Goal: Contribute content: Contribute content

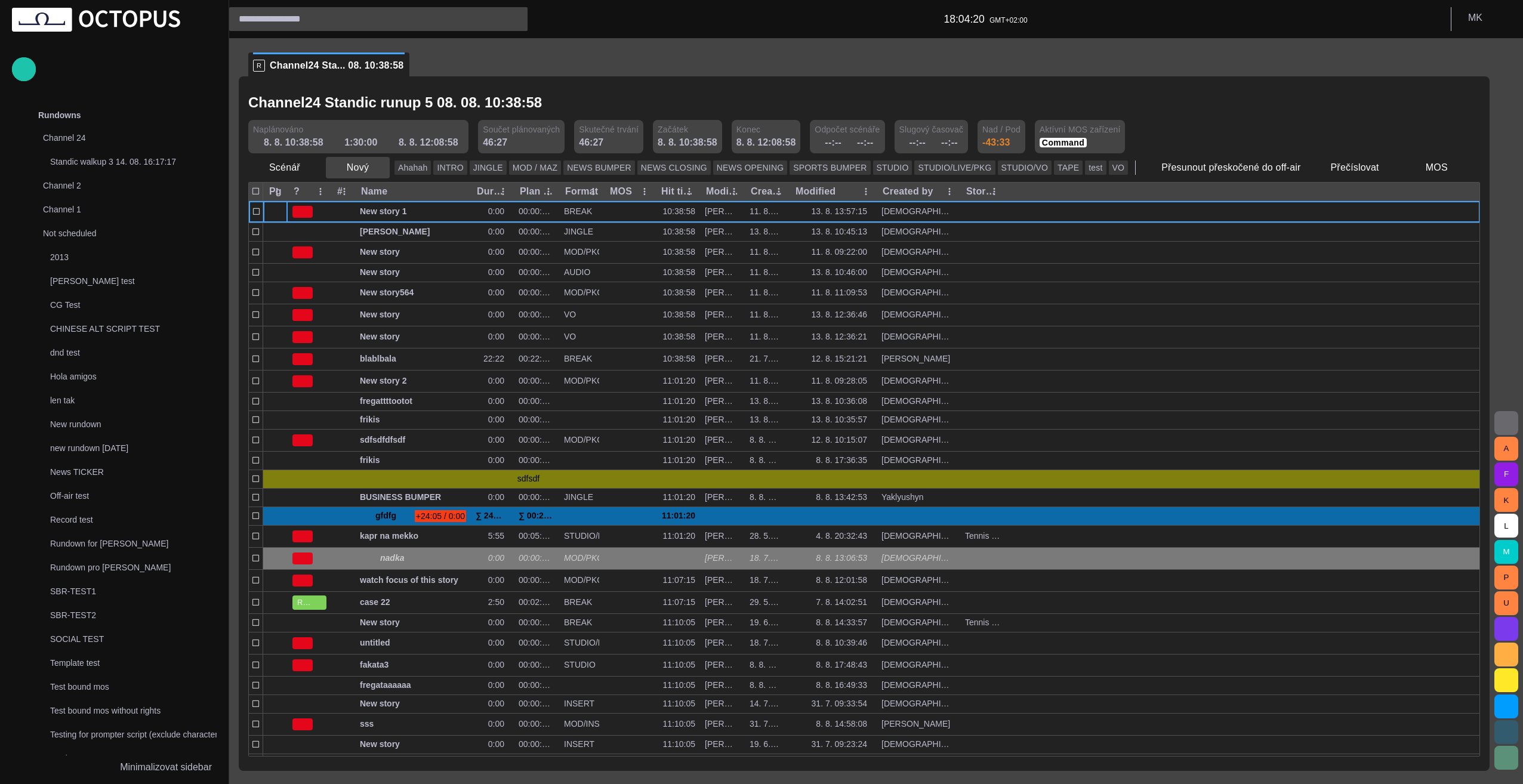
click at [377, 169] on span "button" at bounding box center [380, 168] width 12 height 12
click at [378, 192] on li "Reportáž" at bounding box center [379, 194] width 113 height 21
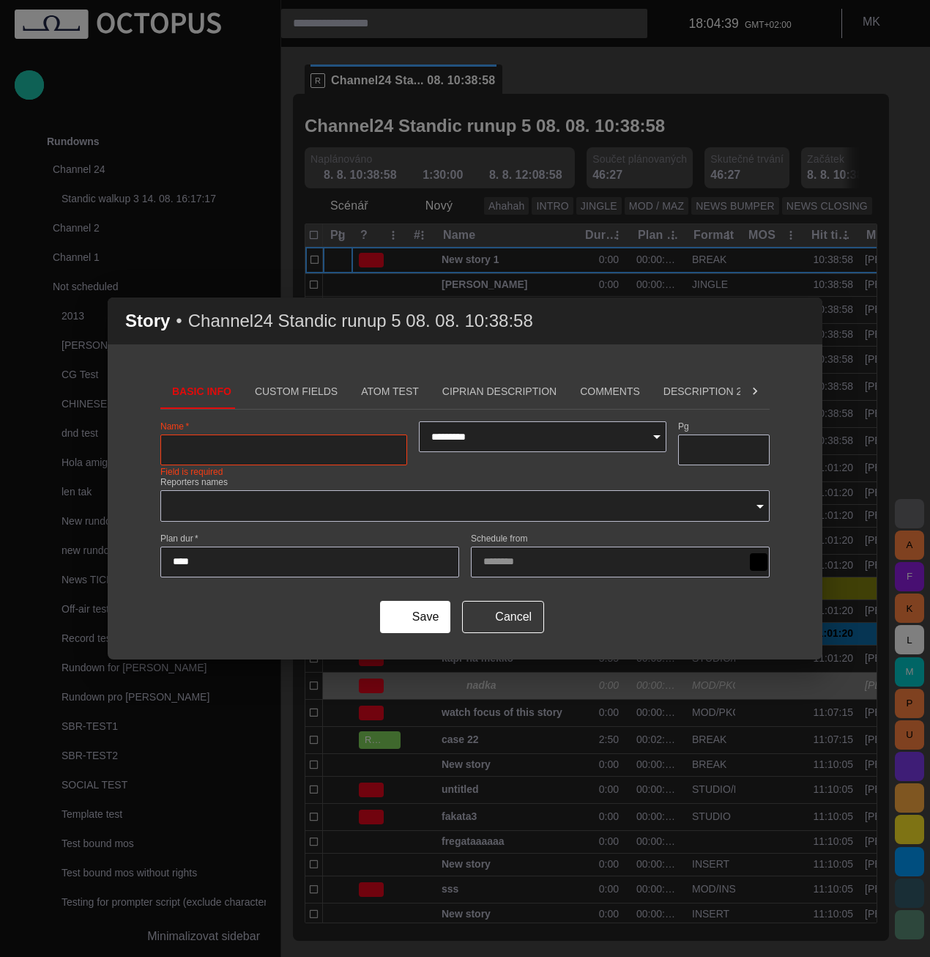
click at [756, 393] on icon at bounding box center [755, 391] width 4 height 7
click at [766, 393] on button "HU-StoryDesc" at bounding box center [818, 391] width 105 height 35
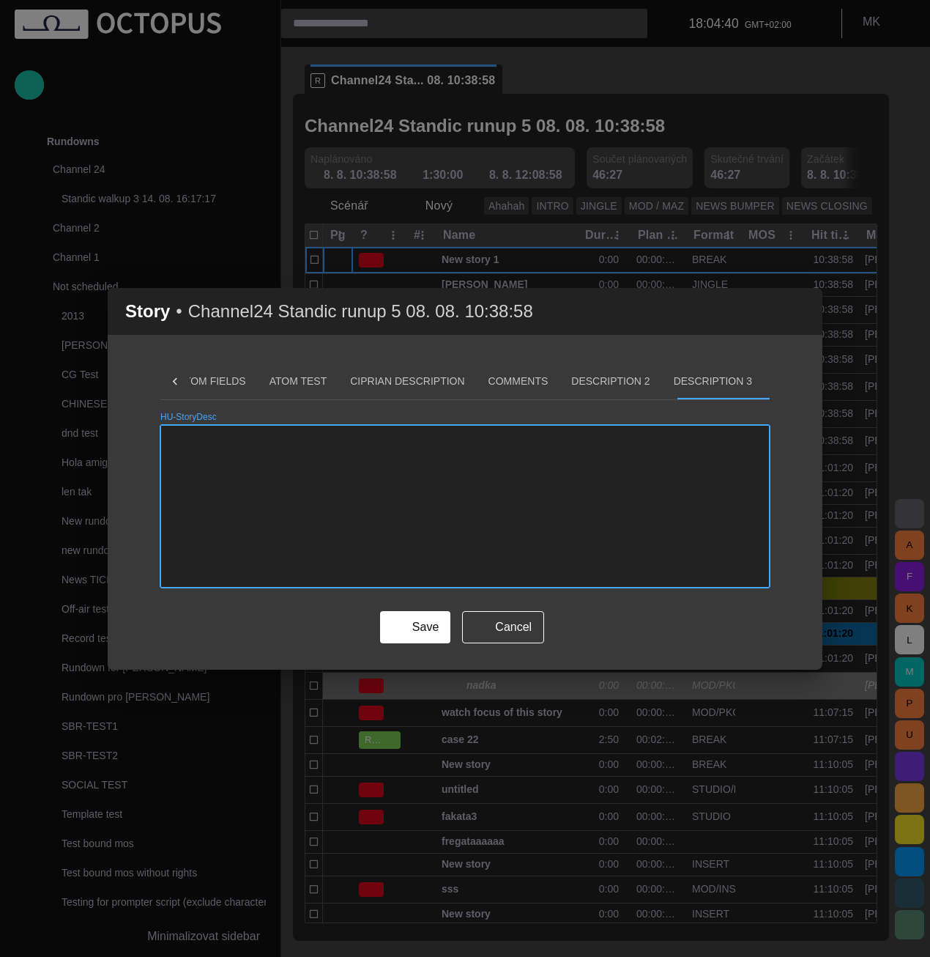
scroll to position [0, 121]
click at [201, 382] on button "Custom Fields" at bounding box center [203, 381] width 106 height 35
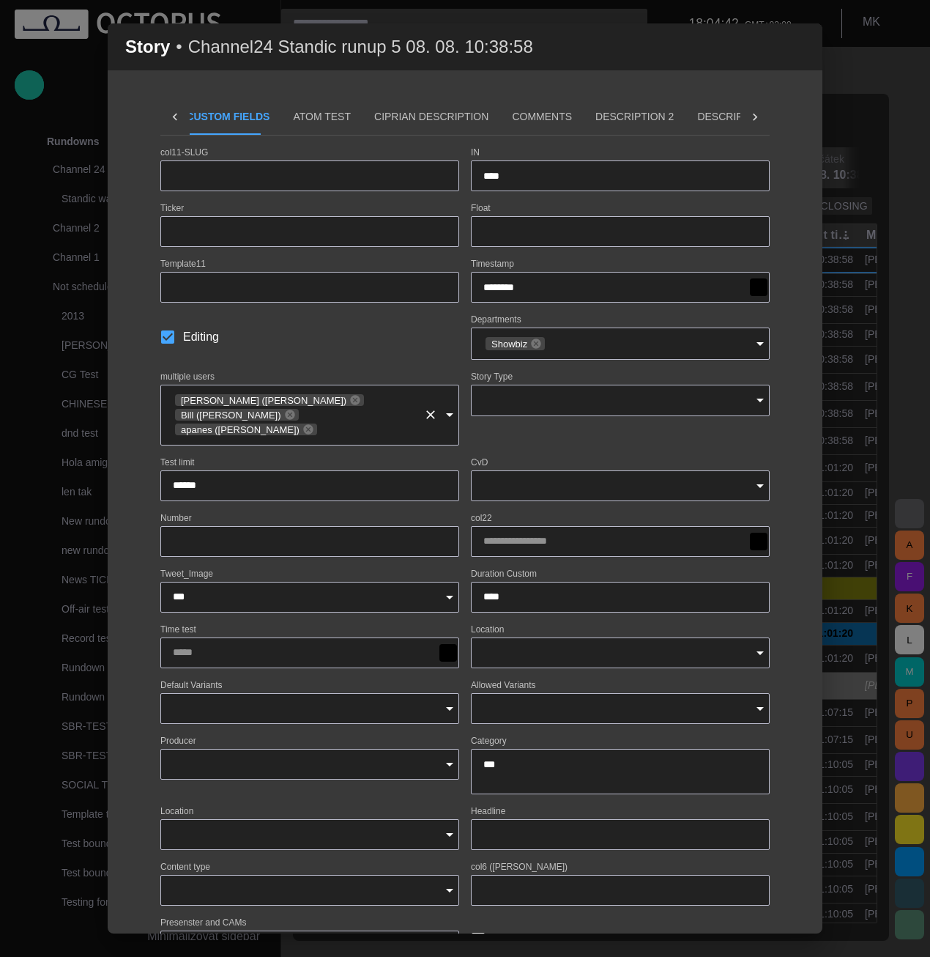
scroll to position [0, 72]
click at [180, 115] on icon at bounding box center [175, 117] width 15 height 15
click at [180, 115] on button "Basic Info" at bounding box center [200, 117] width 81 height 35
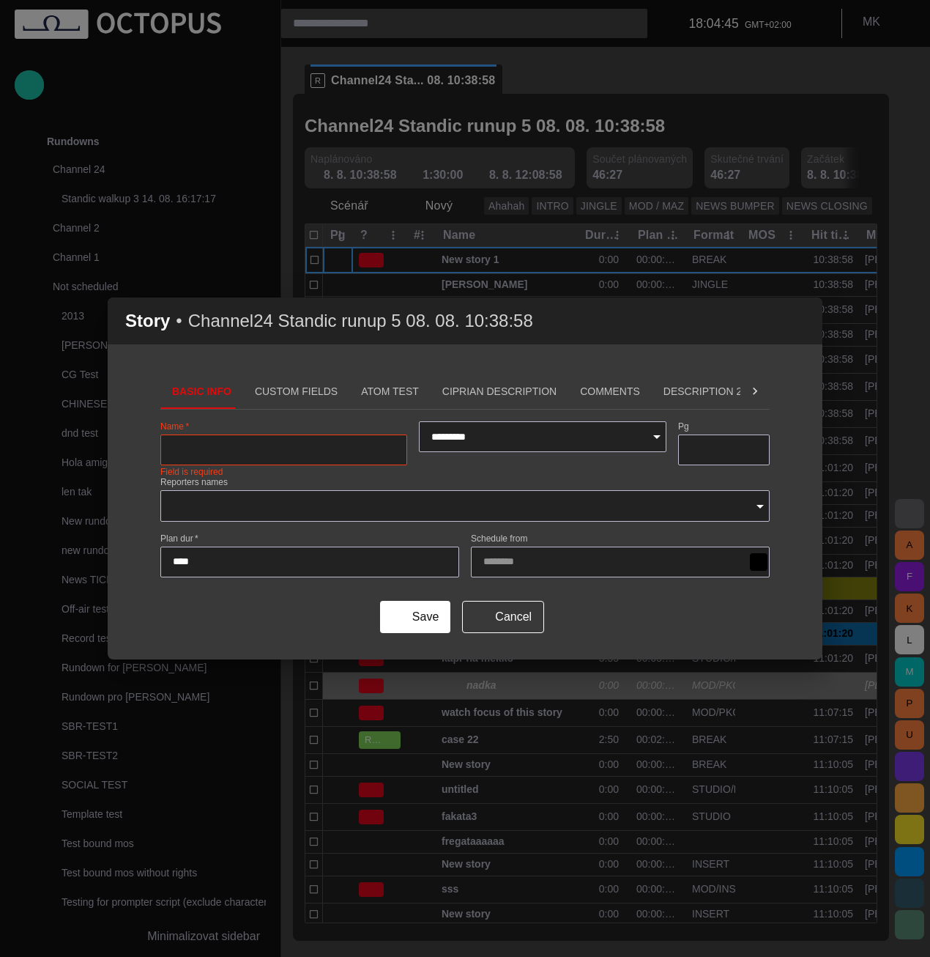
click at [180, 115] on div "Story • Channel24 Standic runup 5 08. 08. 10:38:58 Basic Info Custom Fields ATO…" at bounding box center [465, 478] width 930 height 957
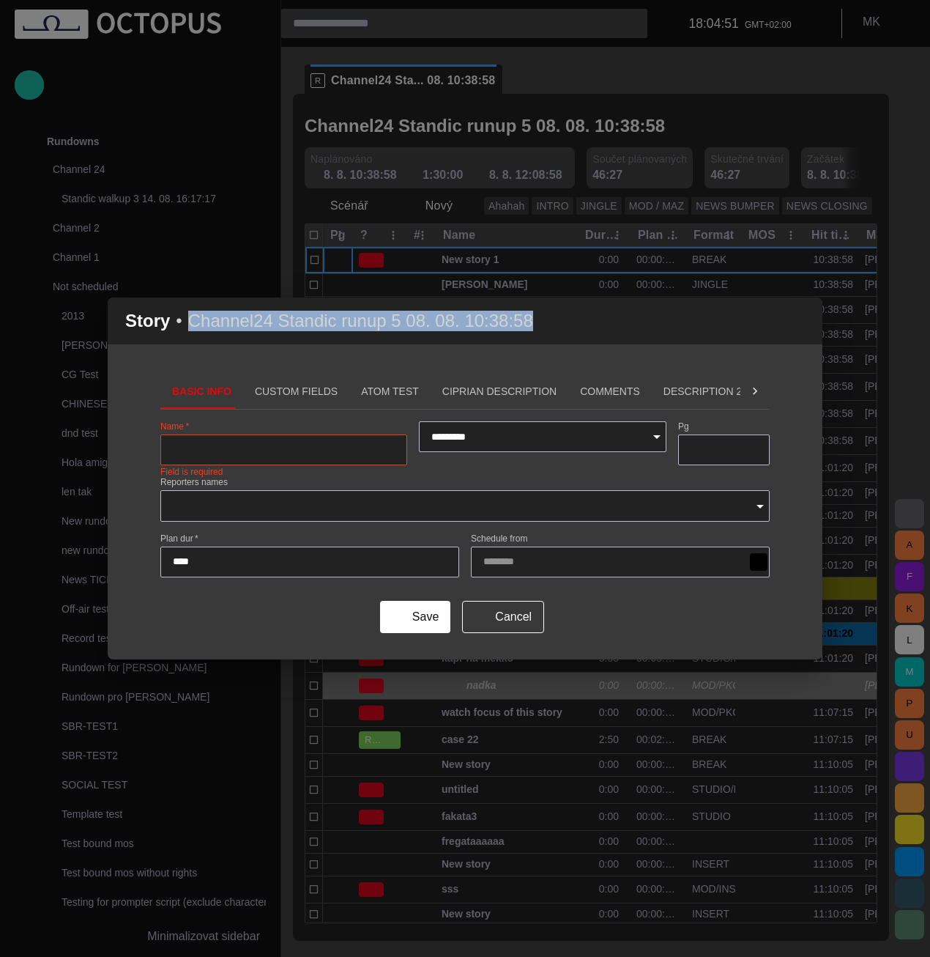
click at [299, 395] on button "Custom Fields" at bounding box center [296, 391] width 106 height 35
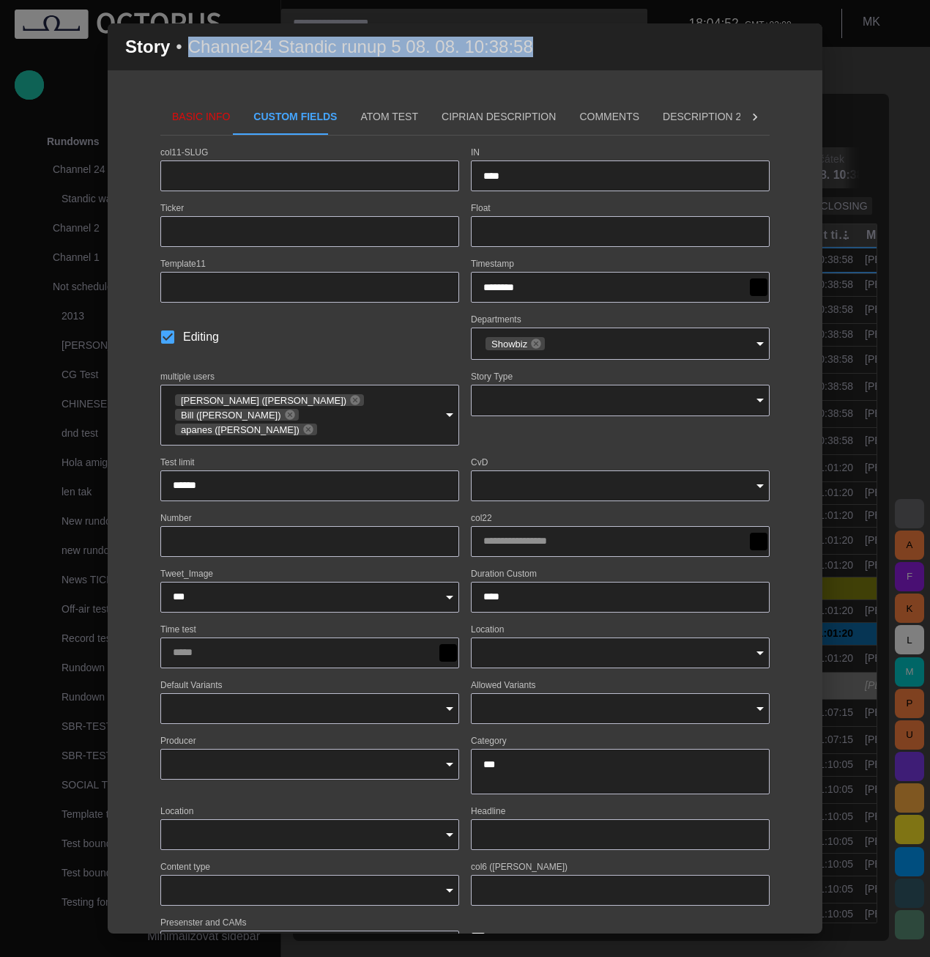
click at [188, 114] on button "Basic Info" at bounding box center [200, 117] width 81 height 35
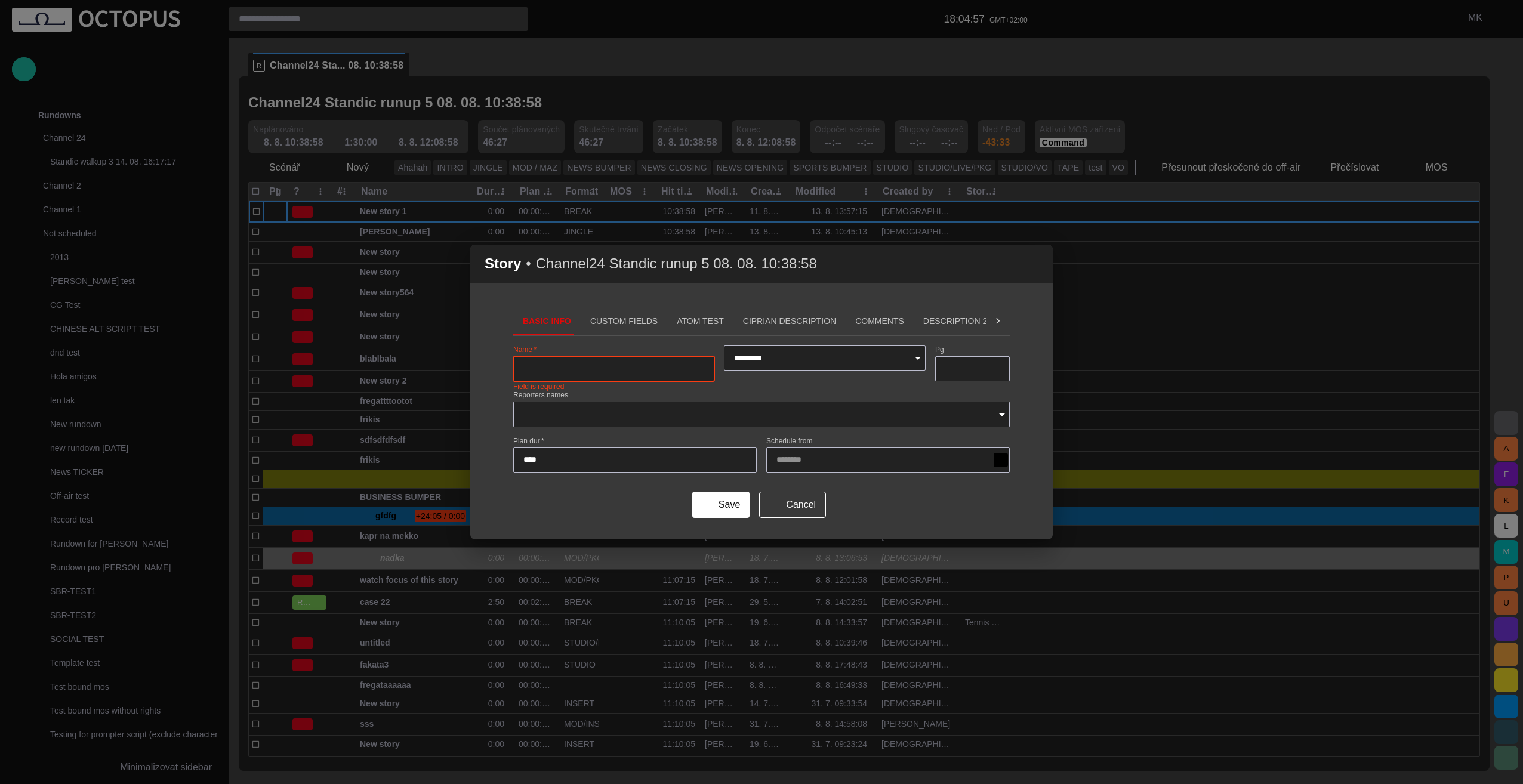
click at [1038, 262] on span "button" at bounding box center [1036, 264] width 15 height 15
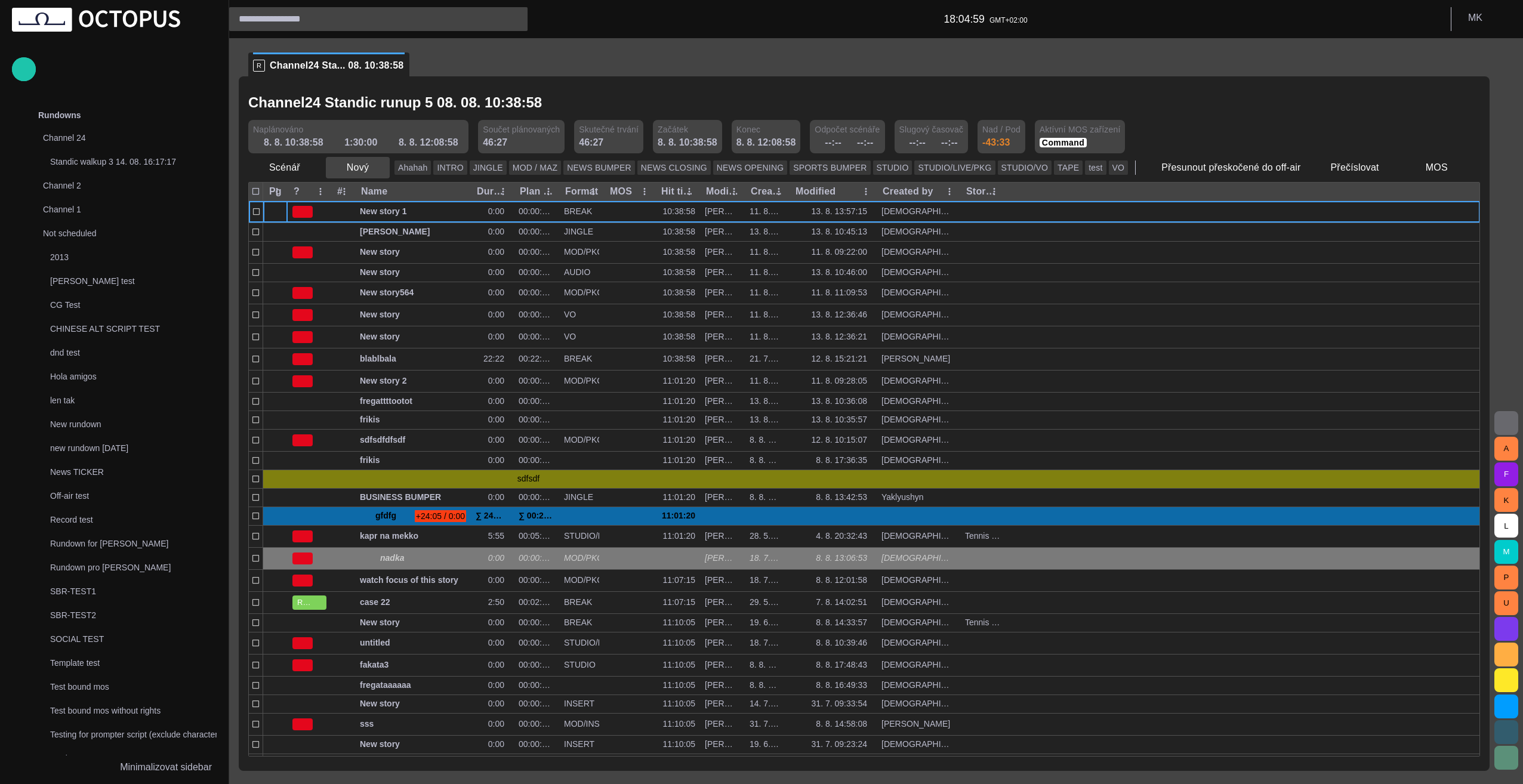
click at [374, 171] on span "button" at bounding box center [380, 168] width 12 height 12
click at [388, 195] on li "Reportáž" at bounding box center [379, 194] width 113 height 21
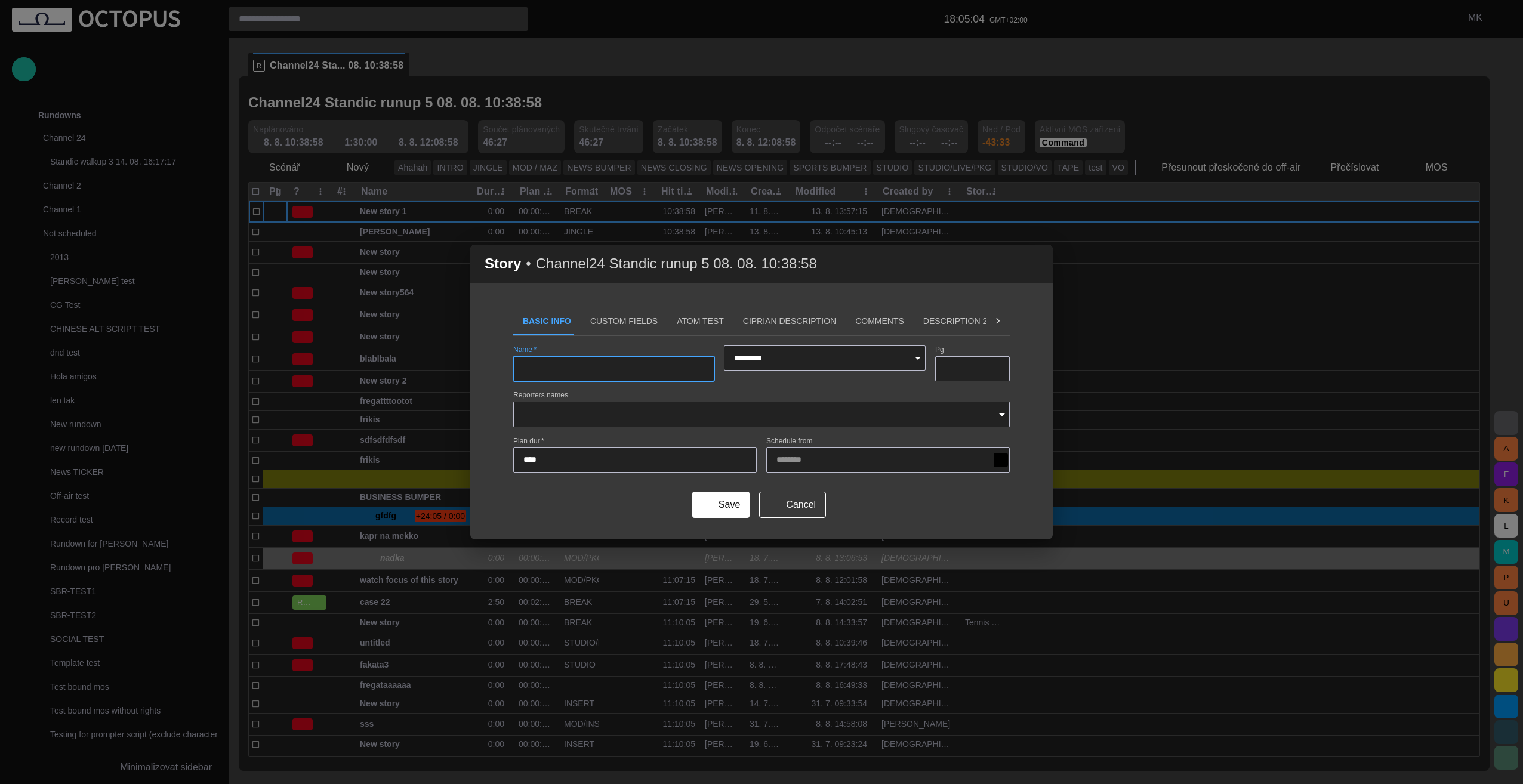
click at [621, 371] on input "Name   *" at bounding box center [613, 368] width 181 height 12
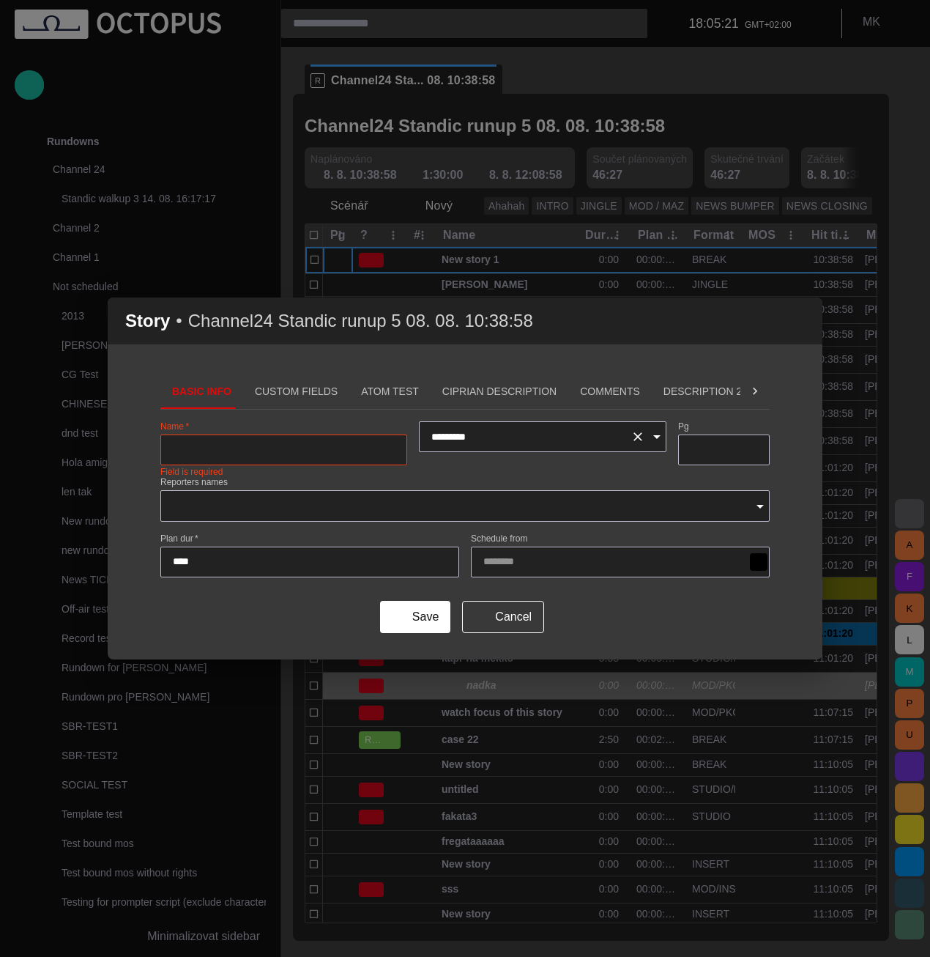
click at [653, 438] on icon "Open" at bounding box center [657, 437] width 18 height 18
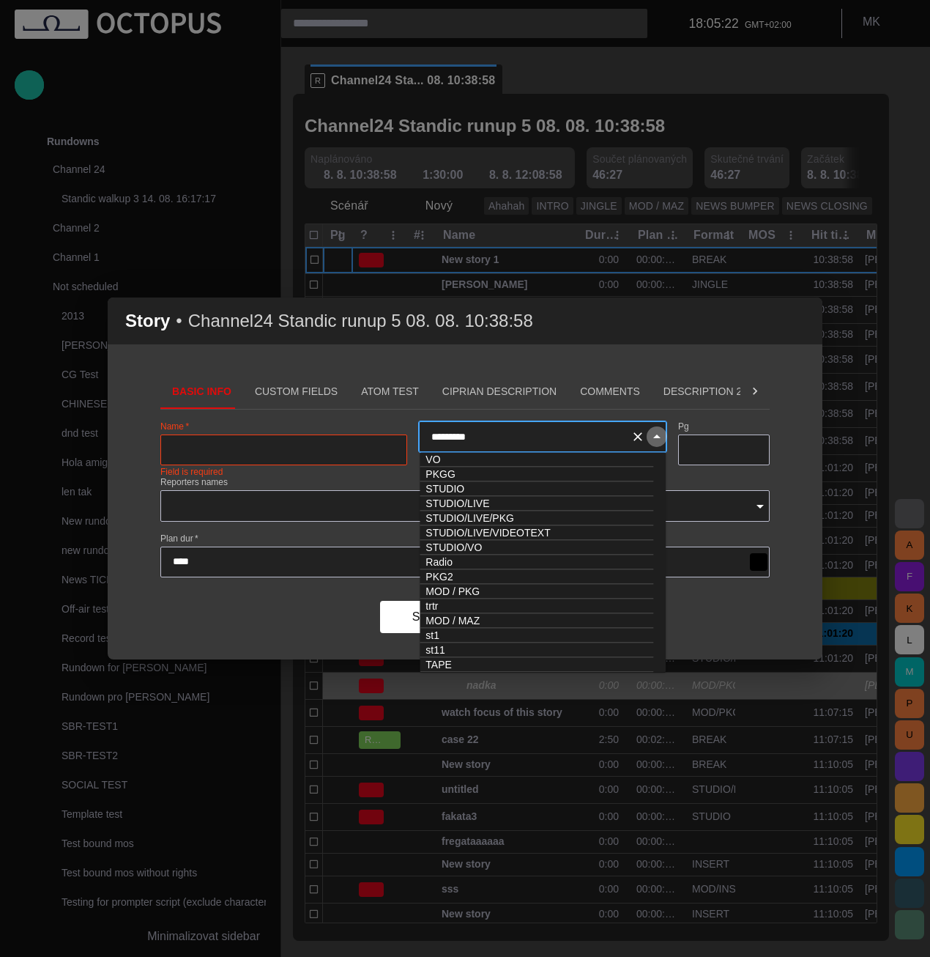
click at [653, 438] on icon "Close" at bounding box center [656, 436] width 7 height 4
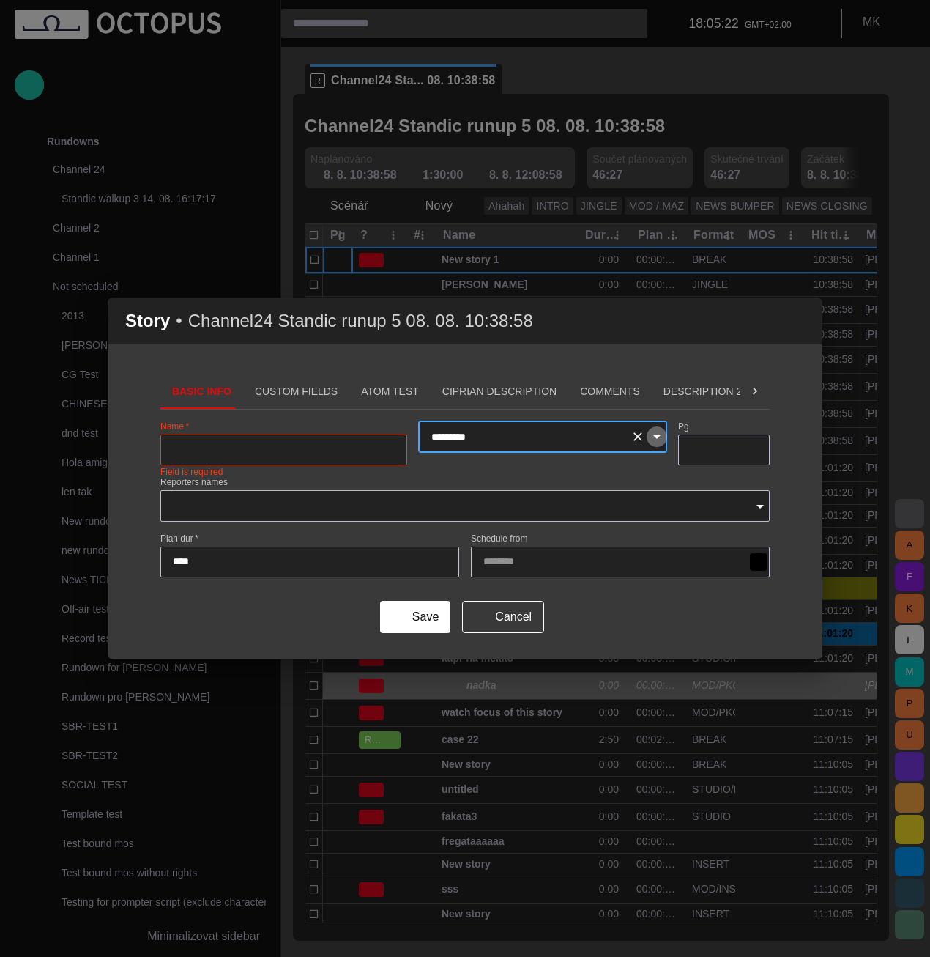
click at [653, 438] on icon "Open" at bounding box center [657, 437] width 18 height 18
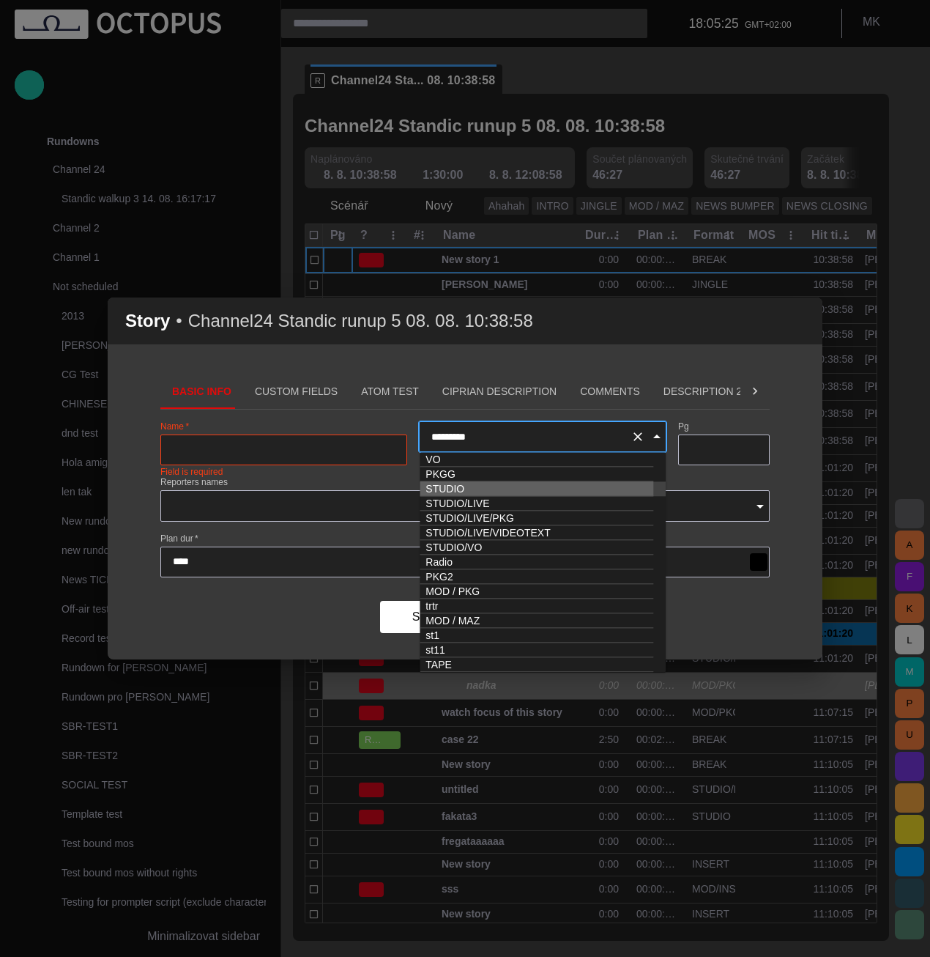
click at [659, 436] on icon "Close" at bounding box center [656, 436] width 7 height 4
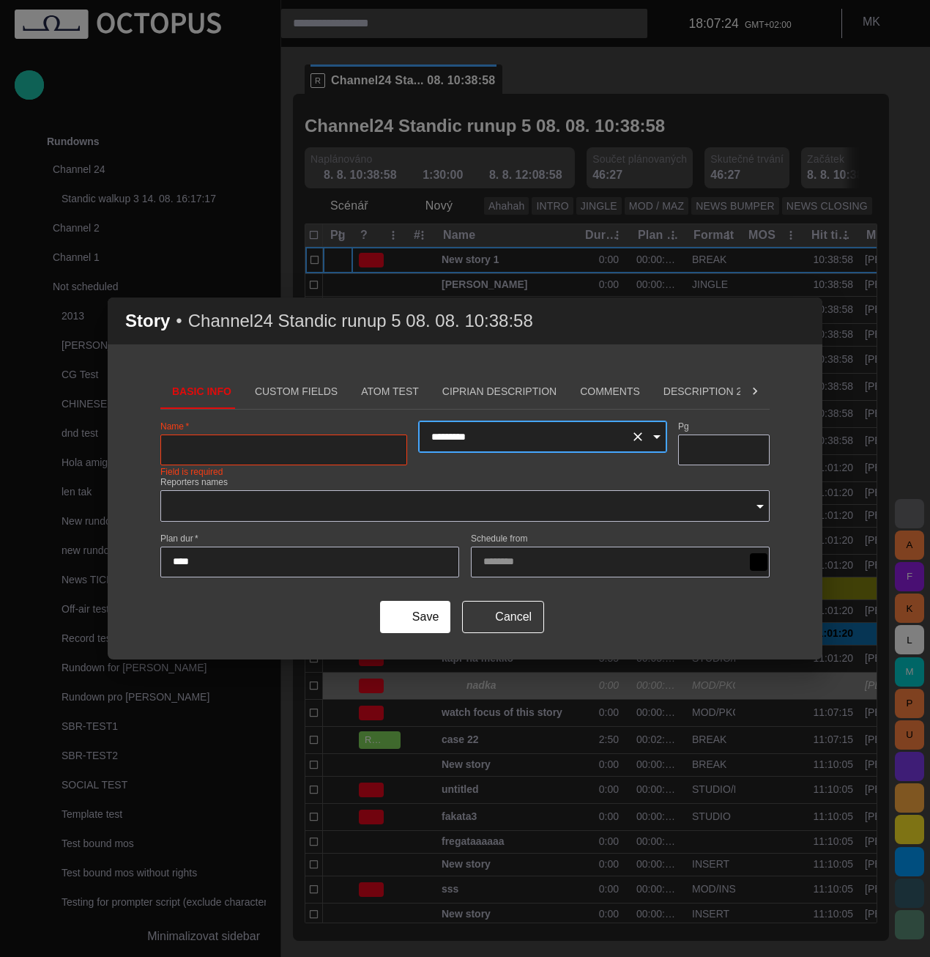
click at [662, 438] on icon "Open" at bounding box center [657, 437] width 18 height 18
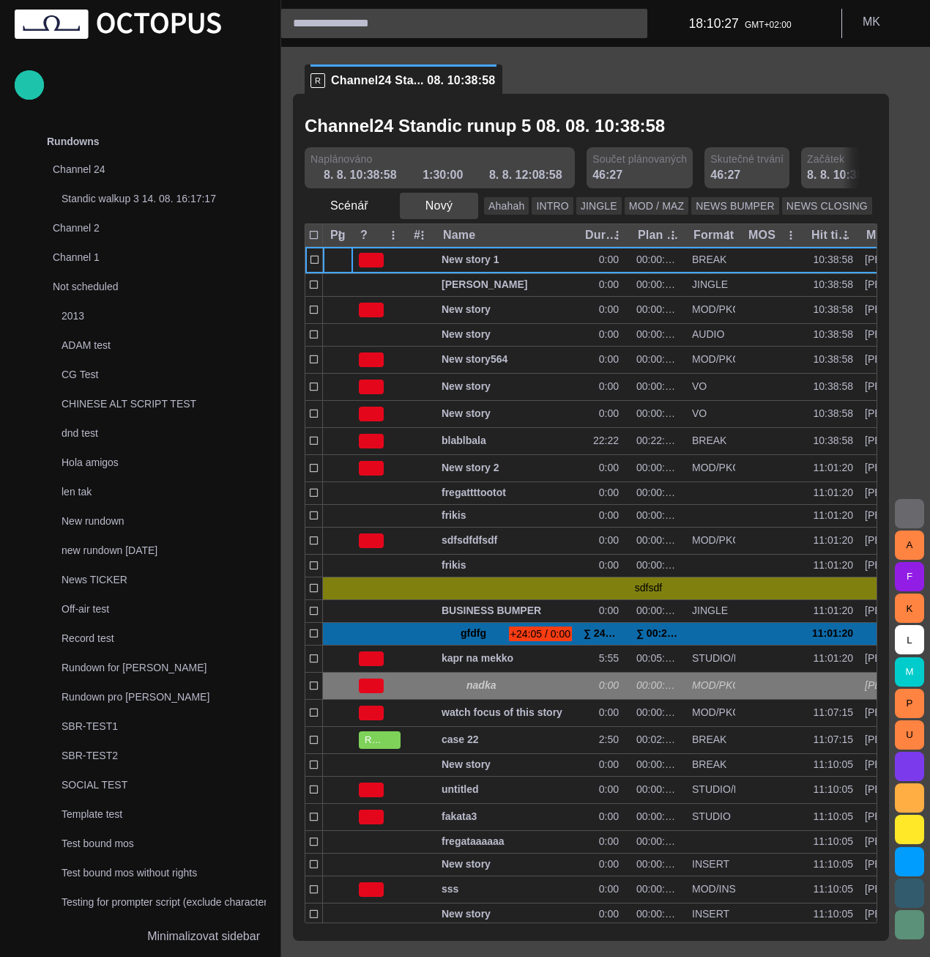
click at [459, 209] on span "button" at bounding box center [466, 206] width 15 height 15
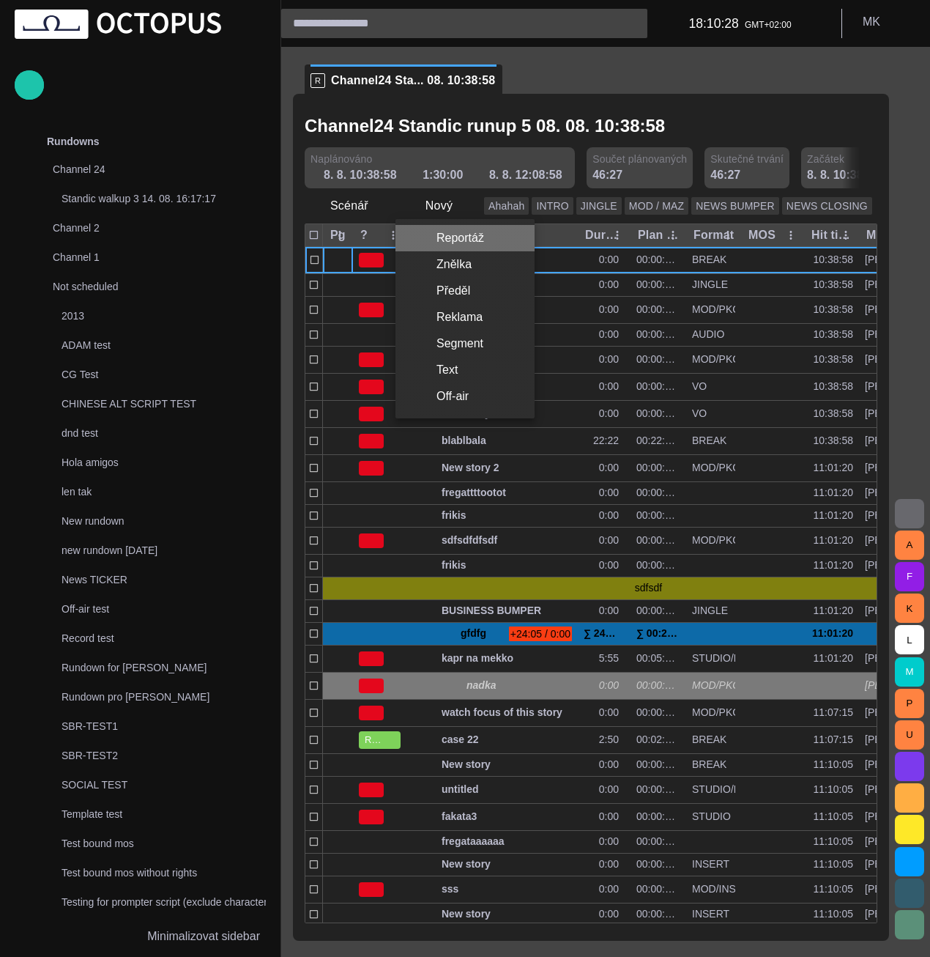
click at [469, 237] on li "Reportáž" at bounding box center [465, 238] width 139 height 26
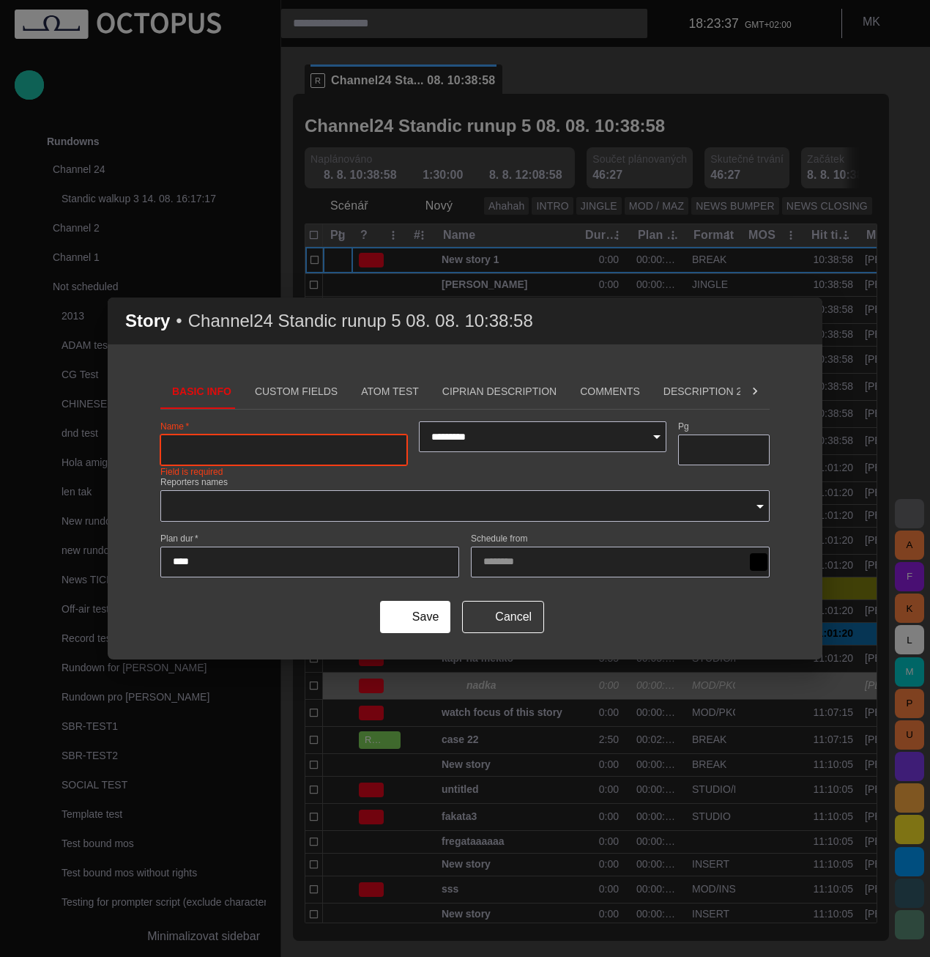
click at [801, 321] on span "button" at bounding box center [802, 321] width 18 height 18
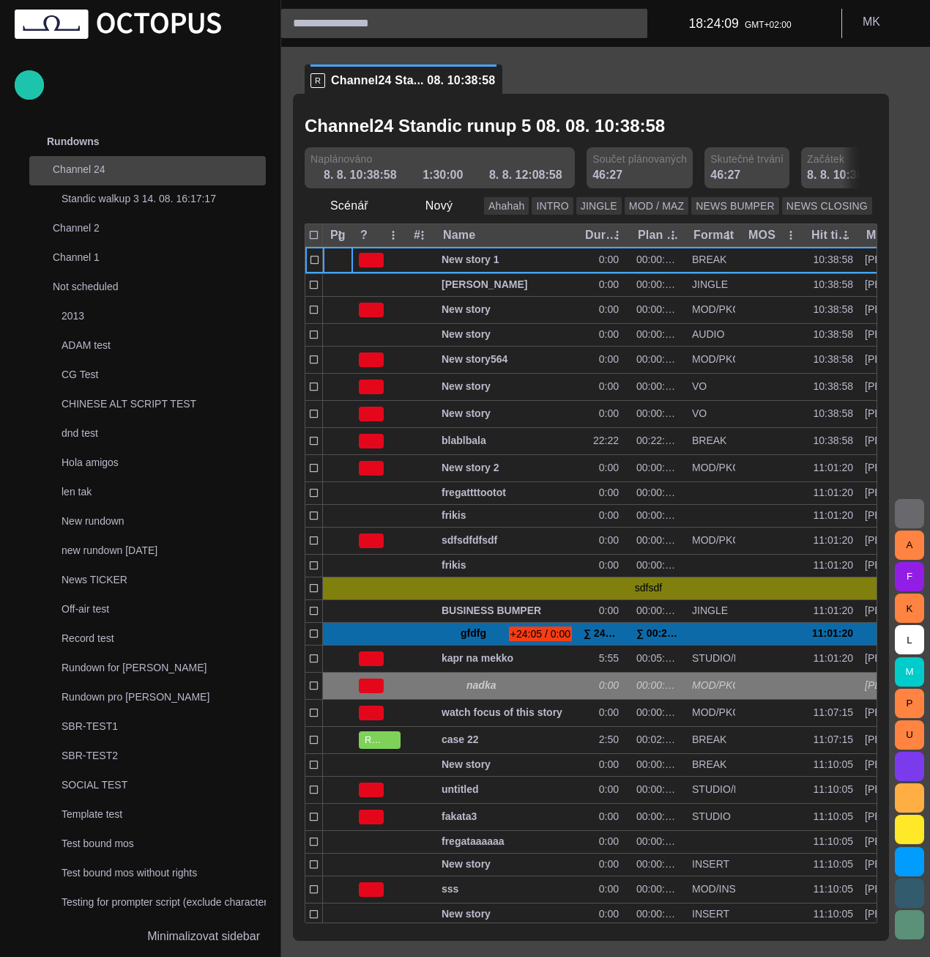
click at [81, 168] on p "Channel 24" at bounding box center [145, 169] width 184 height 15
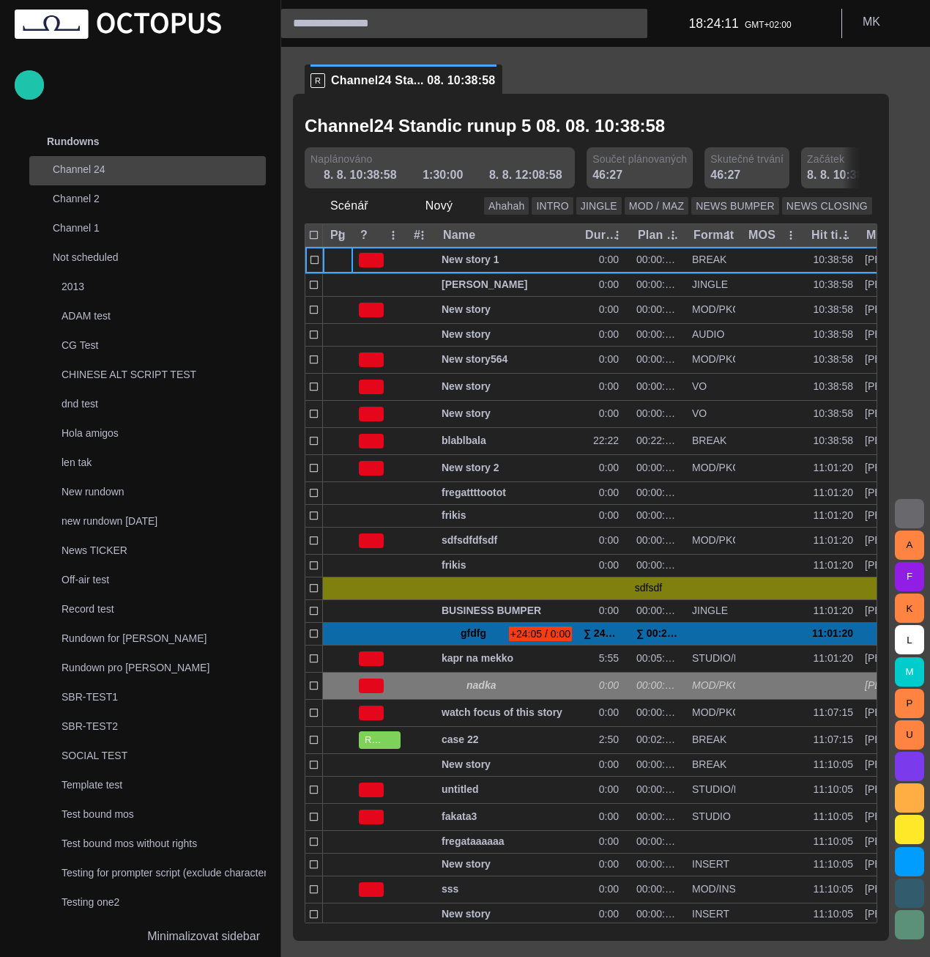
click at [81, 168] on p "Channel 24" at bounding box center [145, 169] width 184 height 15
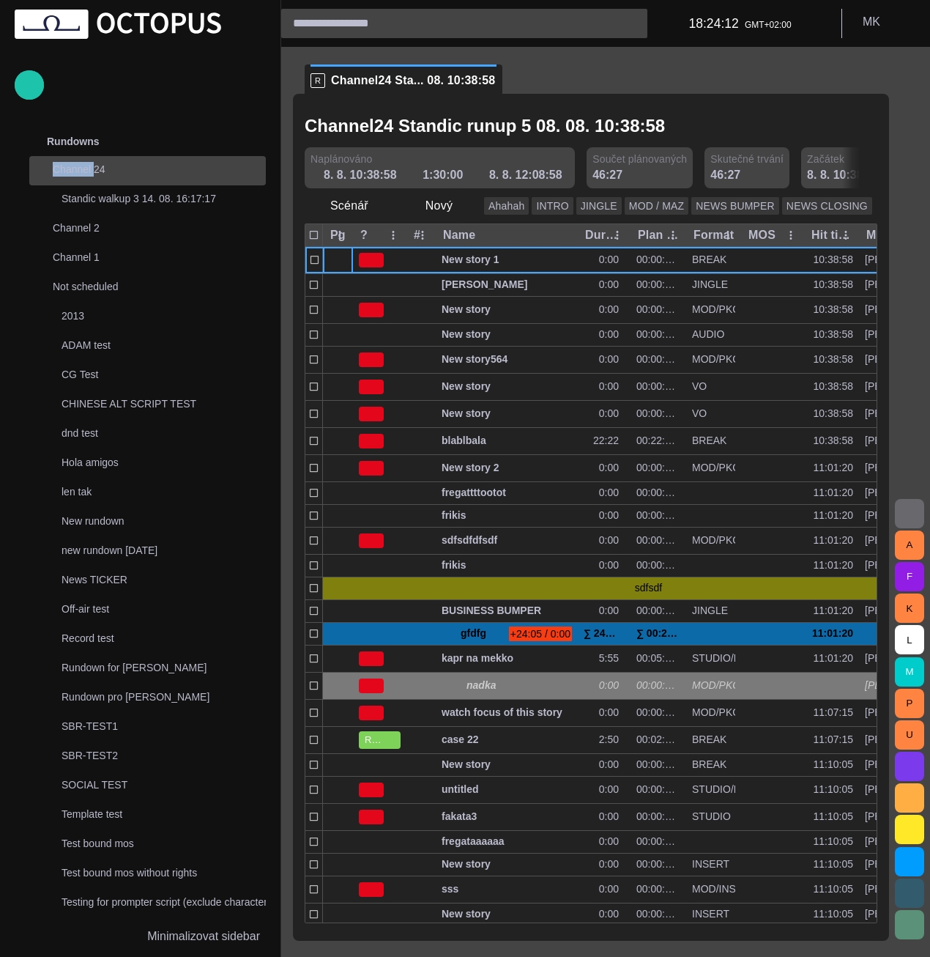
click at [81, 168] on p "Channel 24" at bounding box center [145, 169] width 184 height 15
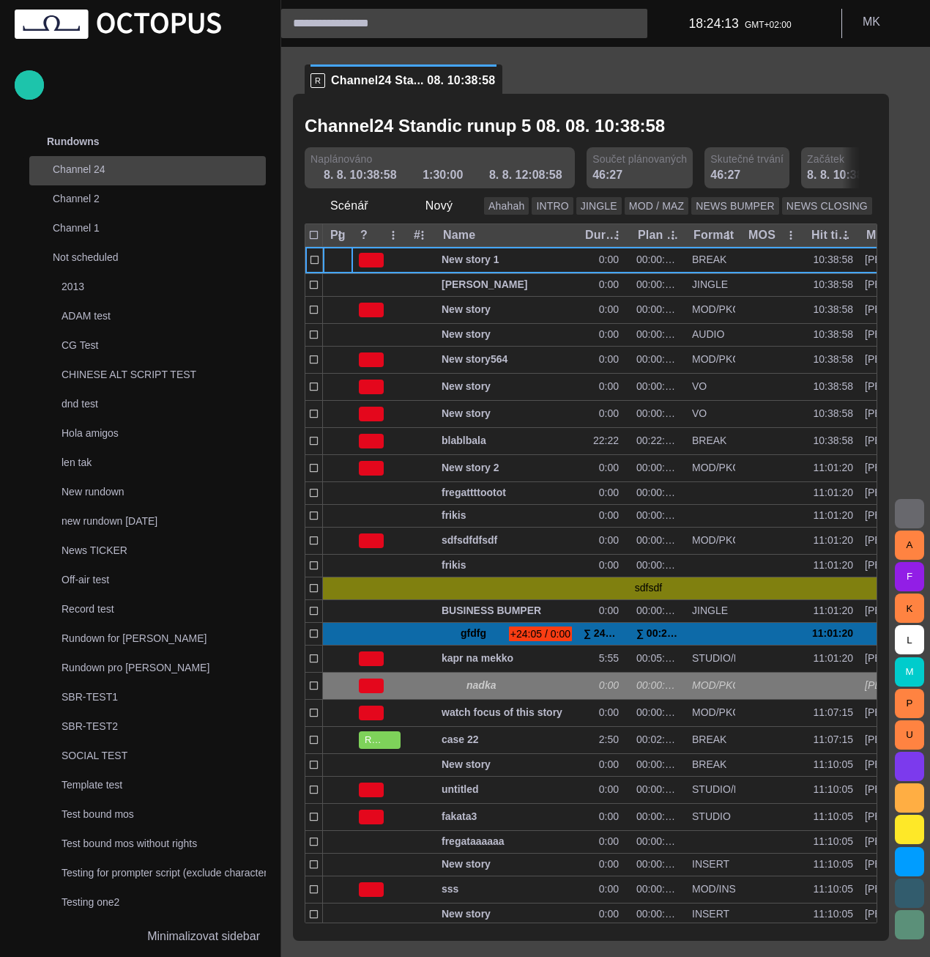
click at [95, 171] on p "Channel 24" at bounding box center [145, 169] width 184 height 15
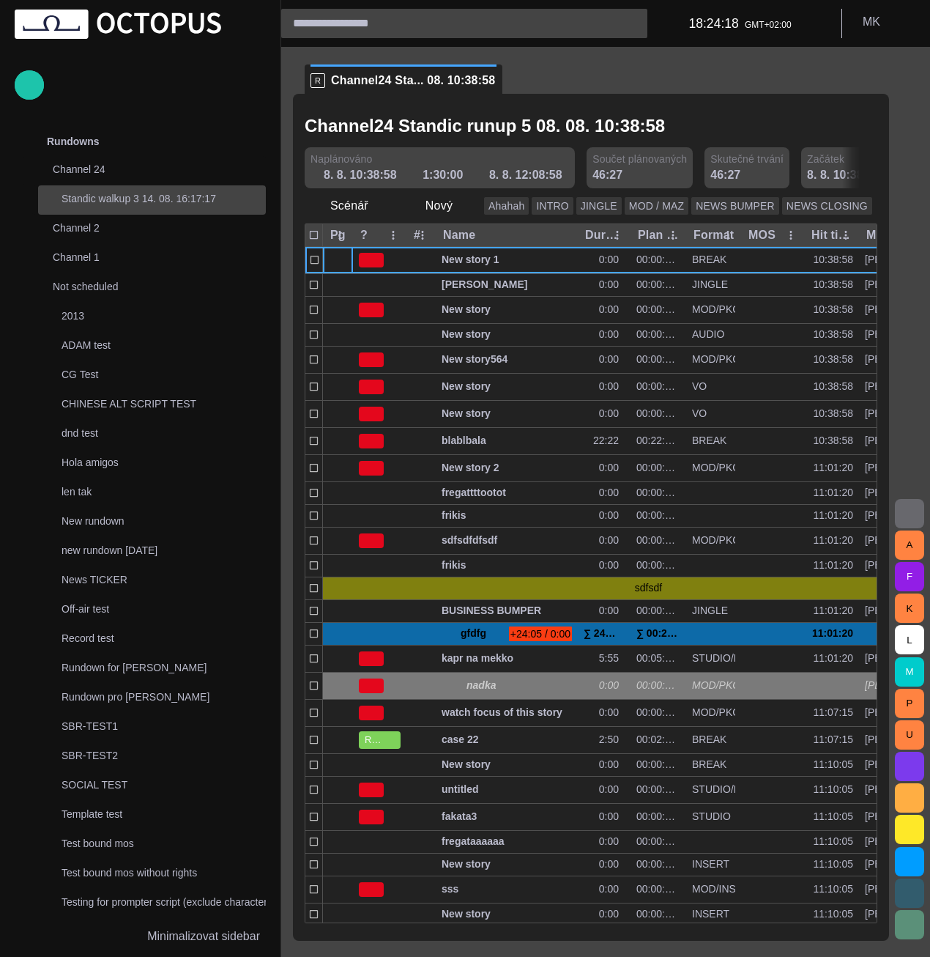
click at [138, 193] on p "Standic walkup 3 14. 08. 16:17:17" at bounding box center [164, 198] width 204 height 15
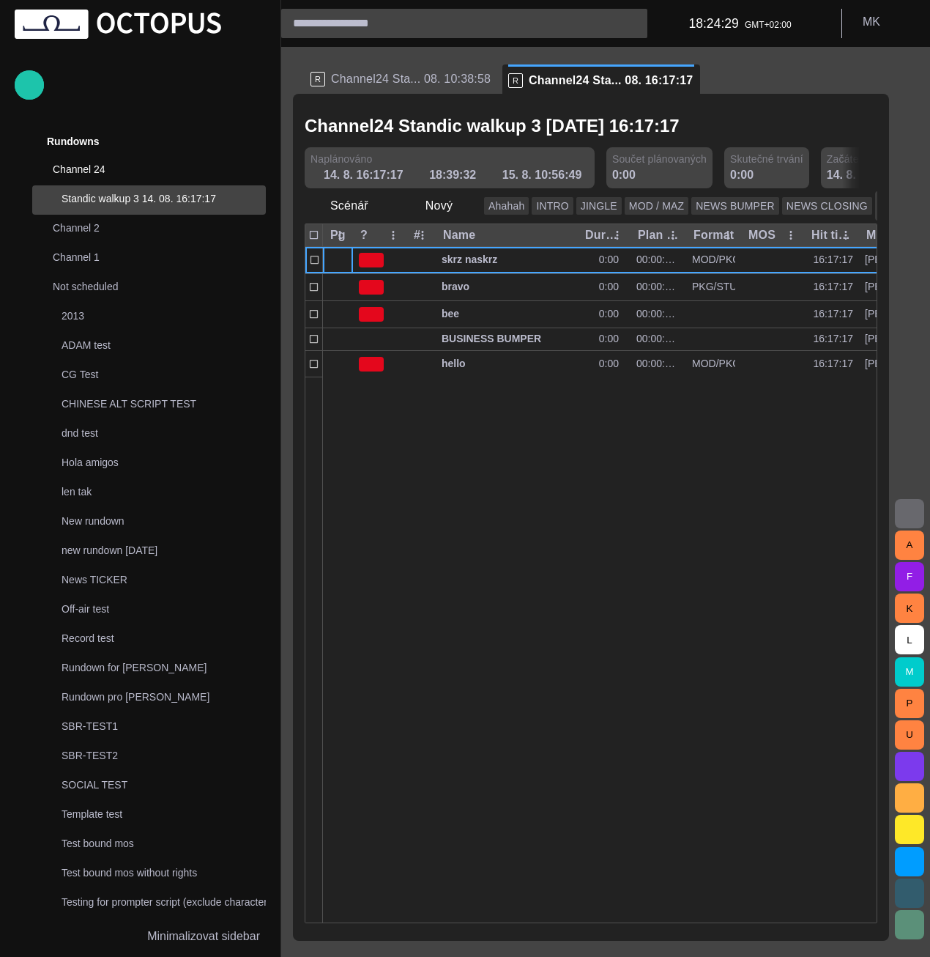
click at [883, 209] on span "button" at bounding box center [890, 206] width 15 height 15
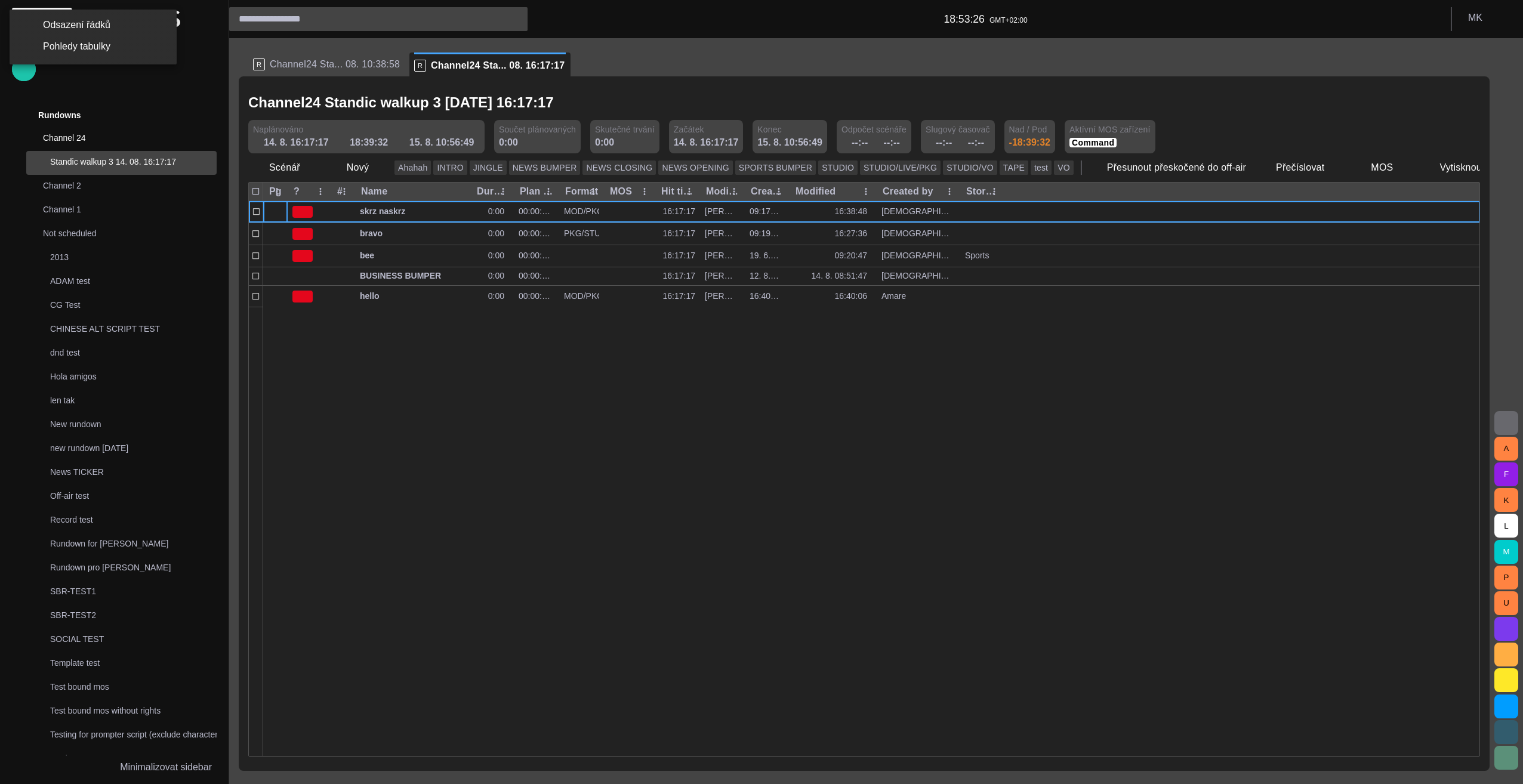
click at [84, 213] on div at bounding box center [762, 392] width 1523 height 784
click at [64, 205] on p "Channel 1" at bounding box center [118, 209] width 150 height 12
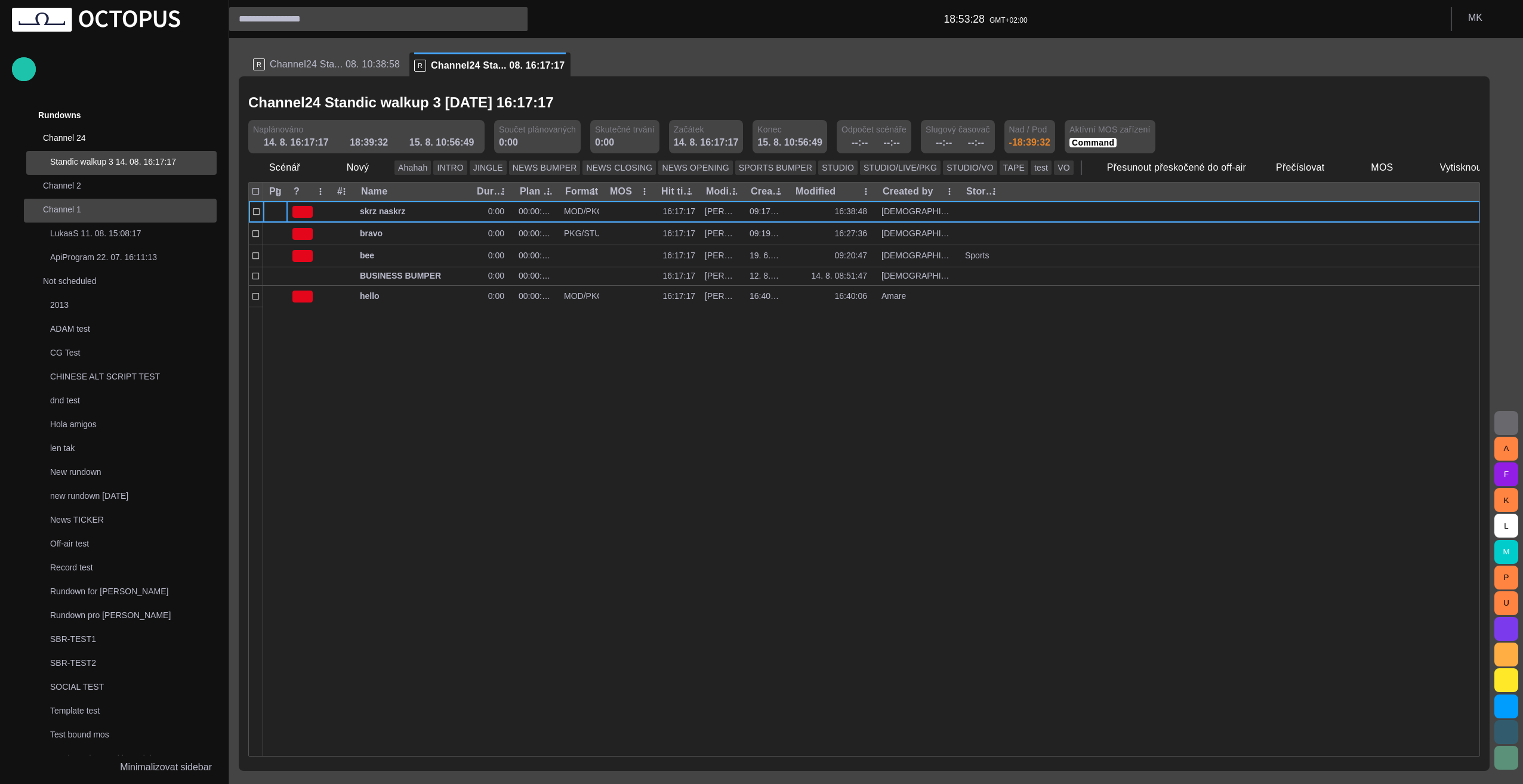
click at [72, 209] on p "Channel 1" at bounding box center [118, 209] width 150 height 12
click at [74, 213] on p "Channel 1" at bounding box center [118, 209] width 150 height 12
click at [107, 233] on p "LukaaS 11. 08. 15:08:17" at bounding box center [134, 233] width 166 height 12
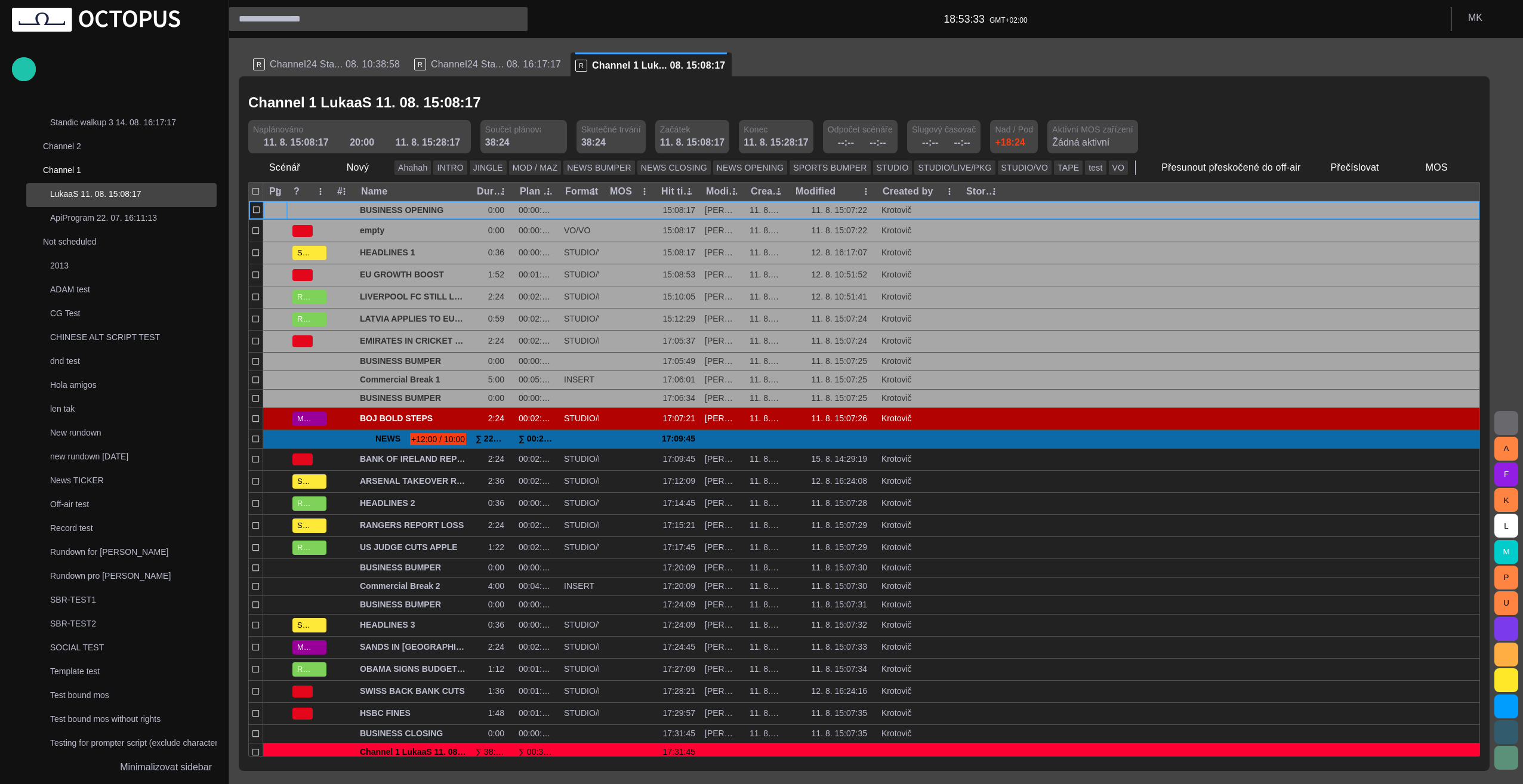
scroll to position [95, 0]
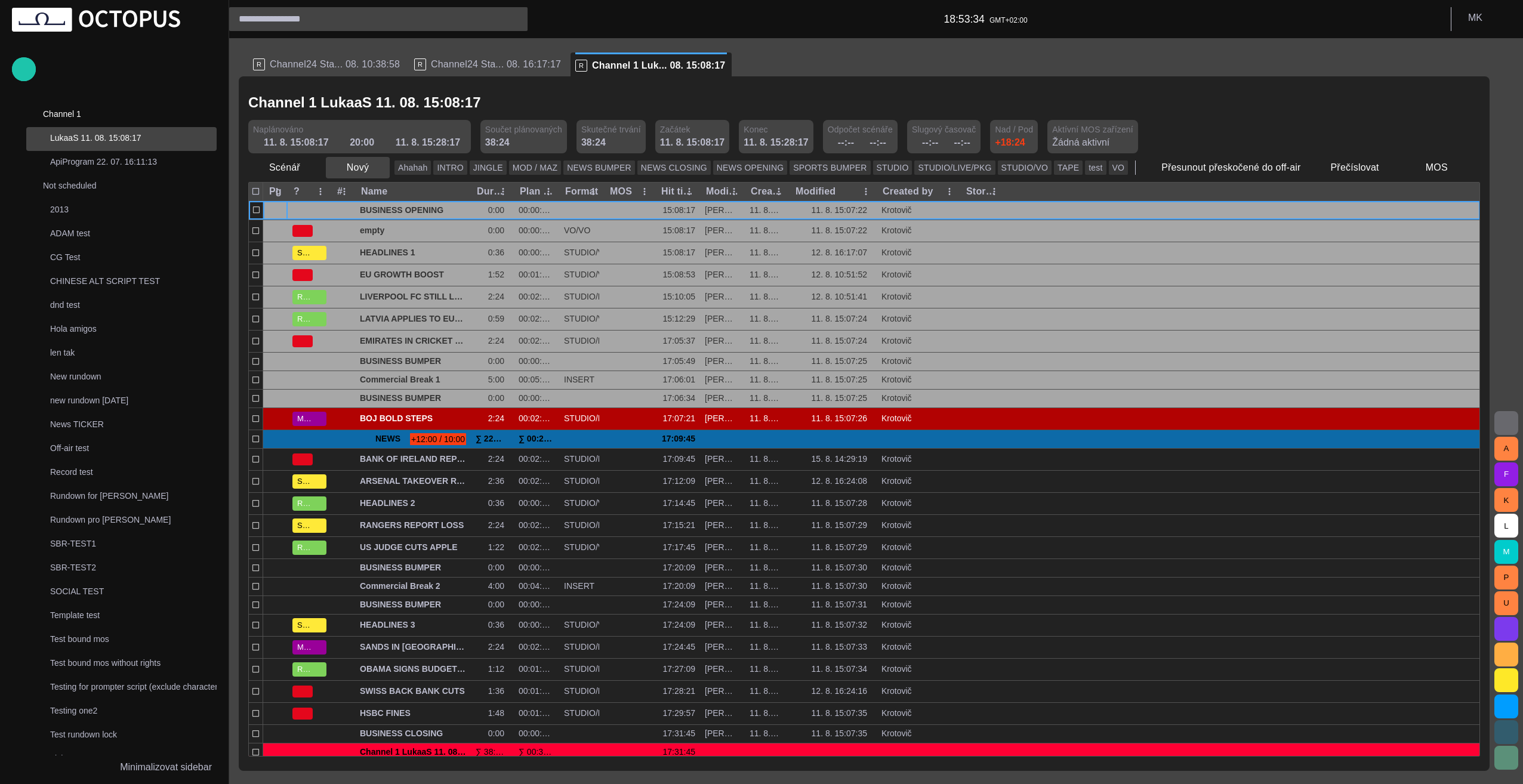
click at [349, 169] on button "Nový" at bounding box center [358, 168] width 64 height 21
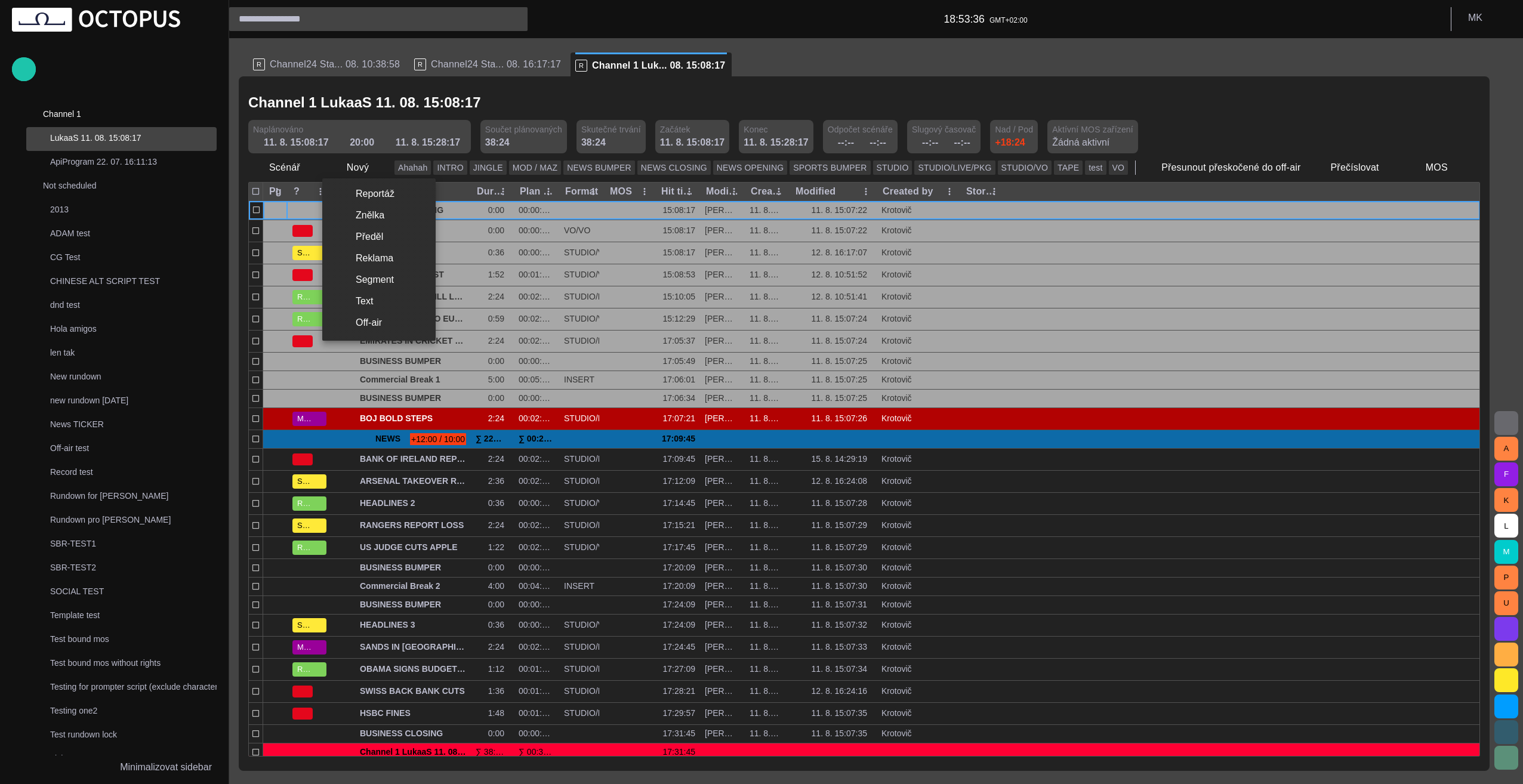
click at [340, 167] on div at bounding box center [762, 392] width 1523 height 784
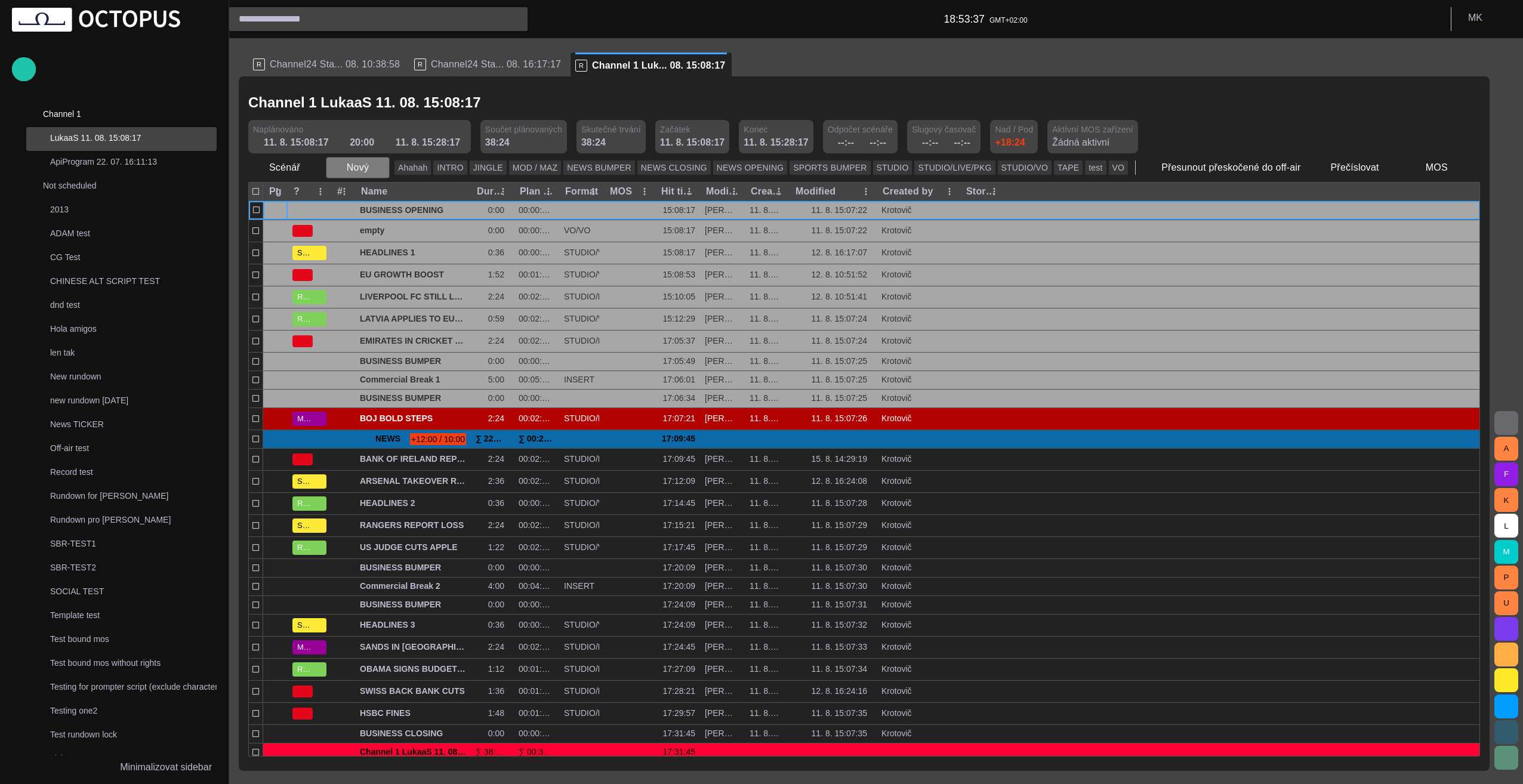
click at [342, 167] on button "Nový" at bounding box center [358, 168] width 64 height 21
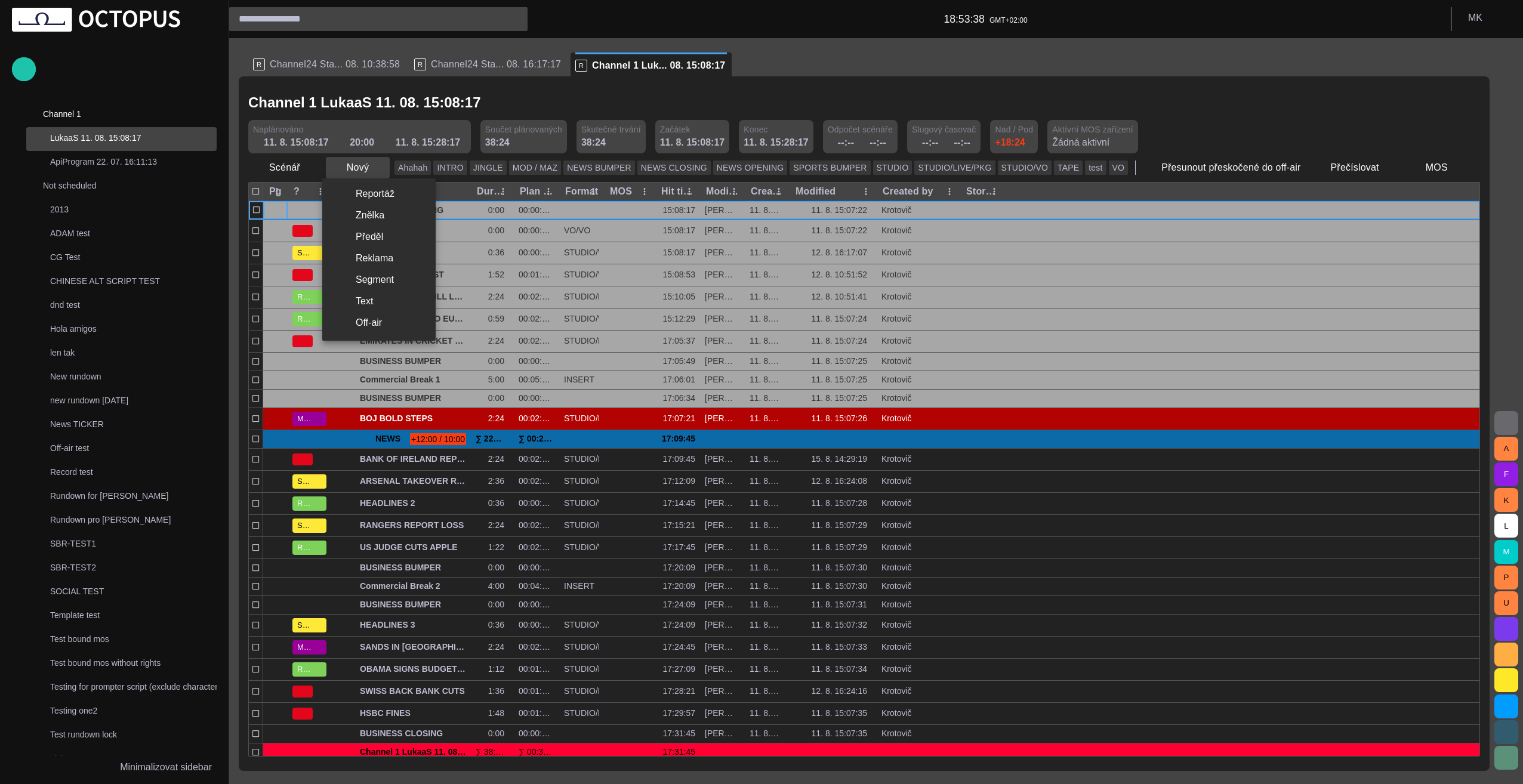
click at [342, 167] on div at bounding box center [762, 392] width 1523 height 784
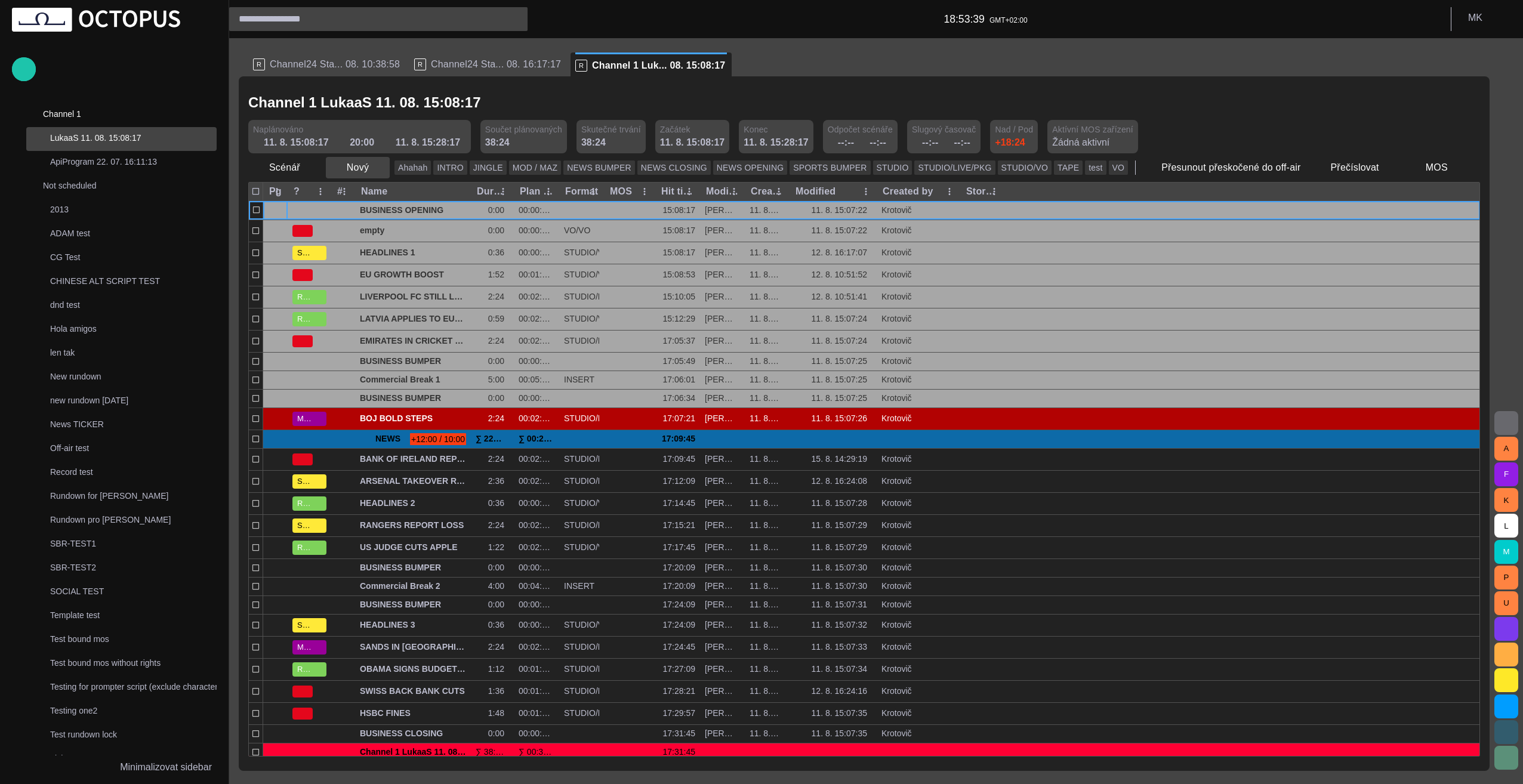
click at [378, 166] on span "button" at bounding box center [380, 168] width 12 height 12
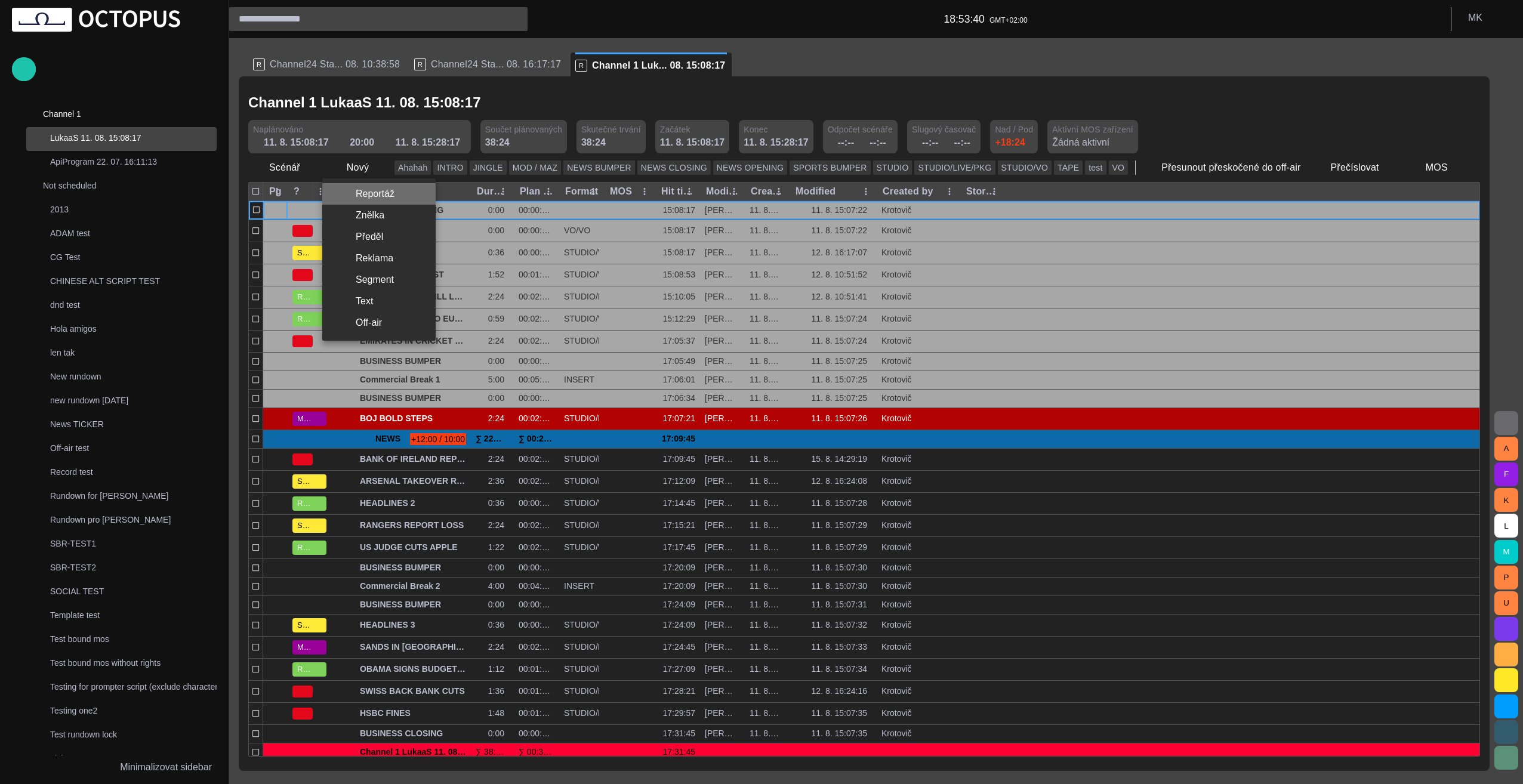
click at [378, 191] on li "Reportáž" at bounding box center [379, 194] width 113 height 21
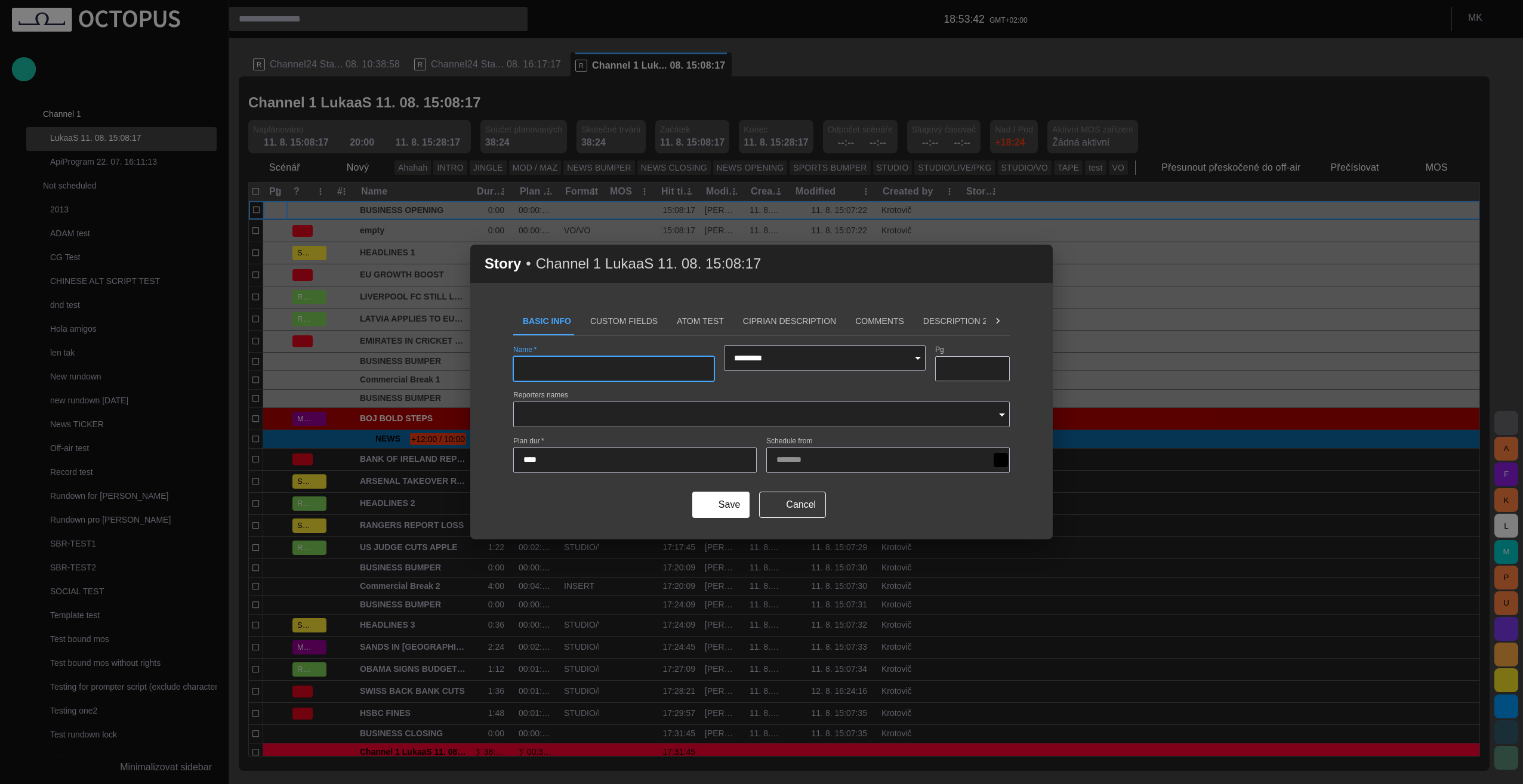
click at [757, 269] on span "button" at bounding box center [1036, 264] width 15 height 15
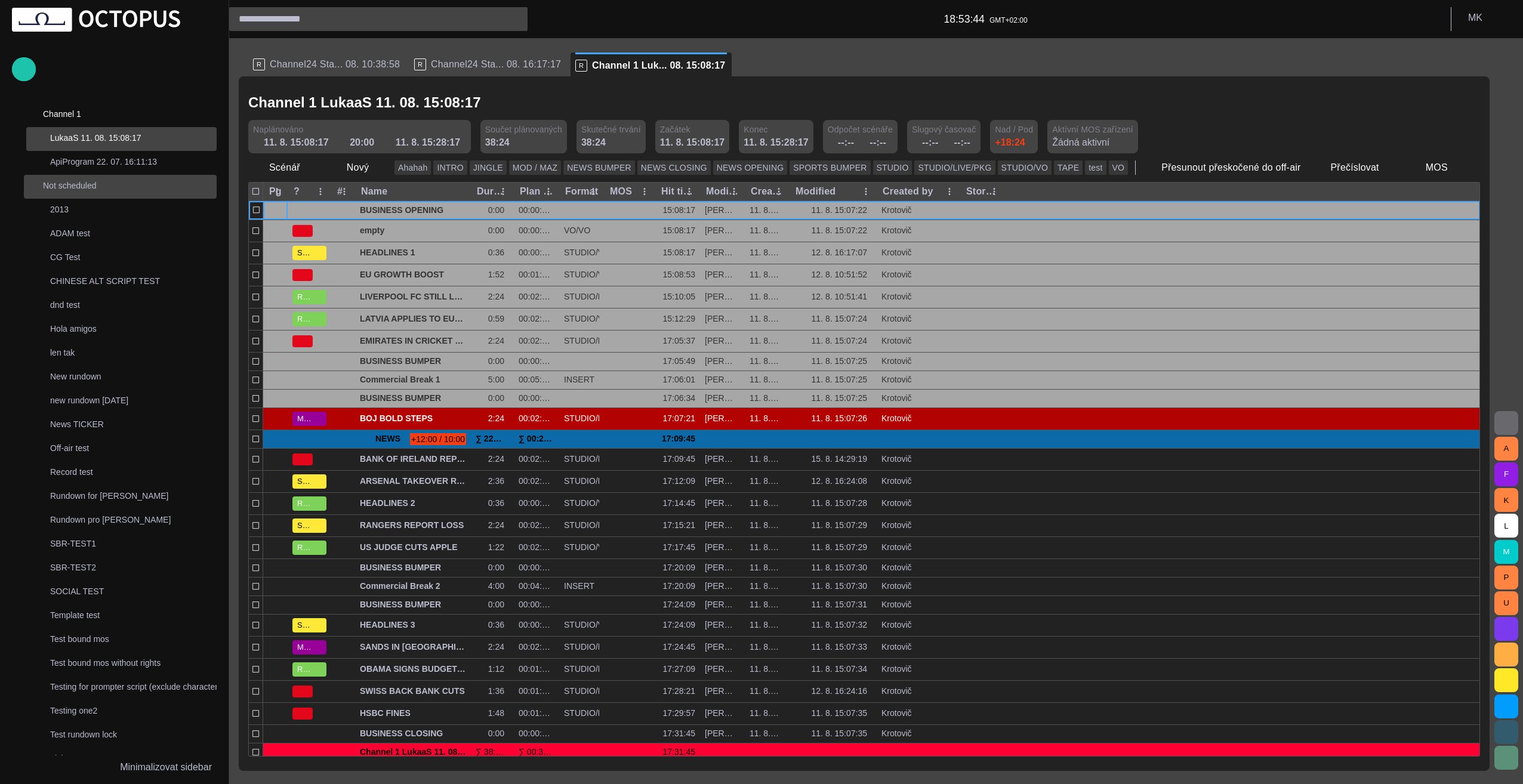
scroll to position [36, 0]
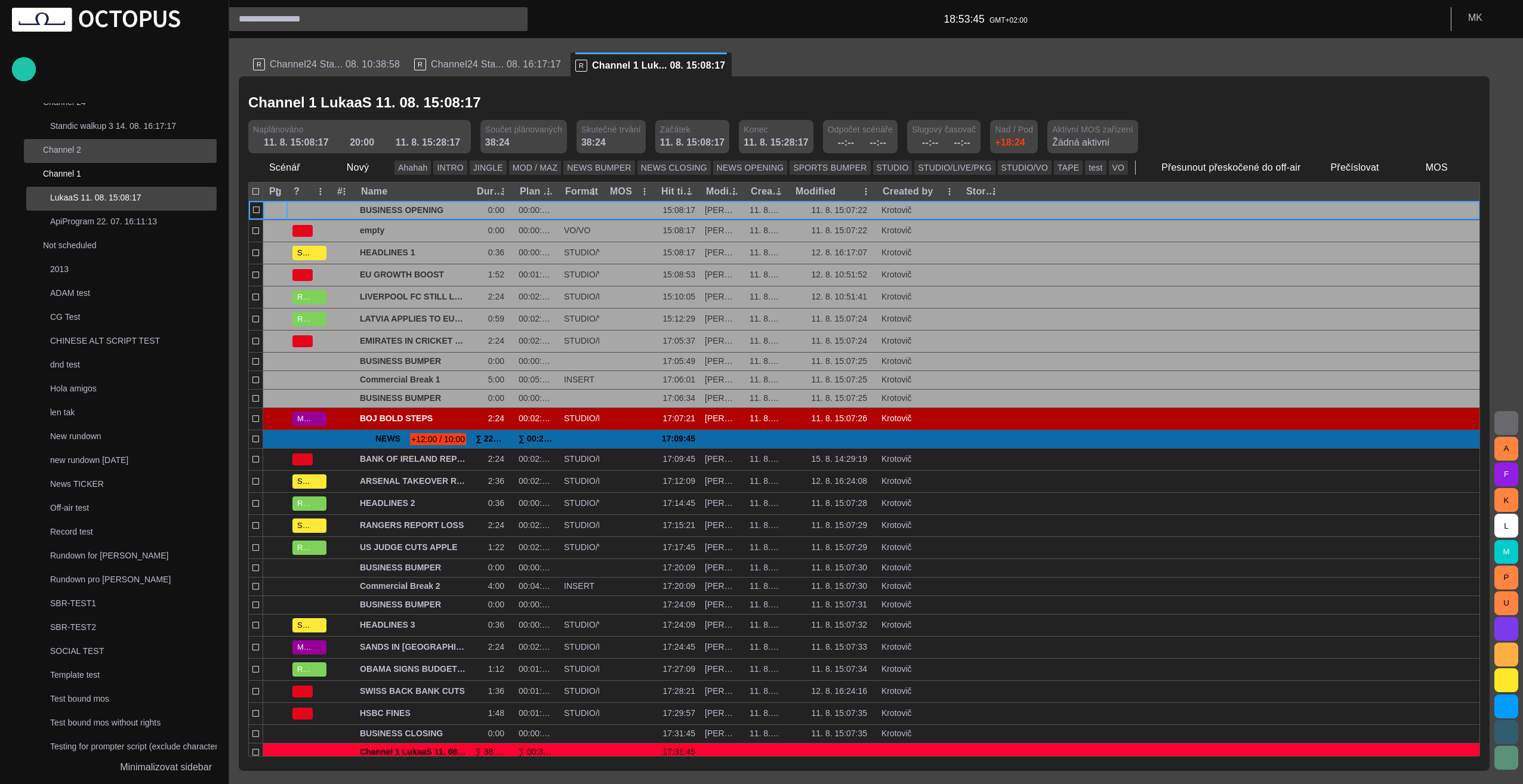
click at [85, 151] on p "Channel 2" at bounding box center [118, 150] width 150 height 12
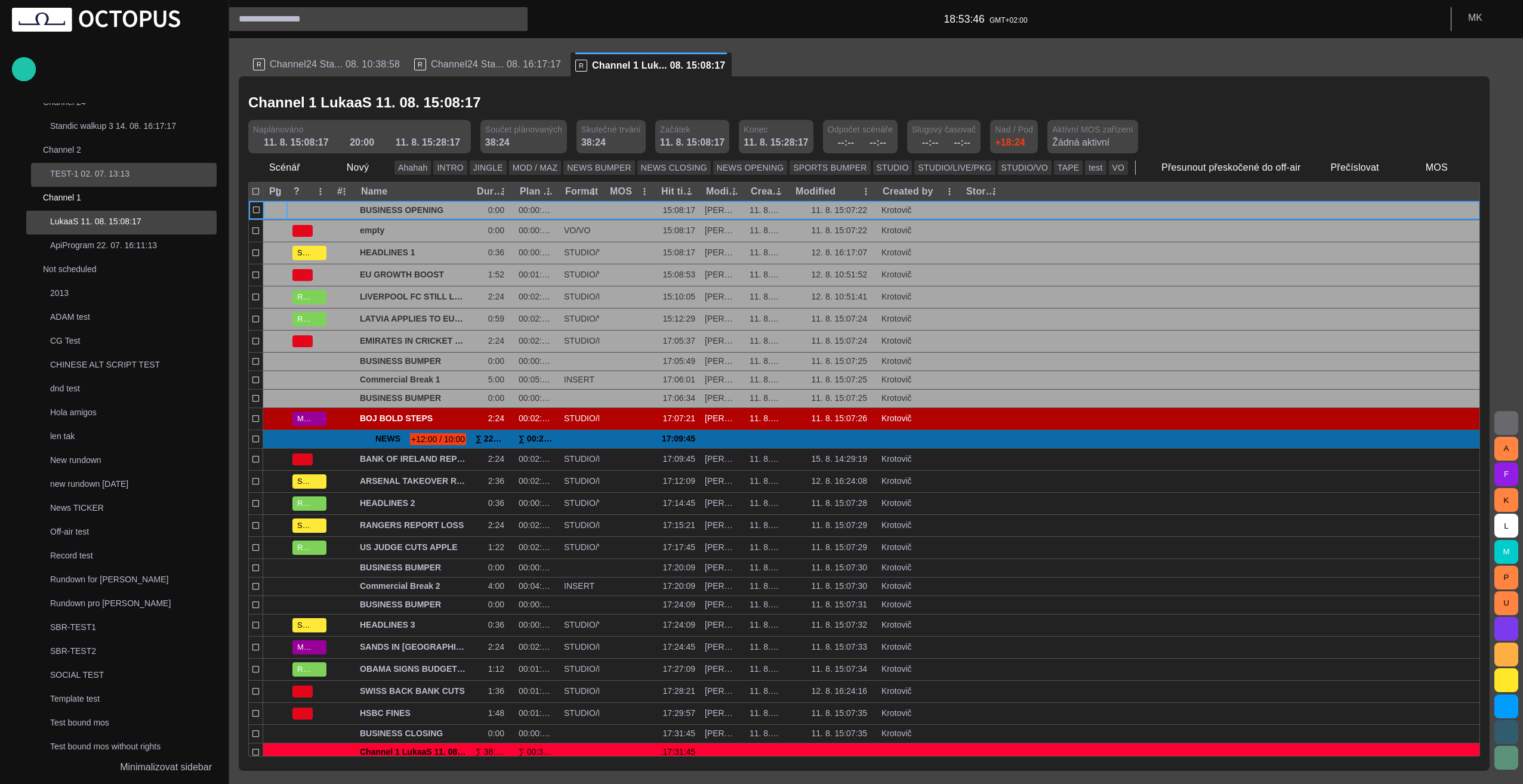
click at [108, 172] on p "TEST-1 02. 07. 13:13" at bounding box center [134, 173] width 166 height 12
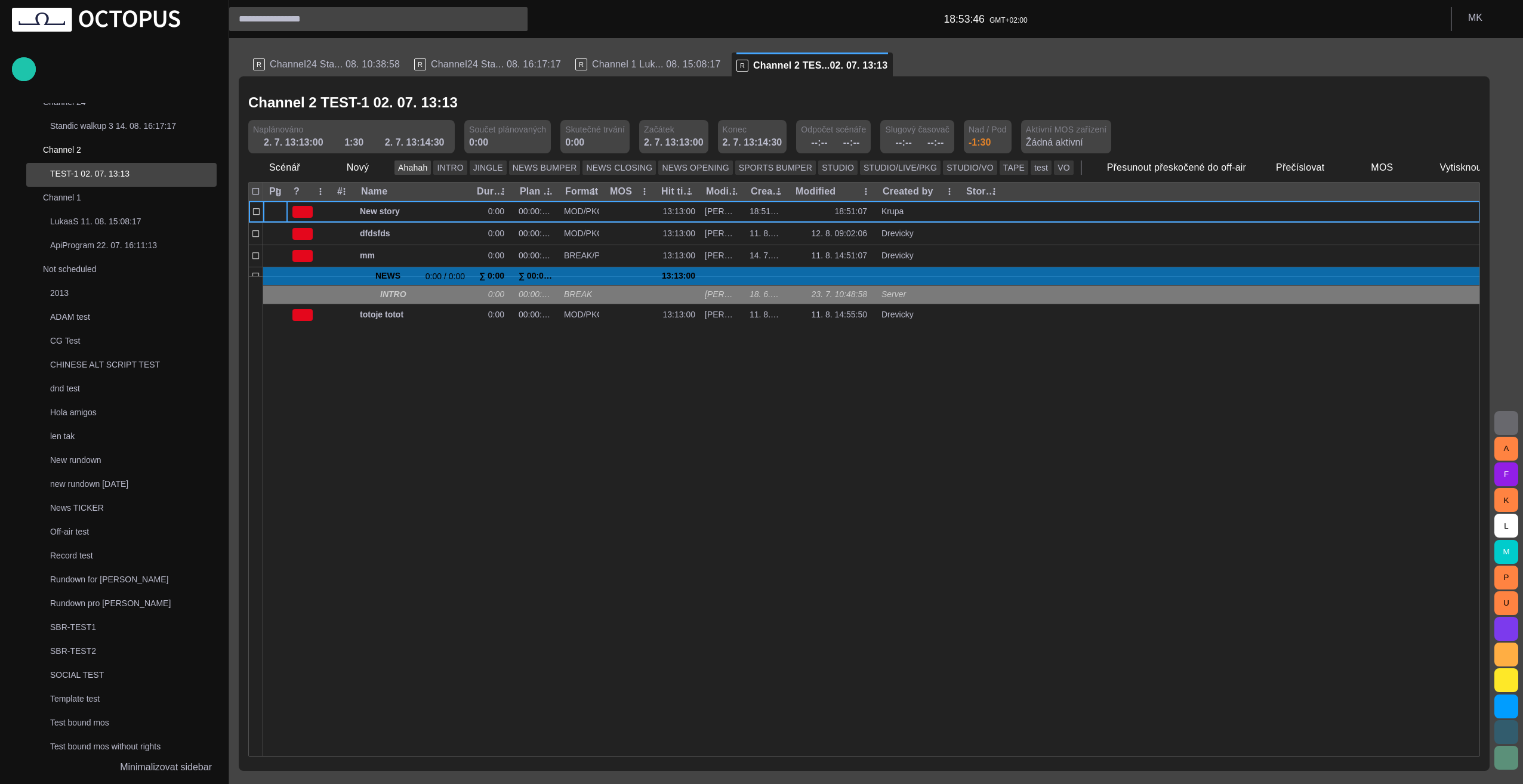
scroll to position [72, 0]
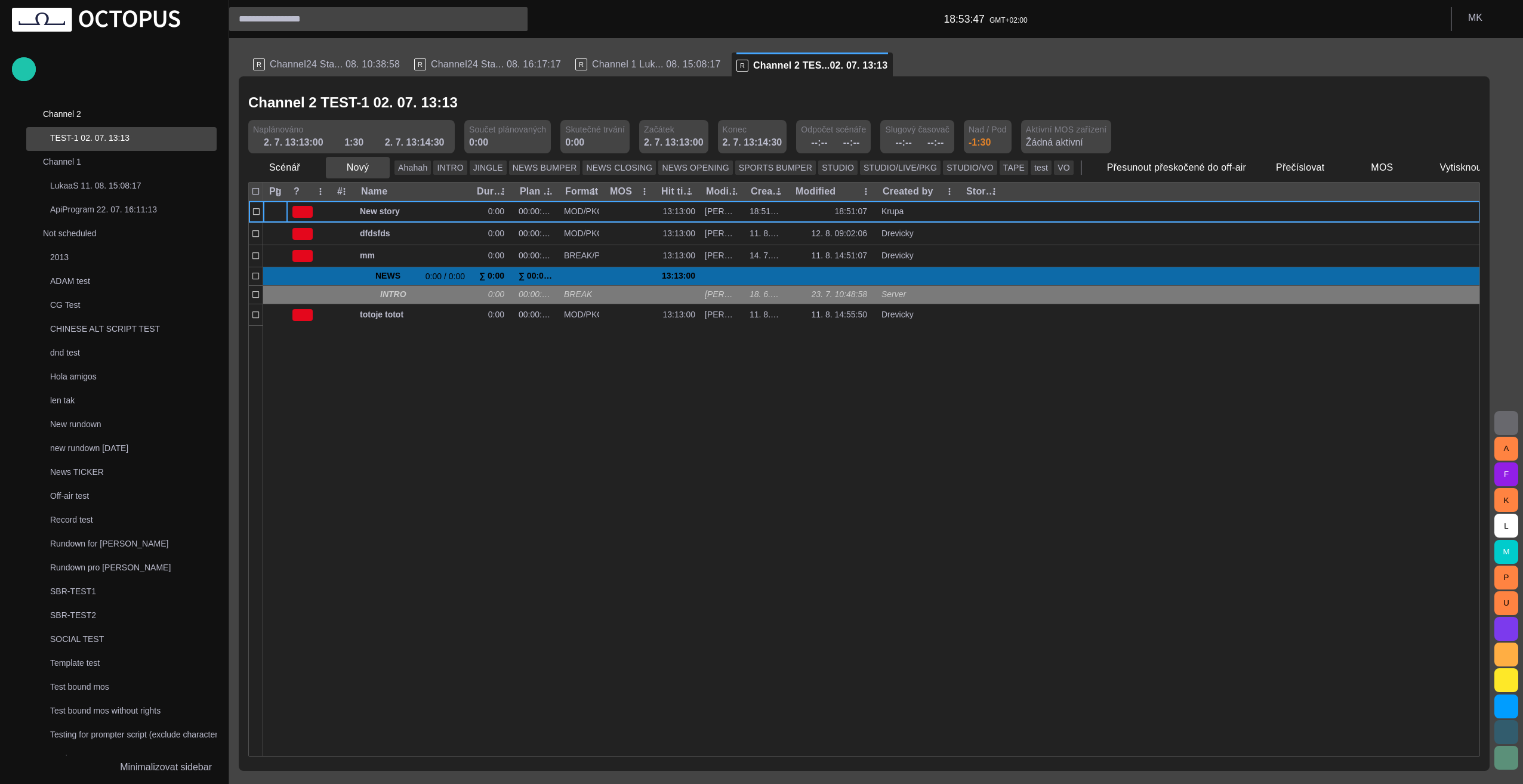
click at [377, 169] on span "button" at bounding box center [380, 168] width 12 height 12
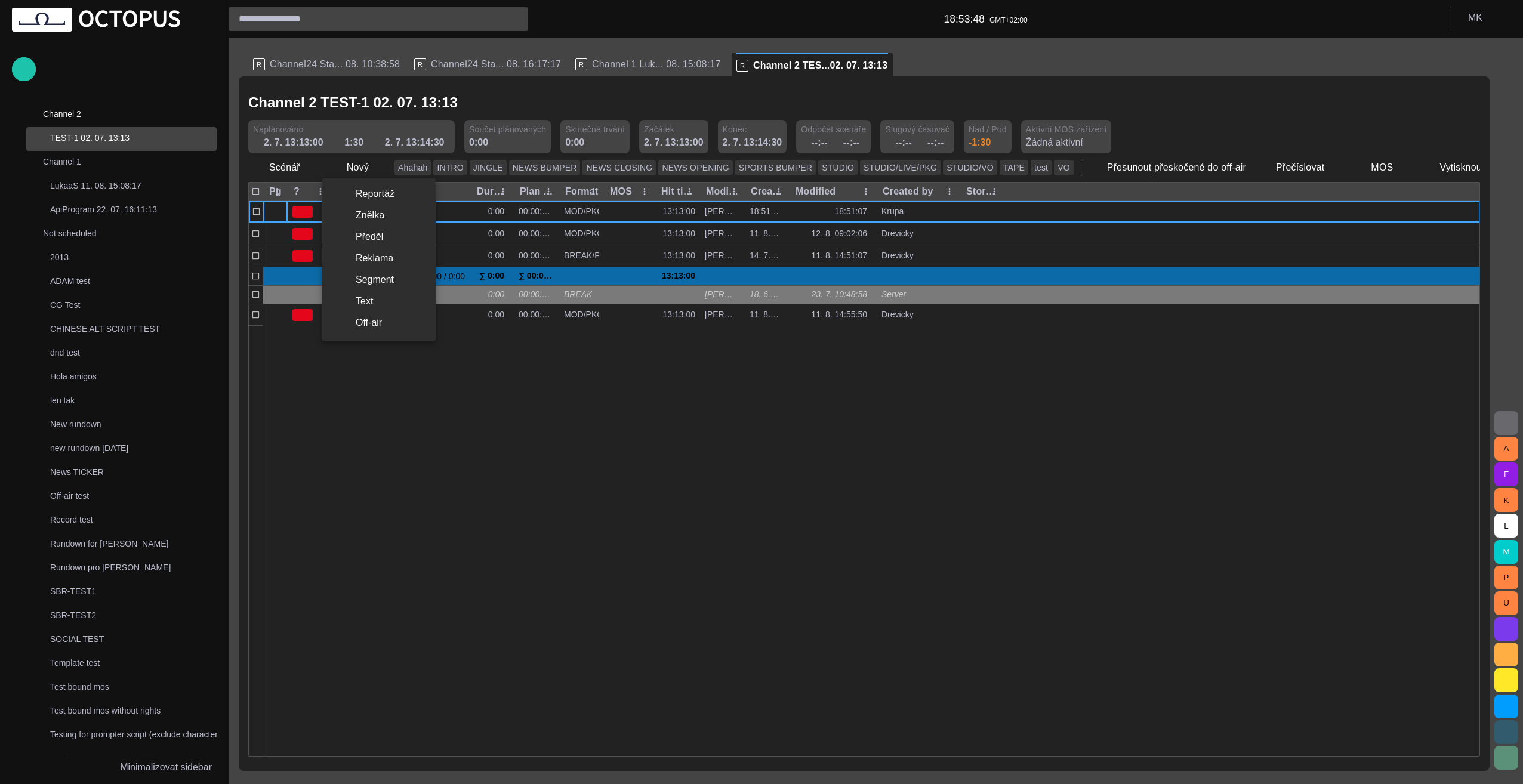
click at [384, 191] on li "Reportáž" at bounding box center [379, 194] width 113 height 21
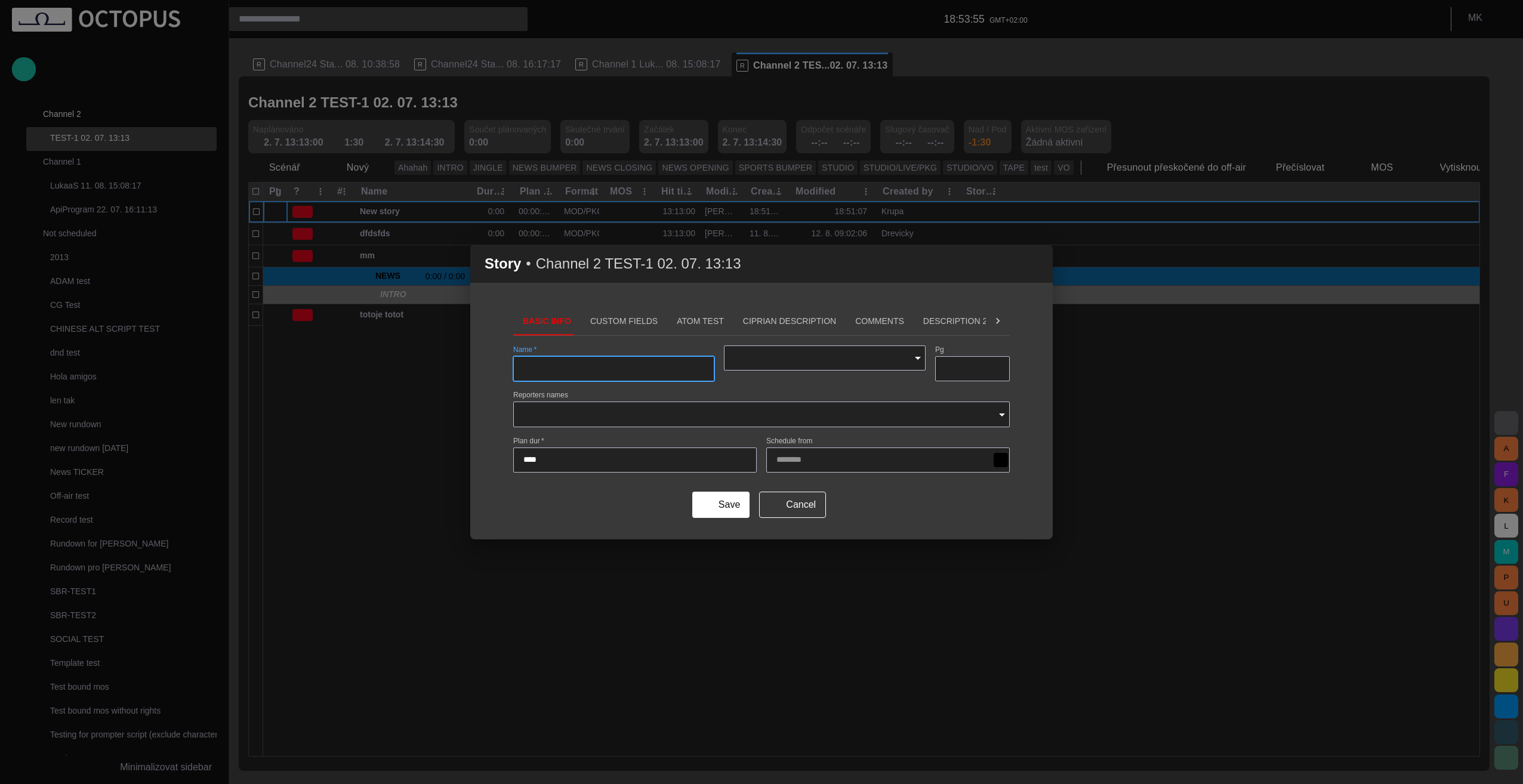
click at [757, 359] on icon "Open" at bounding box center [918, 358] width 15 height 15
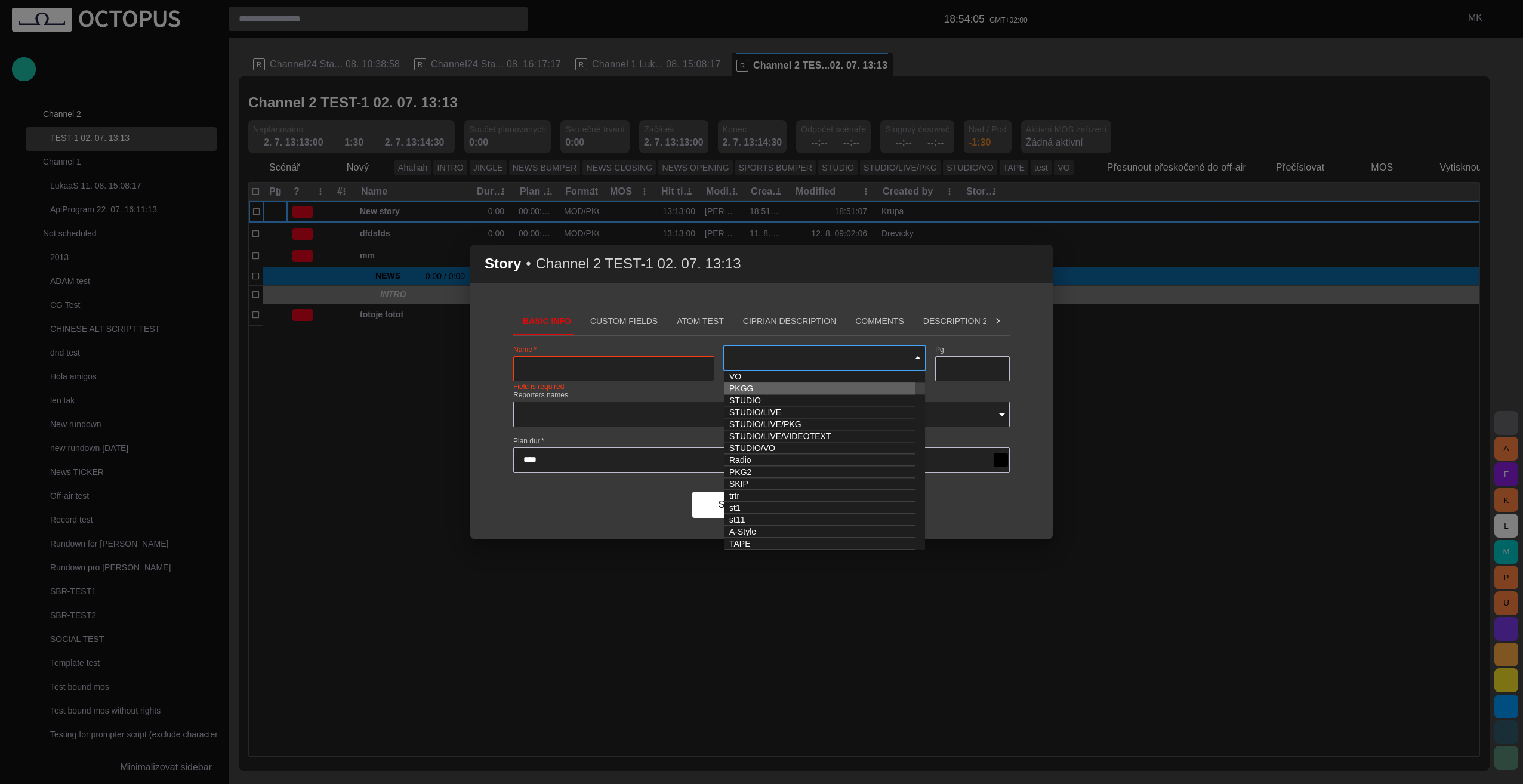
click at [757, 265] on span "button" at bounding box center [1036, 264] width 15 height 15
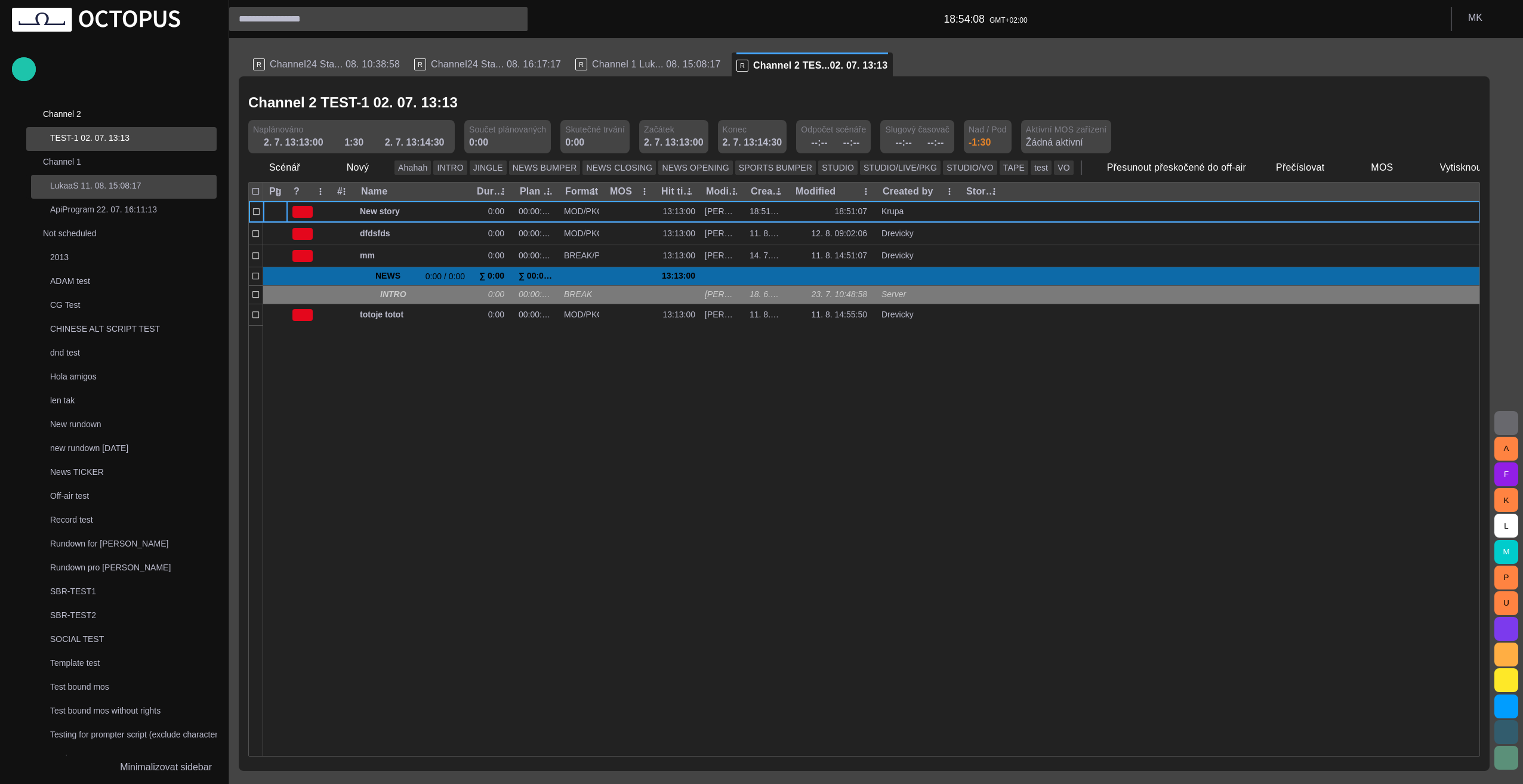
click at [77, 184] on p "LukaaS 11. 08. 15:08:17" at bounding box center [134, 186] width 166 height 12
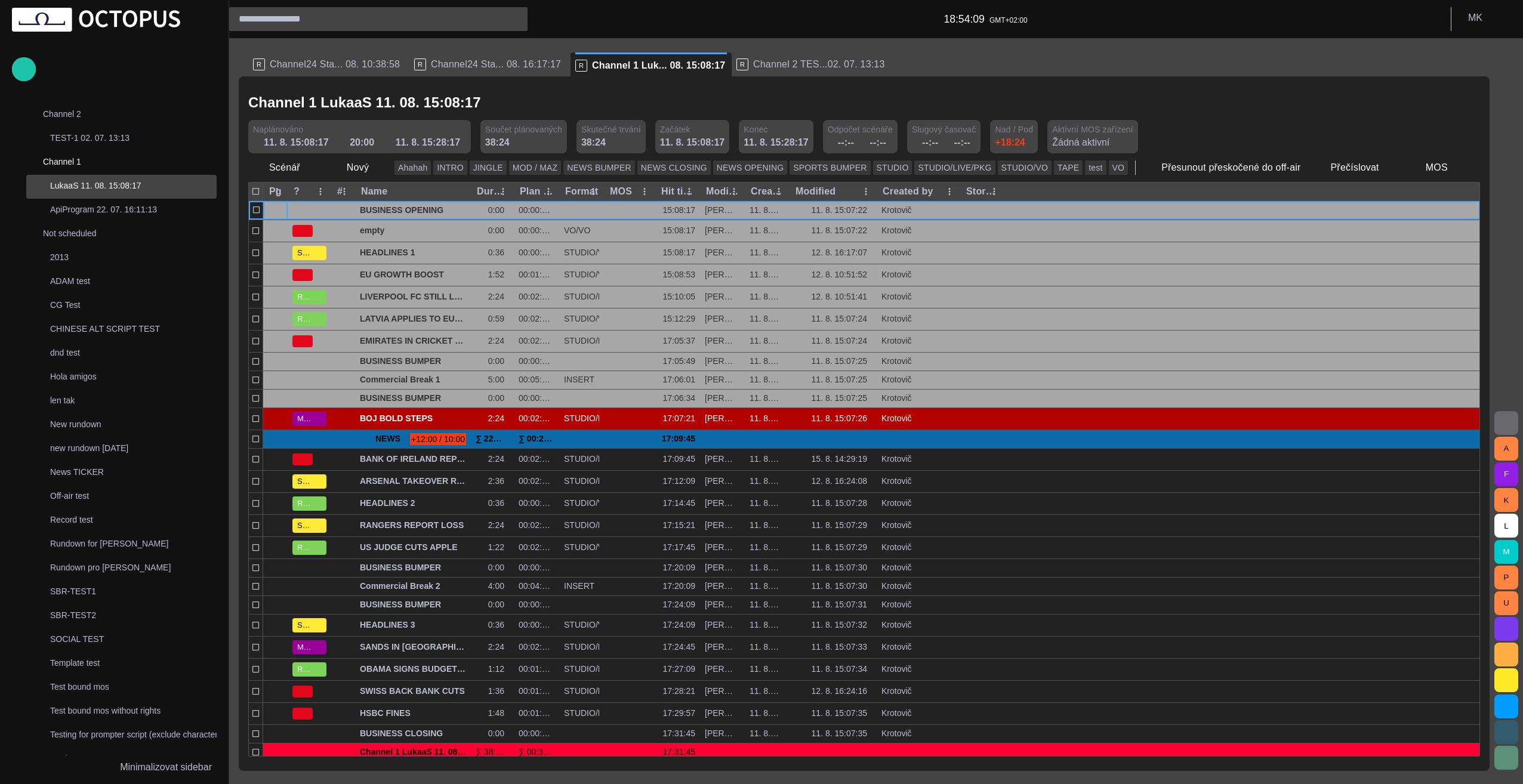
scroll to position [120, 0]
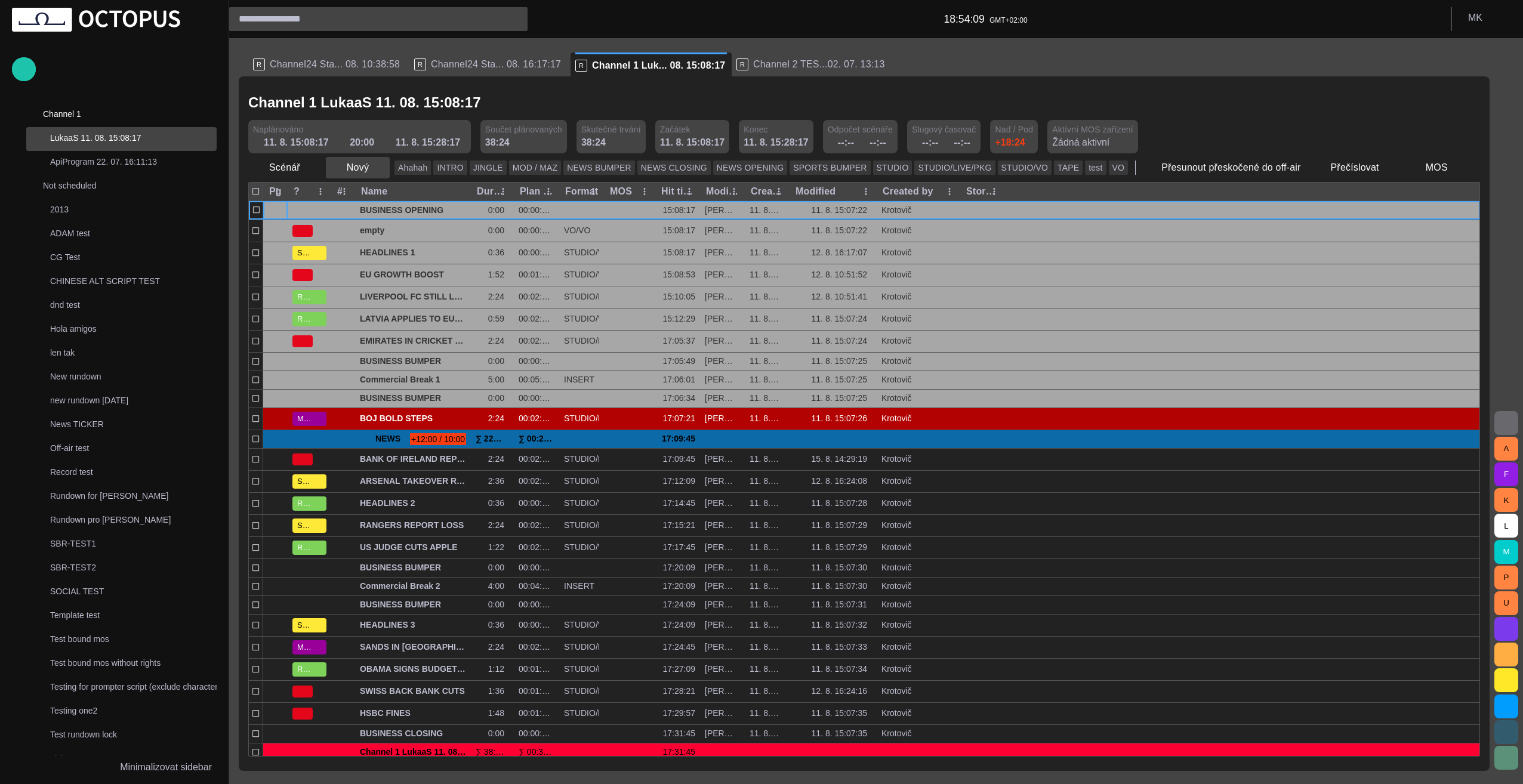
click at [374, 167] on span "button" at bounding box center [380, 168] width 12 height 12
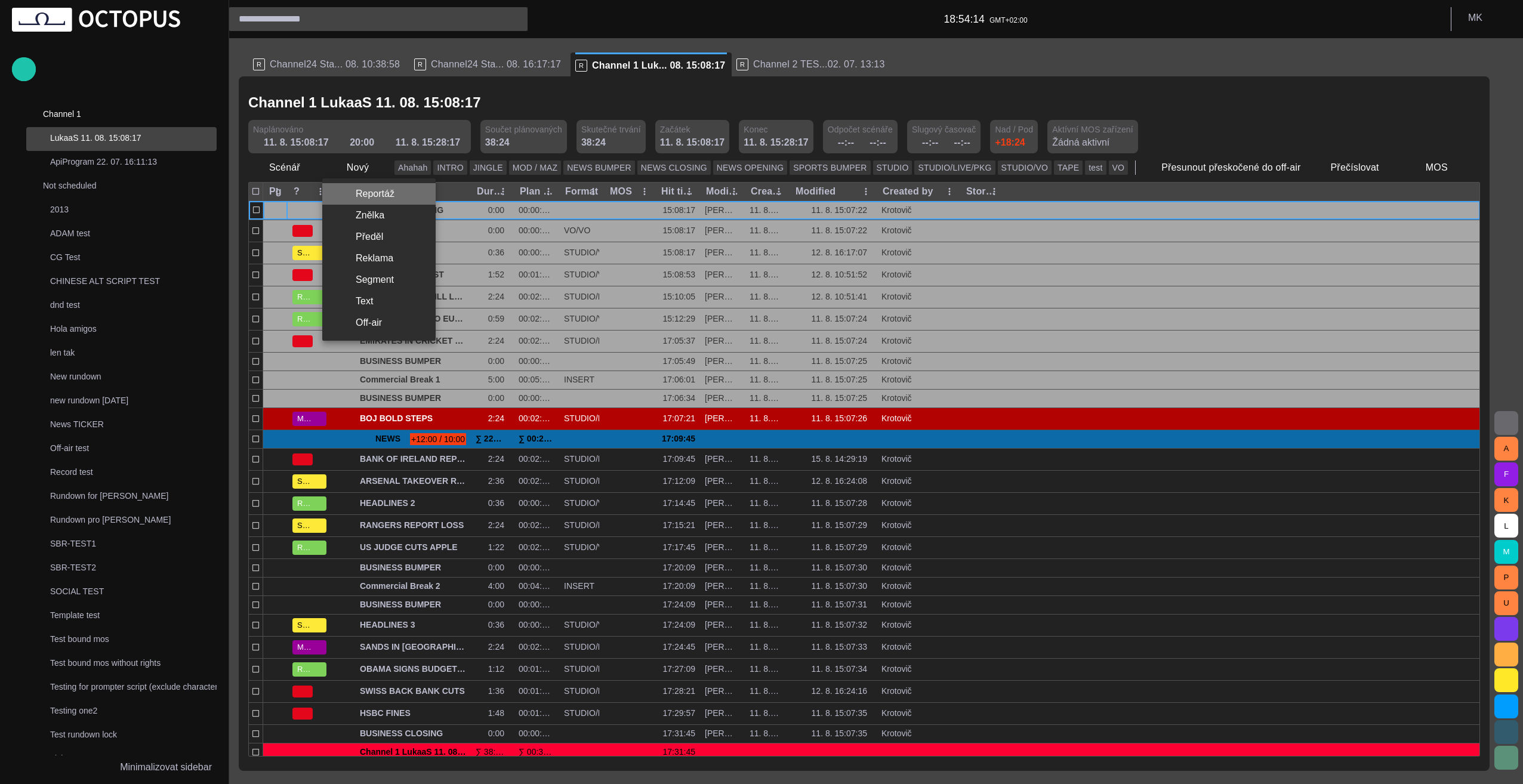
click at [387, 194] on li "Reportáž" at bounding box center [379, 194] width 113 height 21
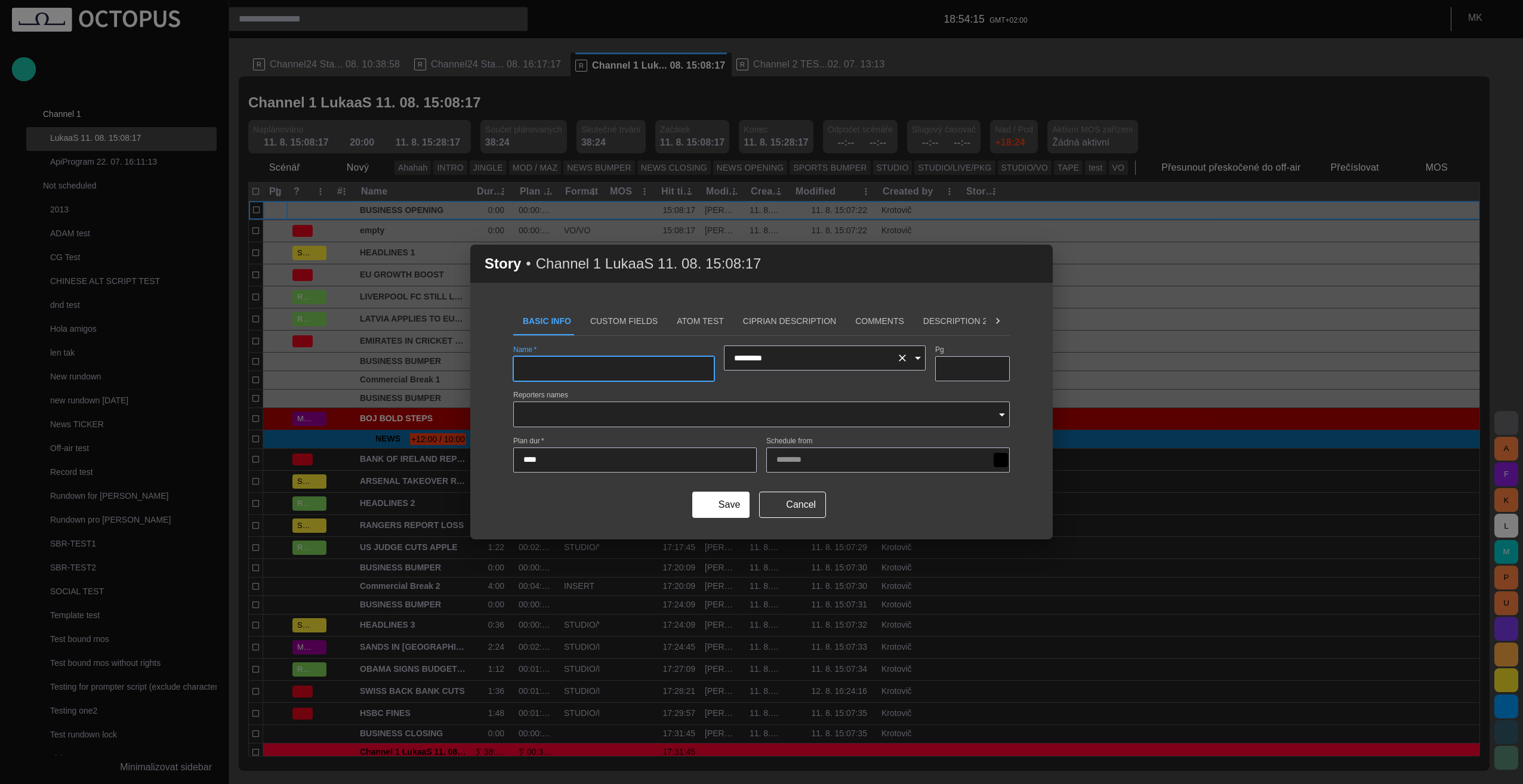
click at [757, 360] on icon "Open" at bounding box center [918, 358] width 15 height 15
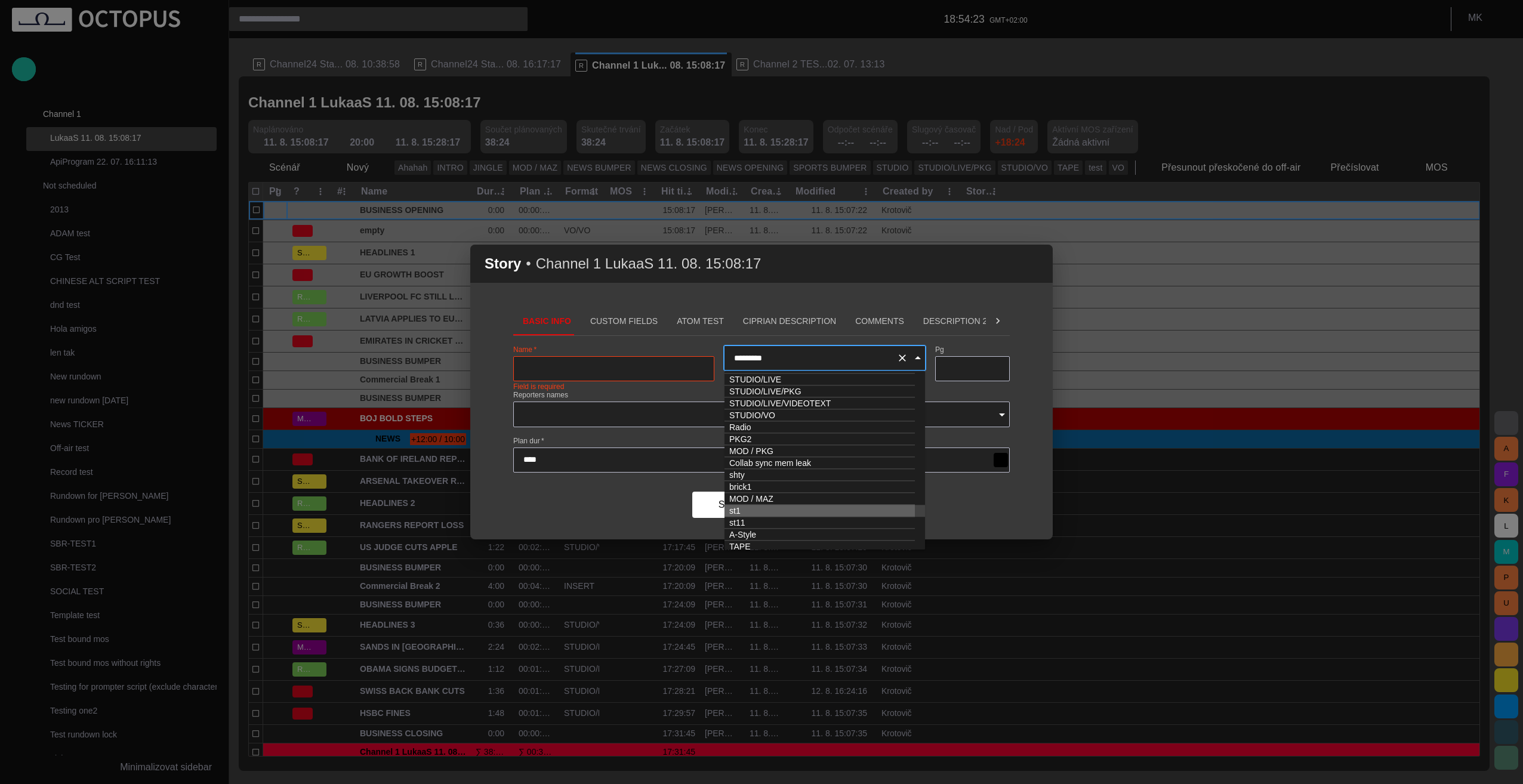
scroll to position [36, 0]
click at [757, 358] on icon "Close" at bounding box center [917, 357] width 6 height 3
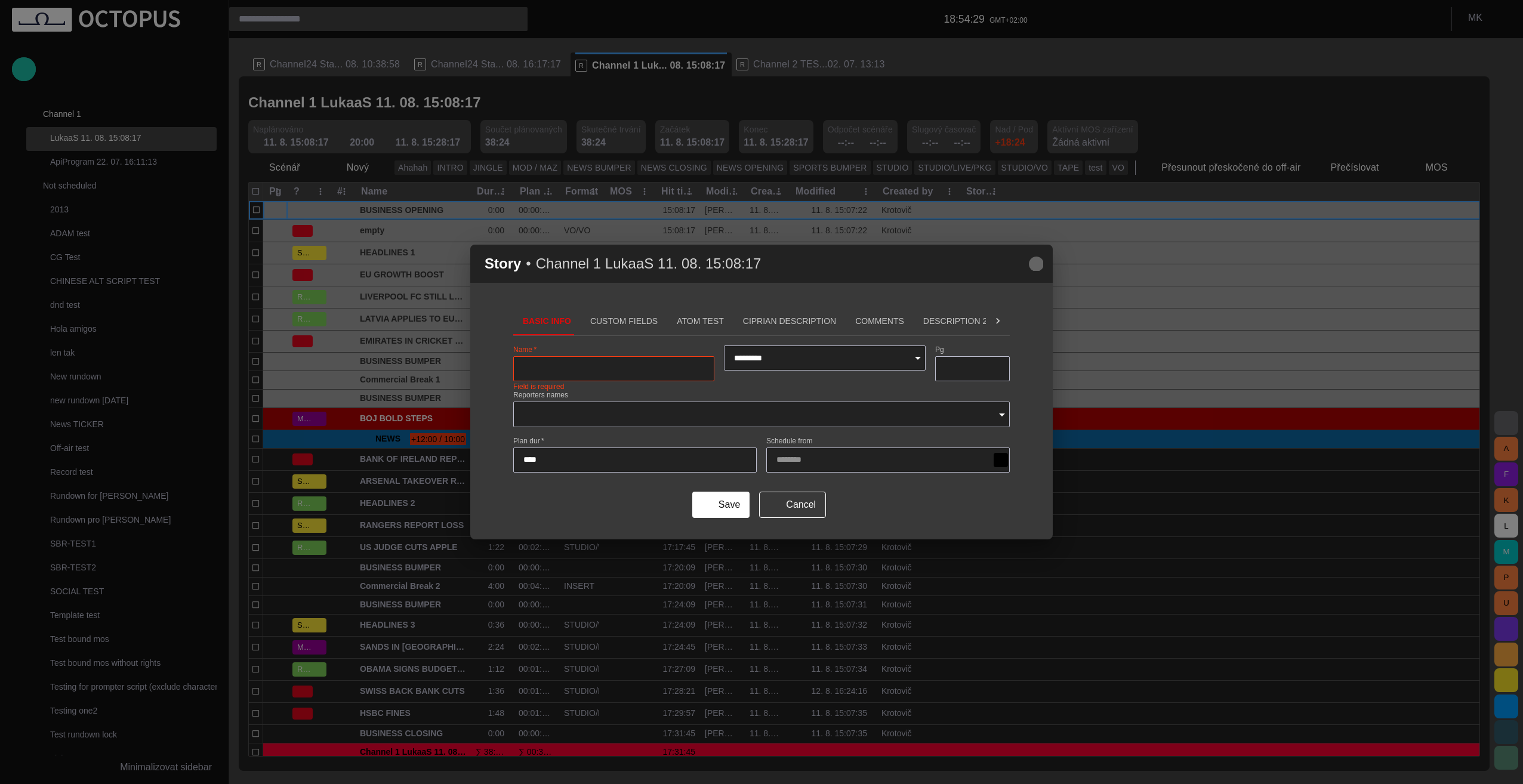
click at [757, 262] on span "button" at bounding box center [1036, 264] width 15 height 15
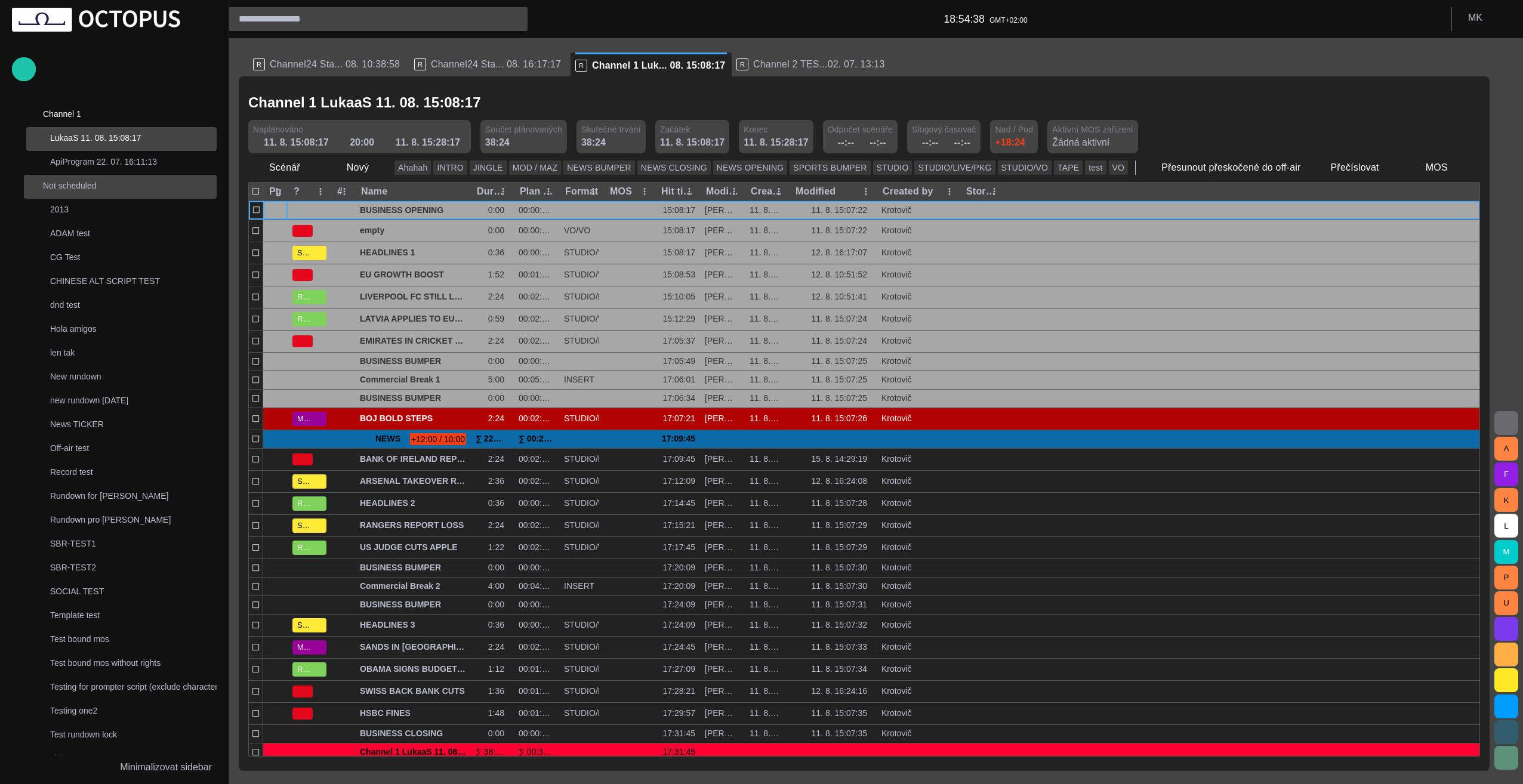
scroll to position [0, 0]
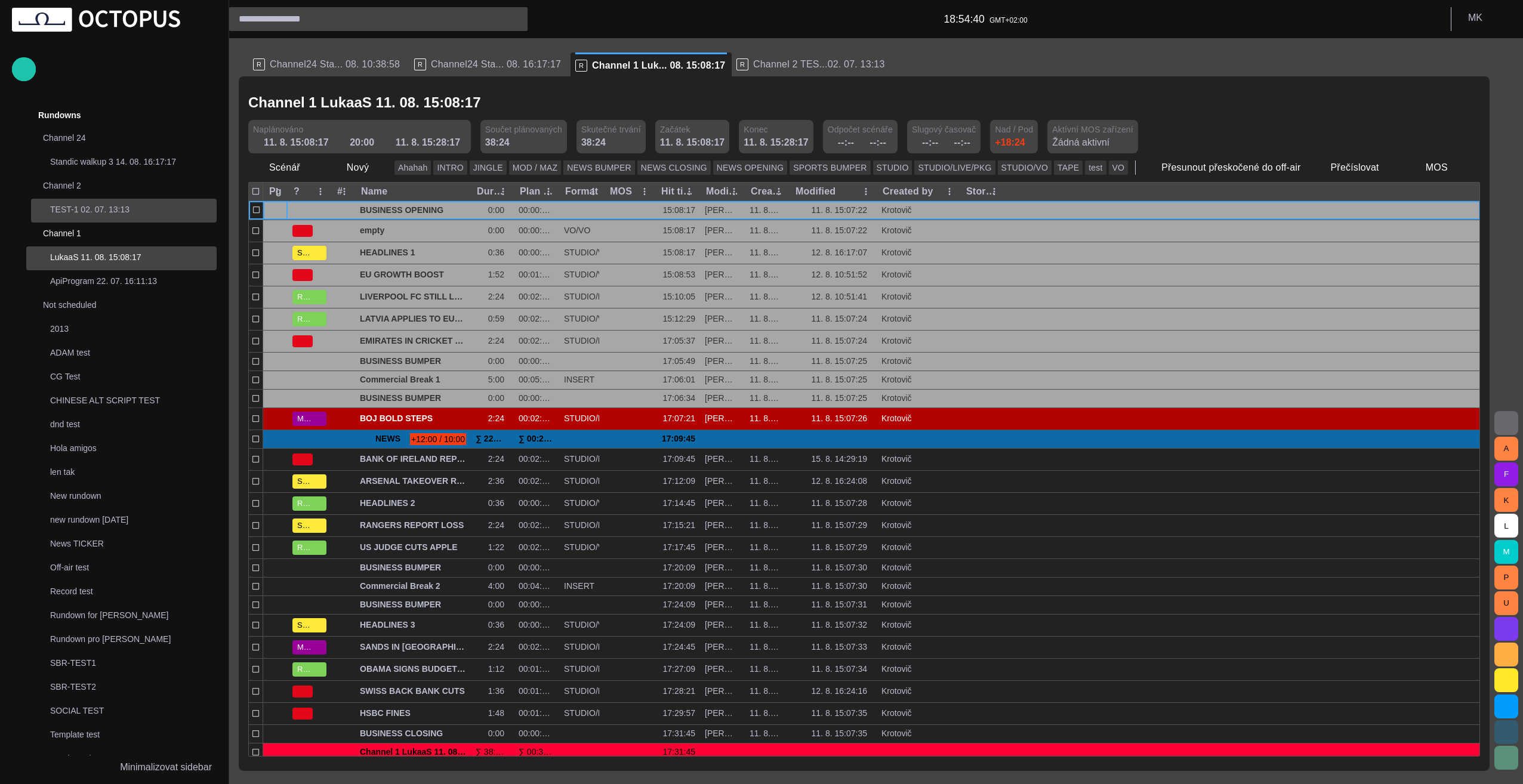
click at [116, 211] on p "TEST-1 02. 07. 13:13" at bounding box center [134, 209] width 166 height 12
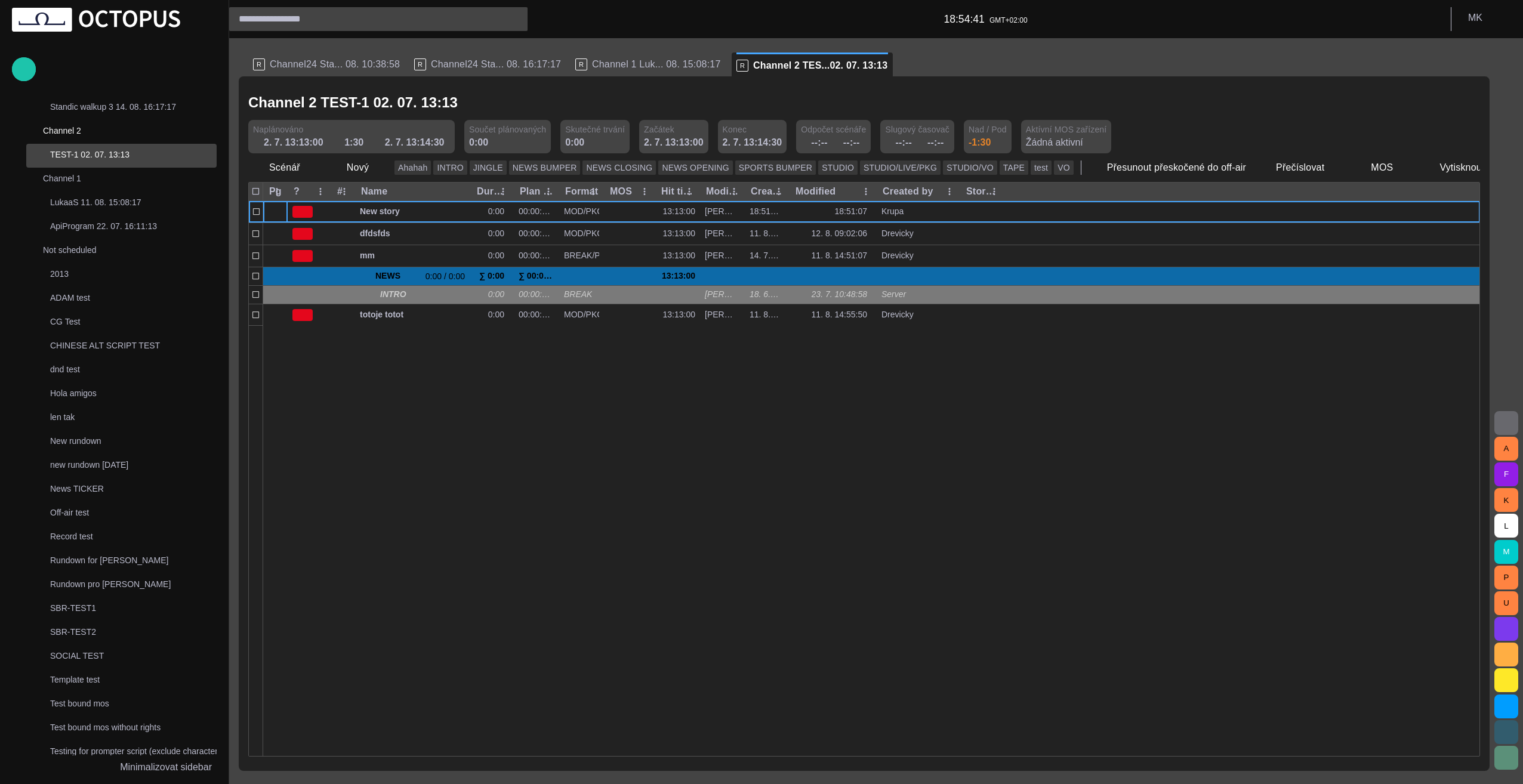
scroll to position [72, 0]
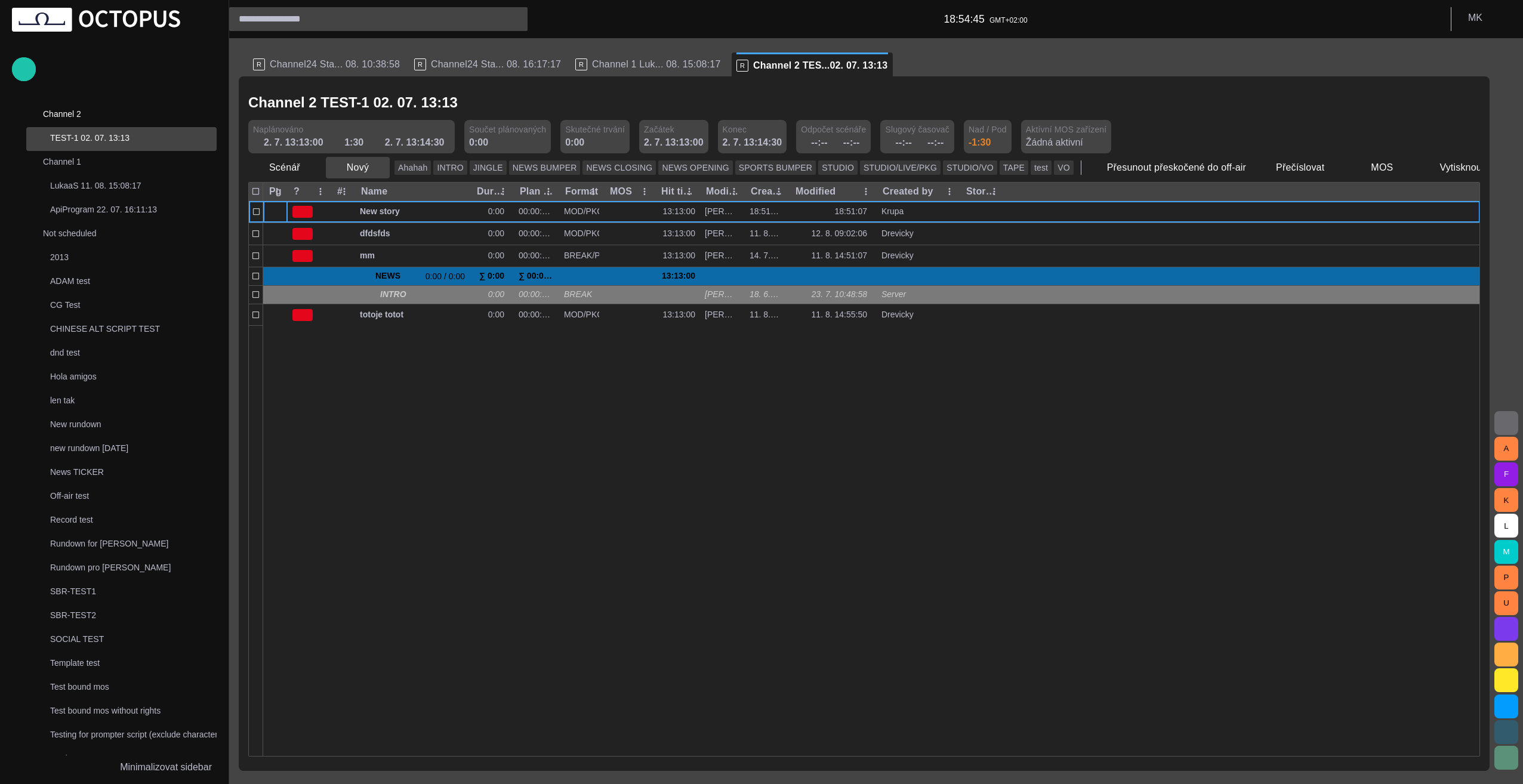
click at [375, 171] on span "button" at bounding box center [380, 168] width 12 height 12
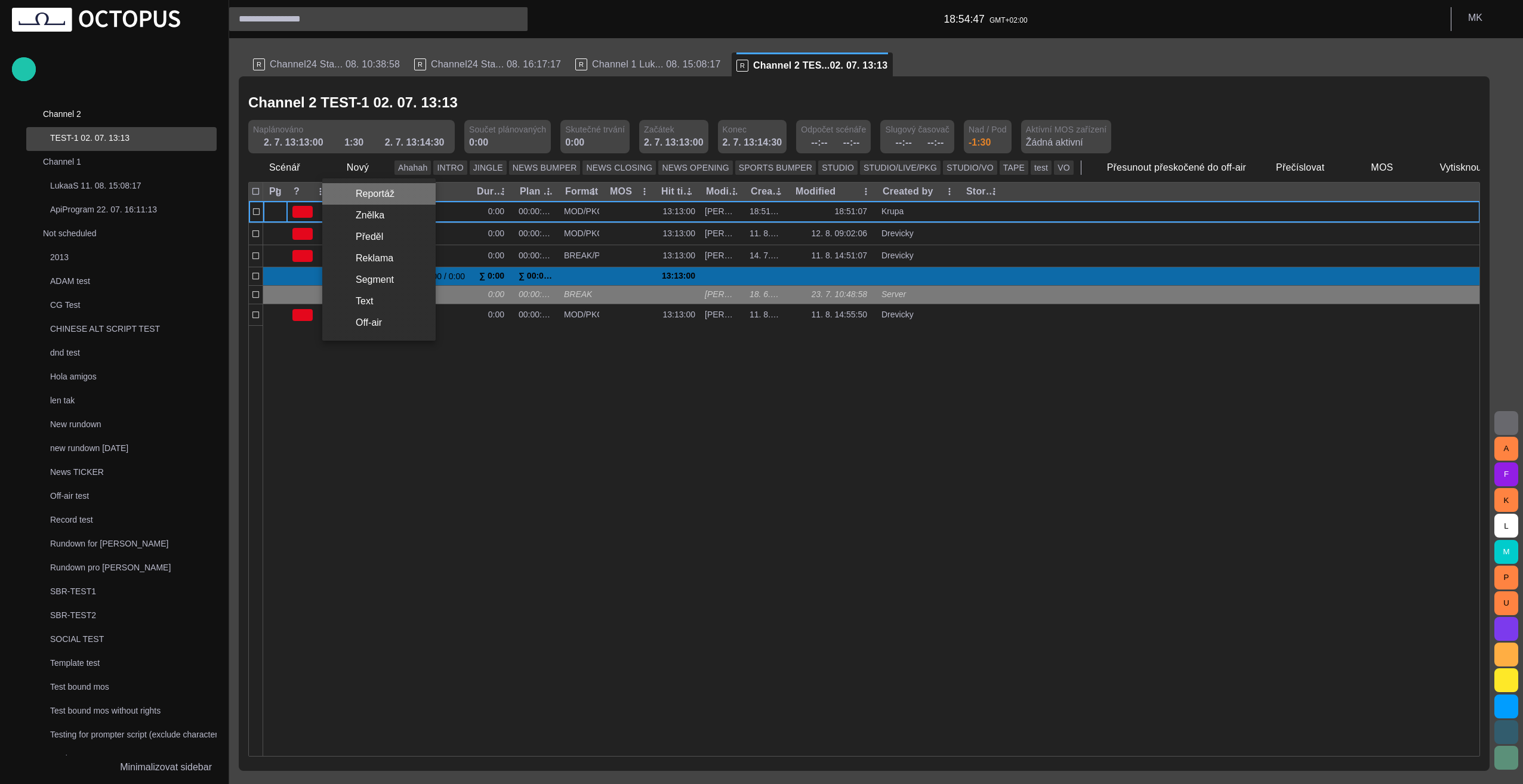
click at [383, 193] on li "Reportáž" at bounding box center [379, 194] width 113 height 21
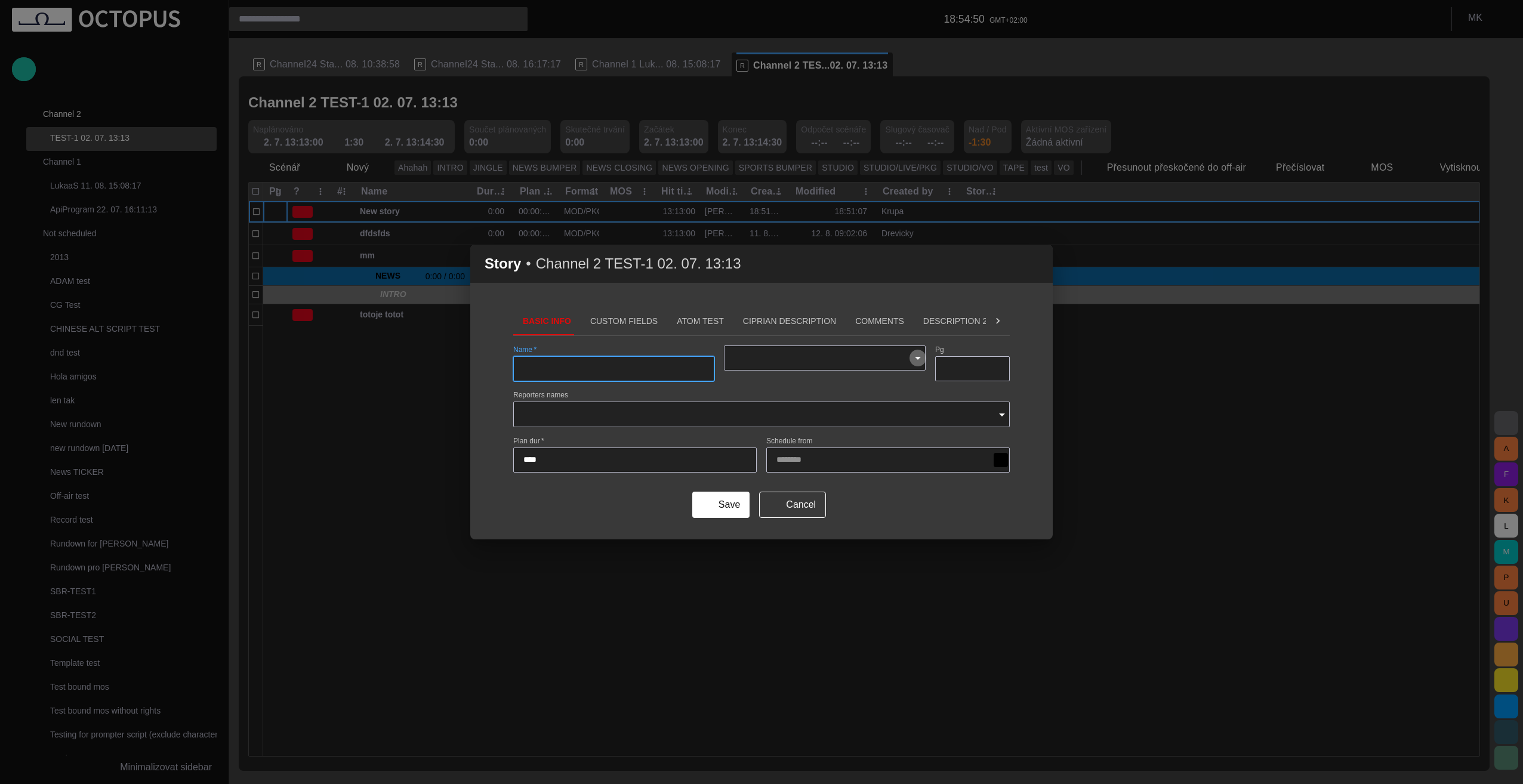
click at [757, 358] on icon "Open" at bounding box center [917, 358] width 6 height 3
click at [757, 342] on div "Basic Info Custom Fields ATOM Test Ciprian description Comments Description 2 D…" at bounding box center [761, 423] width 582 height 232
click at [757, 262] on span "button" at bounding box center [1036, 264] width 15 height 15
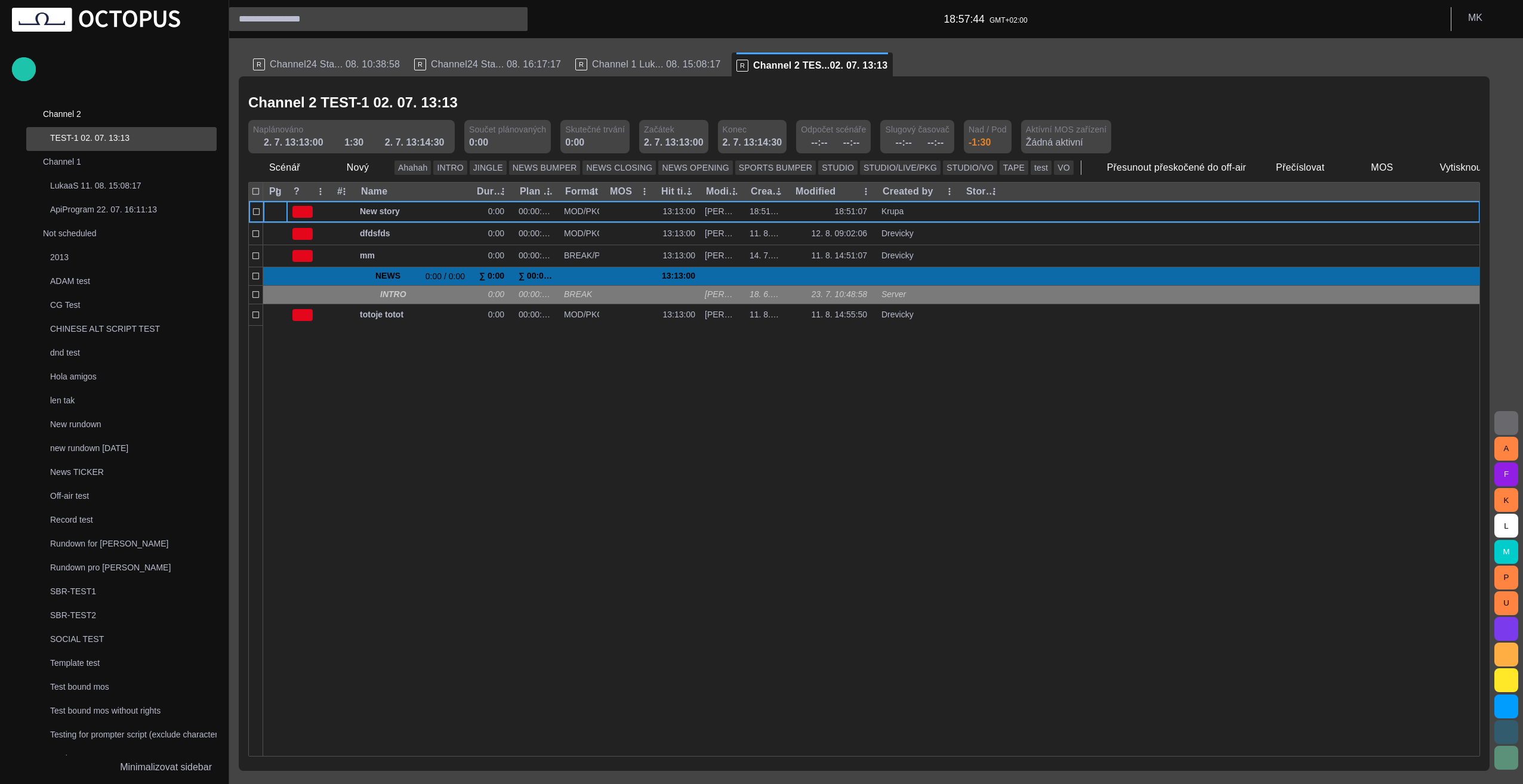
click at [103, 137] on p "TEST-1 02. 07. 13:13" at bounding box center [134, 138] width 166 height 12
click at [375, 428] on div at bounding box center [871, 540] width 1217 height 431
click at [376, 168] on span "button" at bounding box center [380, 168] width 12 height 12
click at [384, 195] on li "Reportáž" at bounding box center [379, 194] width 113 height 21
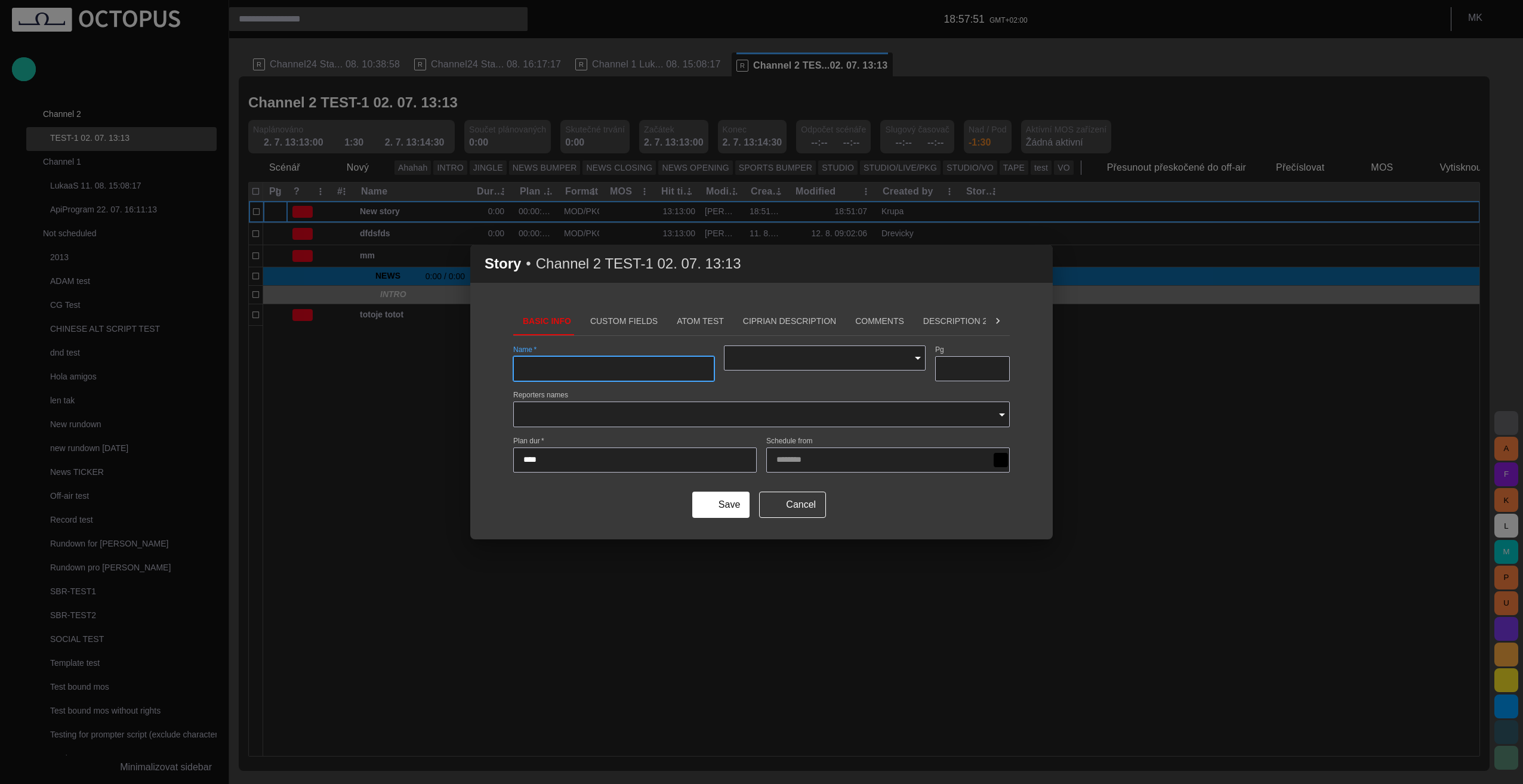
click at [757, 357] on icon "Open" at bounding box center [918, 358] width 15 height 15
click at [757, 358] on icon "Open" at bounding box center [918, 358] width 15 height 15
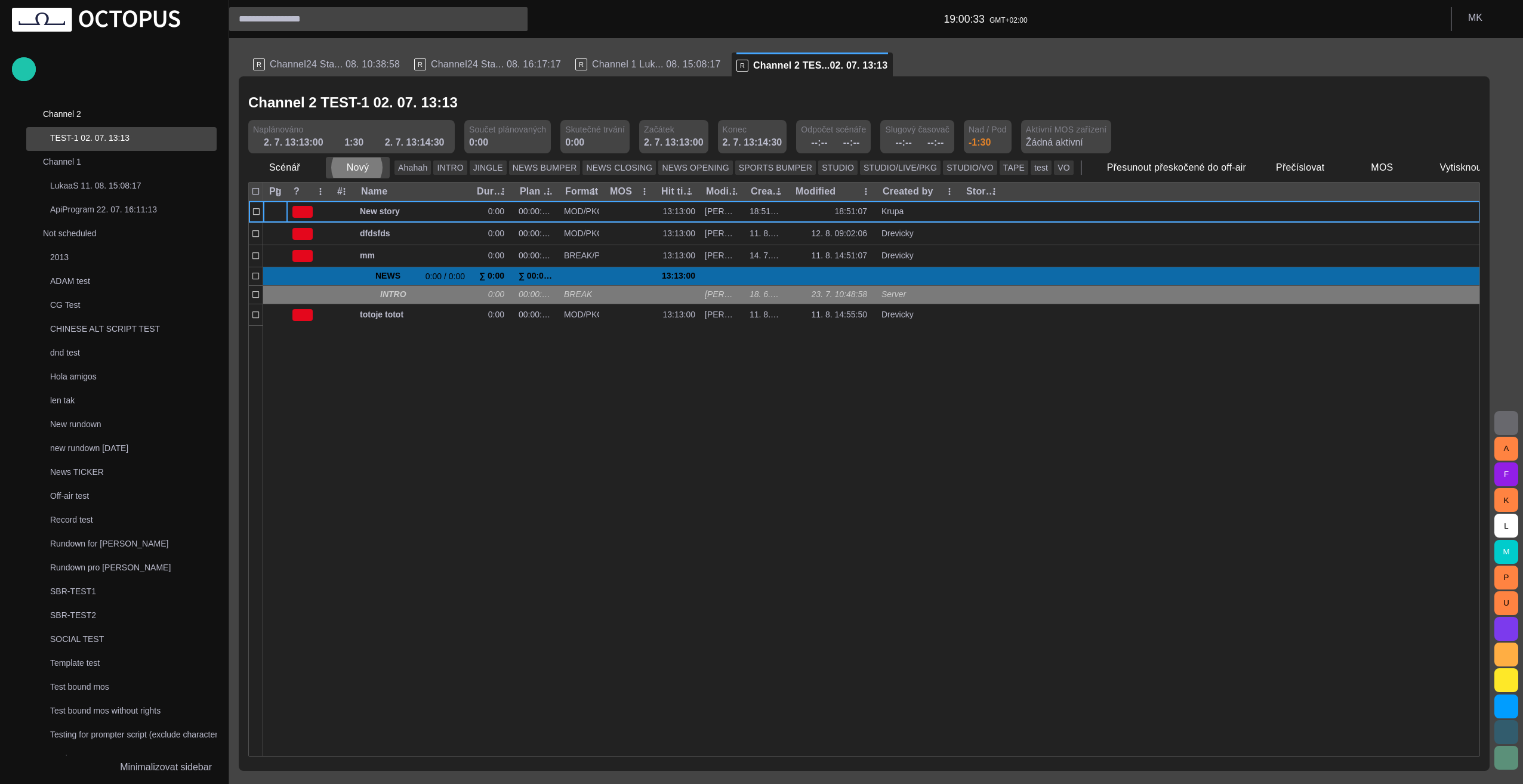
click at [376, 162] on span "button" at bounding box center [380, 168] width 12 height 12
click at [393, 195] on li "Reportáž" at bounding box center [379, 194] width 113 height 21
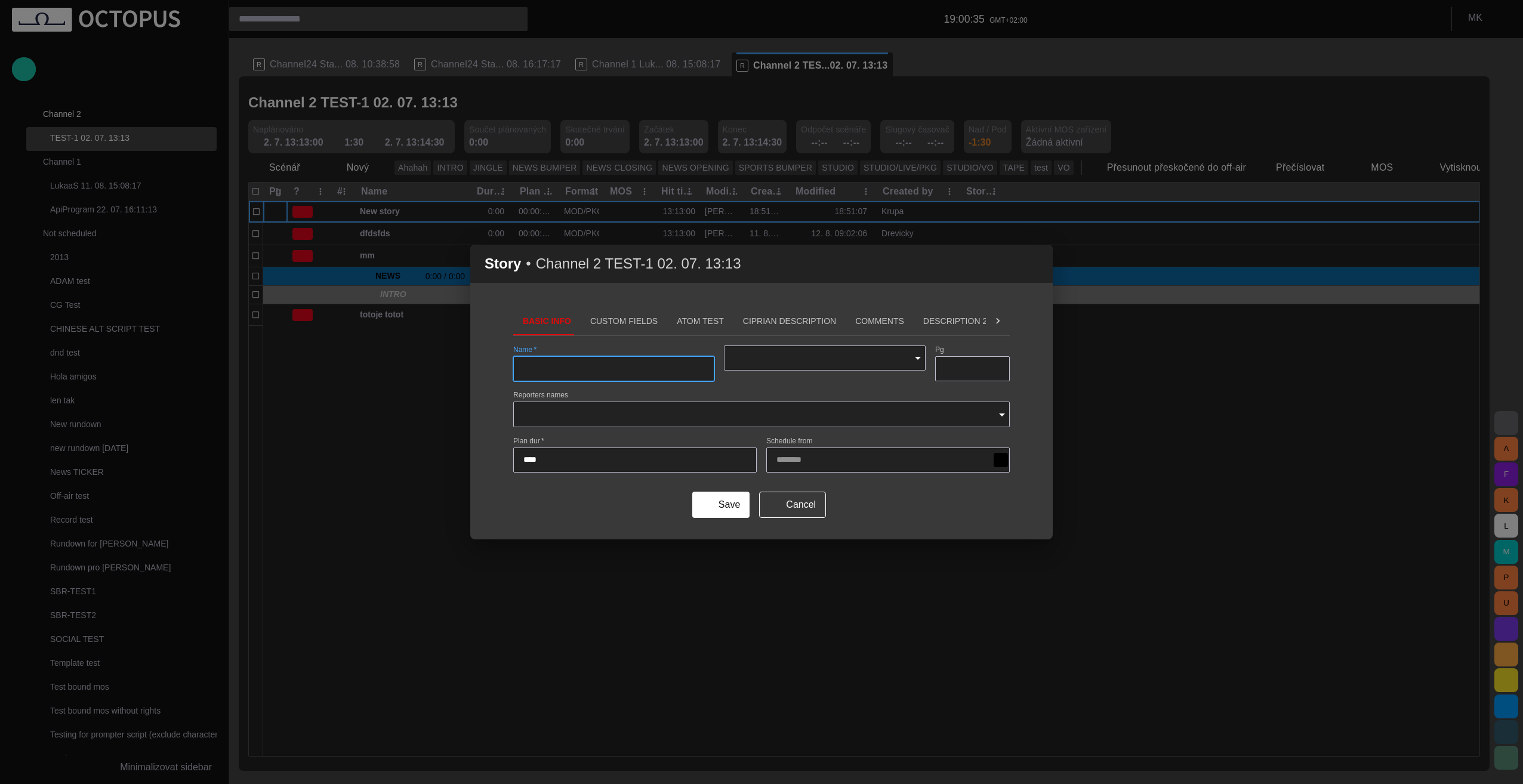
click at [757, 354] on icon "Open" at bounding box center [918, 358] width 15 height 15
click at [757, 262] on span "button" at bounding box center [1036, 264] width 15 height 15
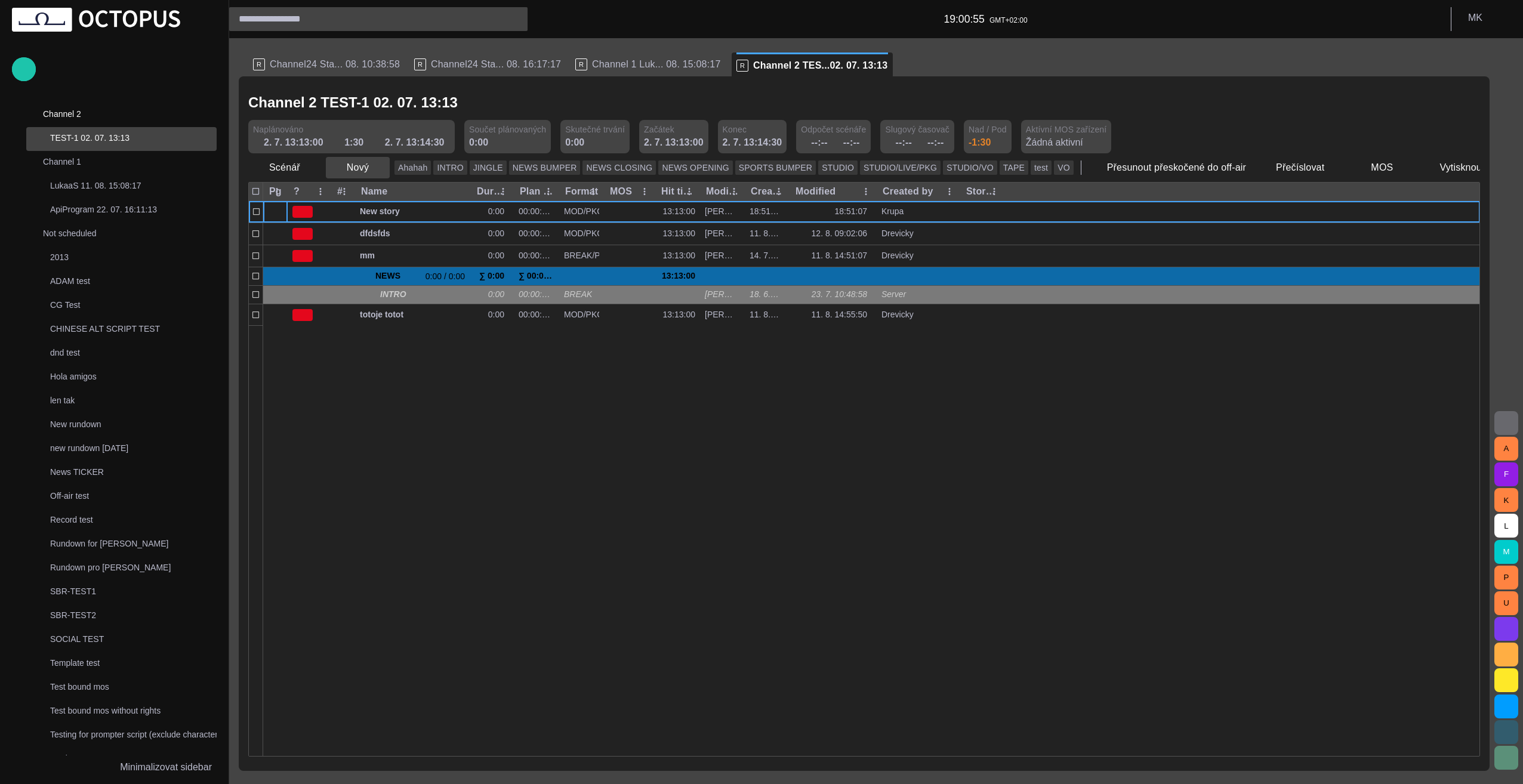
click at [378, 164] on span "button" at bounding box center [380, 168] width 12 height 12
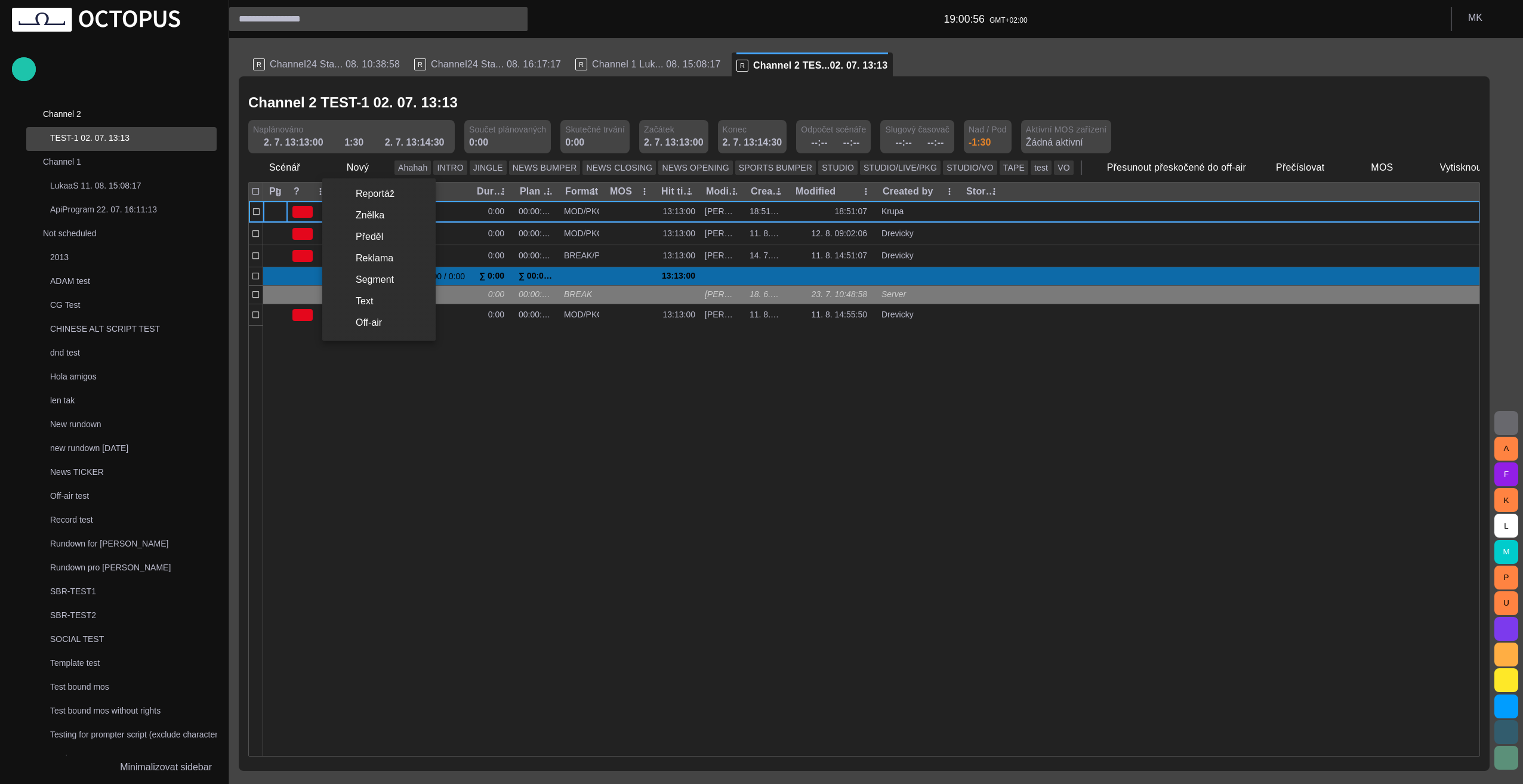
click at [389, 190] on li "Reportáž" at bounding box center [379, 194] width 113 height 21
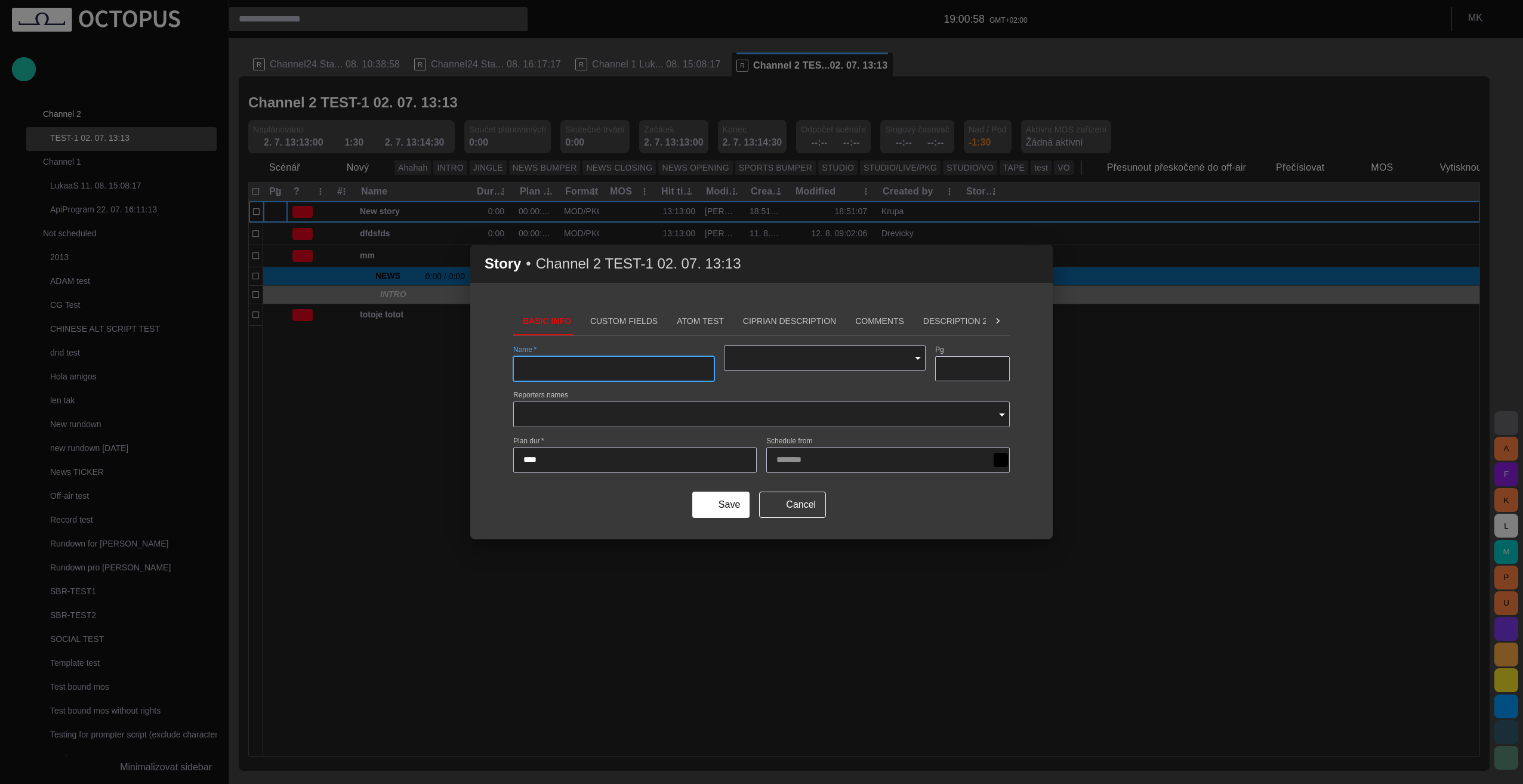
click at [757, 358] on icon "Open" at bounding box center [918, 358] width 15 height 15
click at [757, 630] on div "Story • Channel 2 TEST-1 02. 07. 13:13 Basic Info Custom Fields ATOM Test Cipri…" at bounding box center [762, 392] width 1523 height 784
click at [757, 265] on span "button" at bounding box center [1036, 264] width 15 height 15
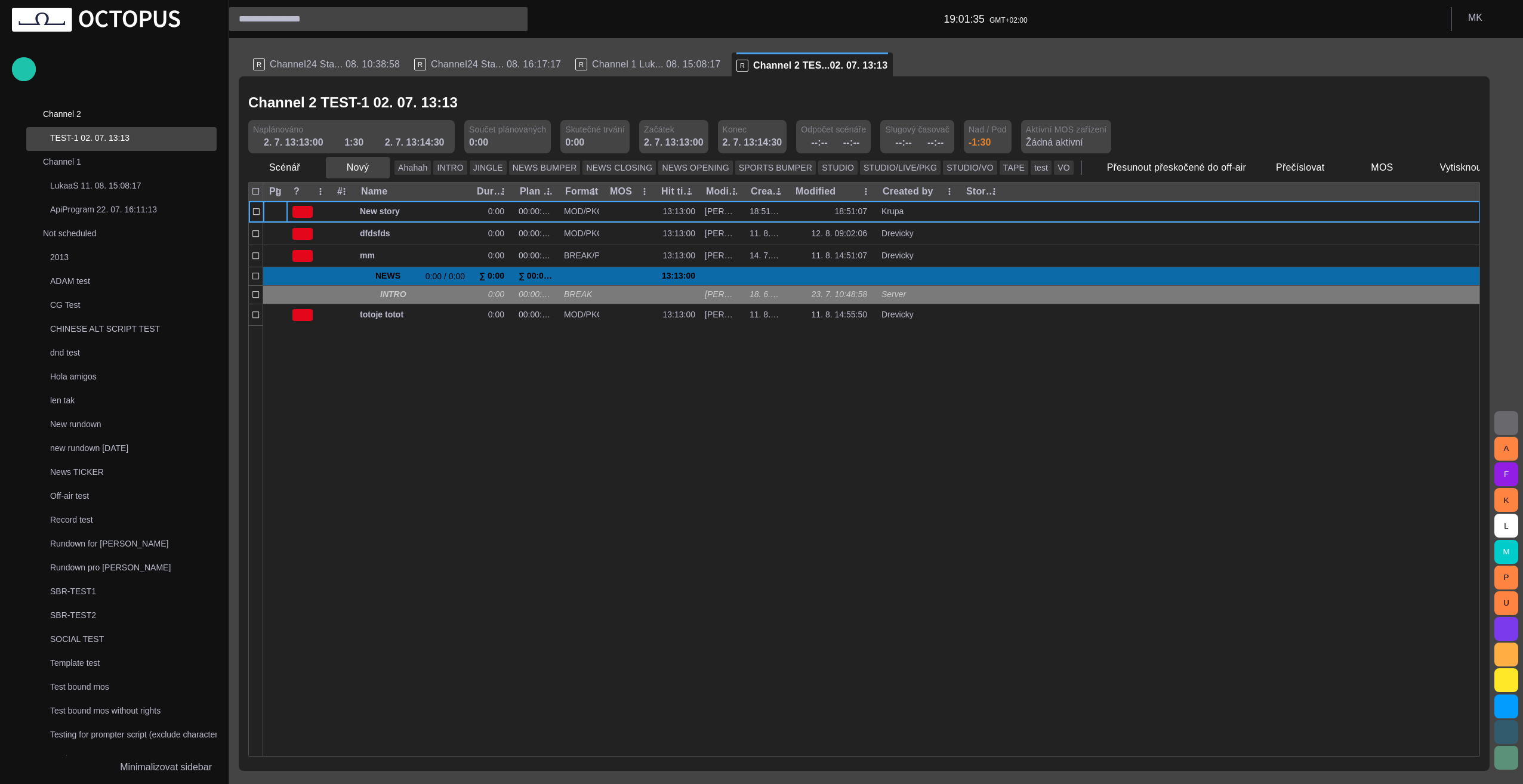
click at [377, 167] on span "button" at bounding box center [380, 168] width 12 height 12
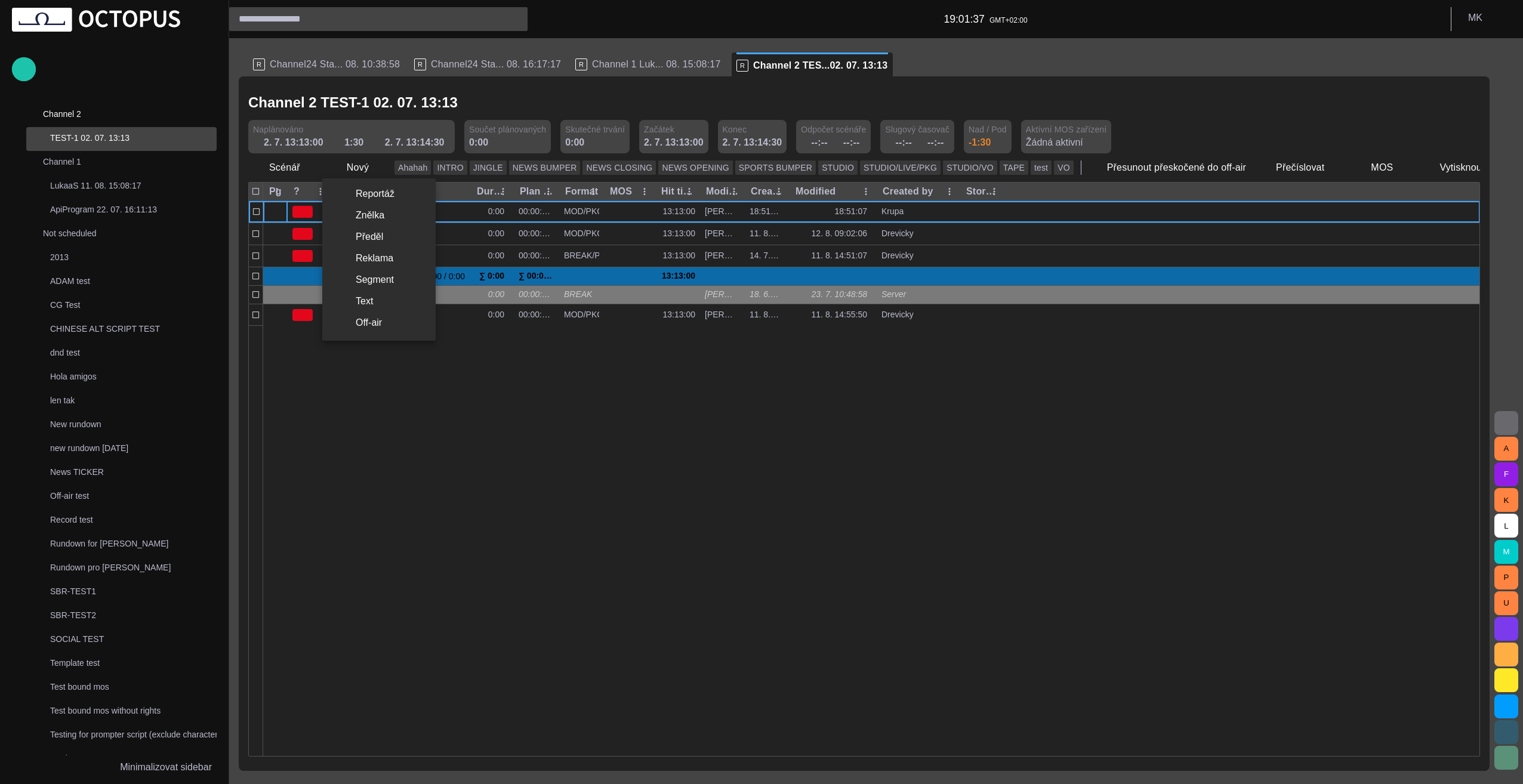
click at [376, 210] on li "Znělka" at bounding box center [379, 215] width 113 height 21
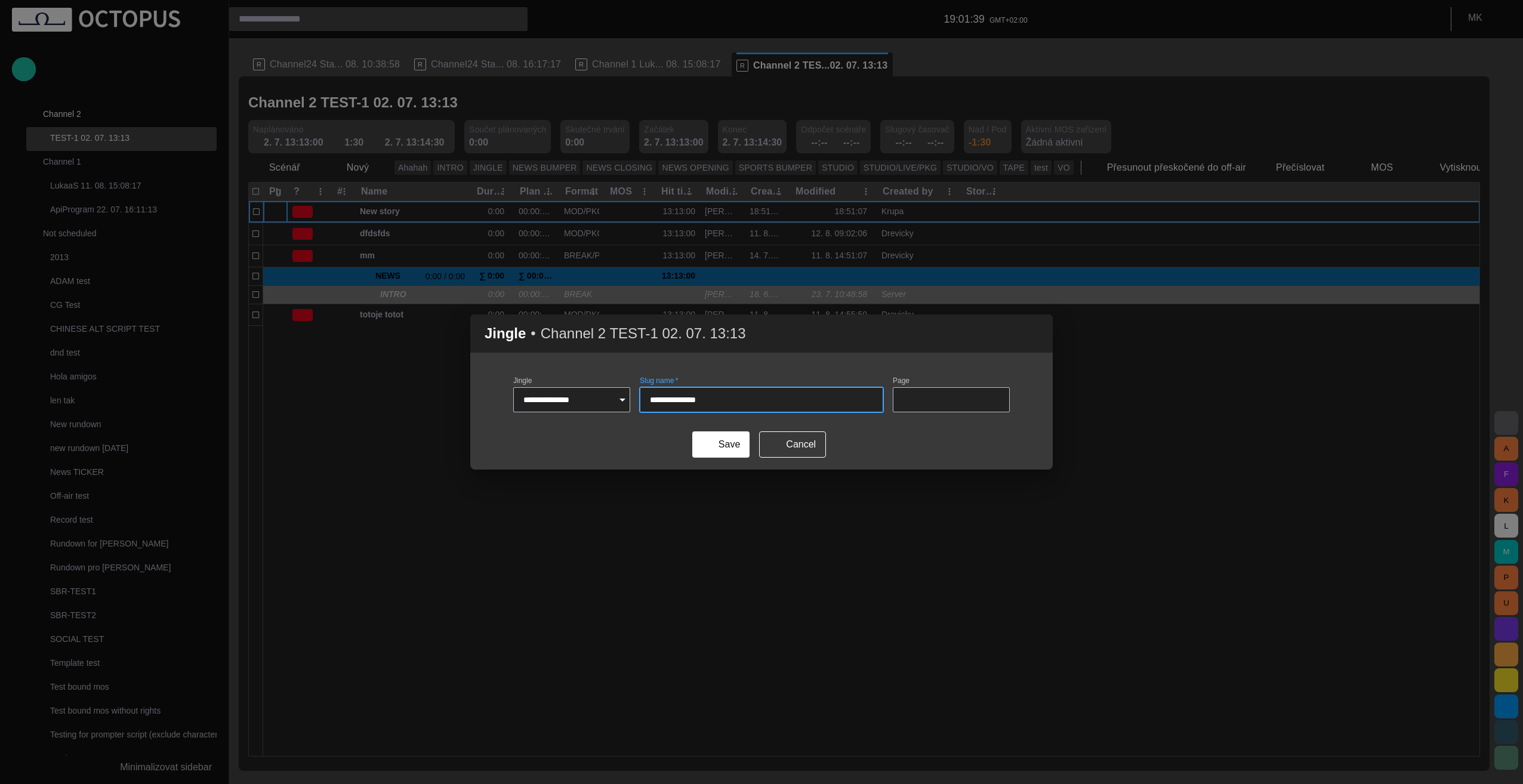
click at [757, 335] on span "button" at bounding box center [1036, 334] width 15 height 15
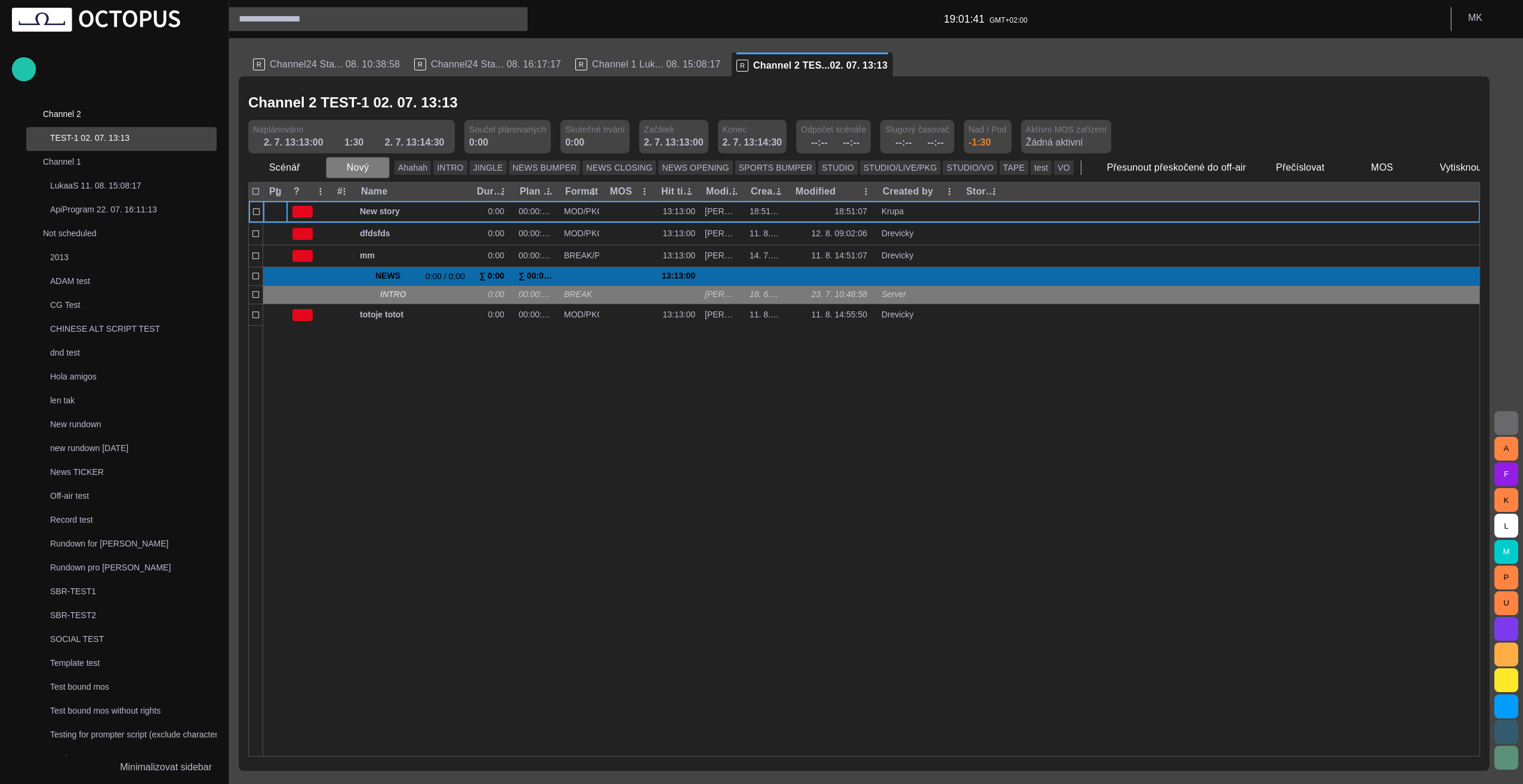
click at [377, 166] on span "button" at bounding box center [380, 168] width 12 height 12
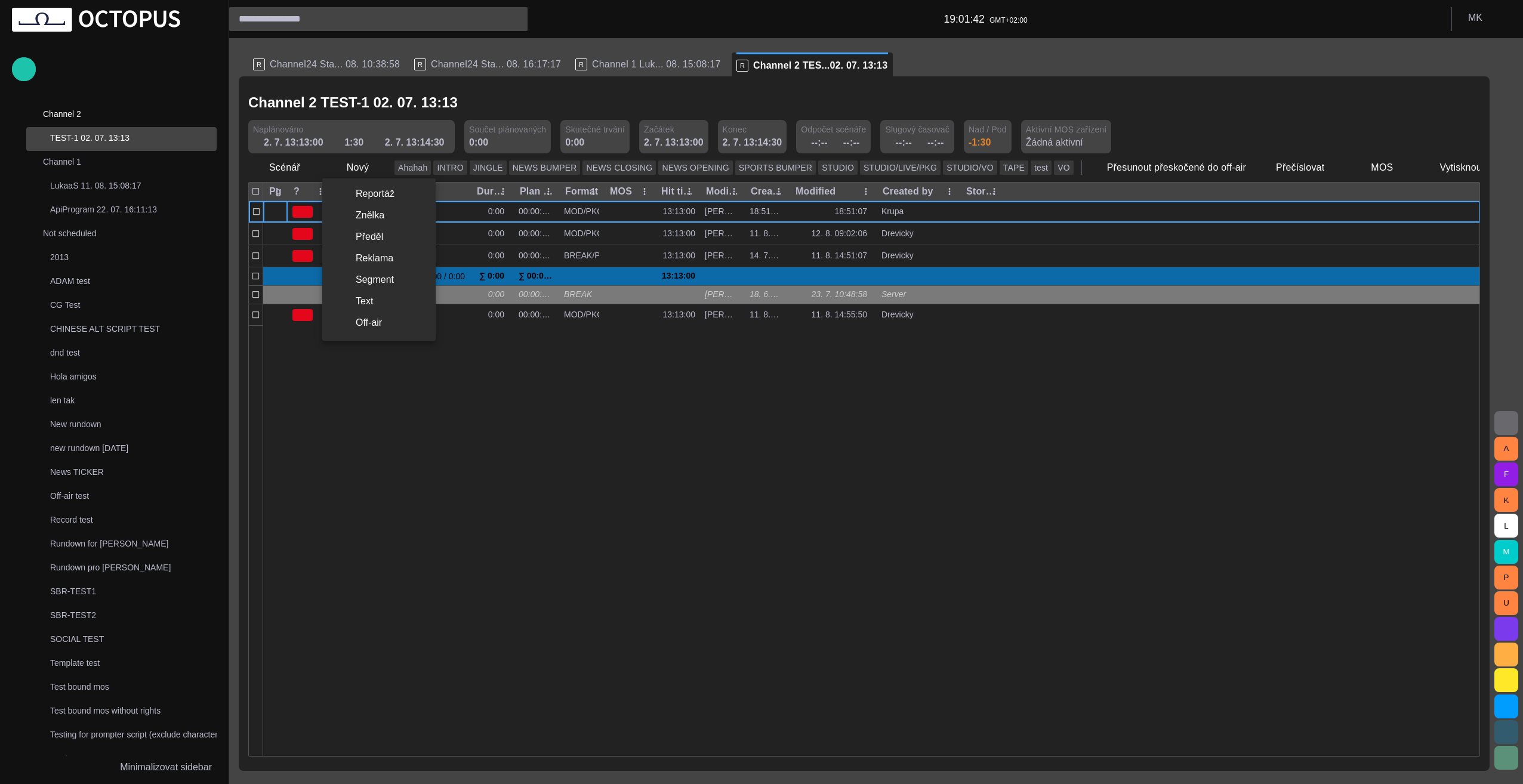
click at [388, 187] on li "Reportáž" at bounding box center [379, 194] width 113 height 21
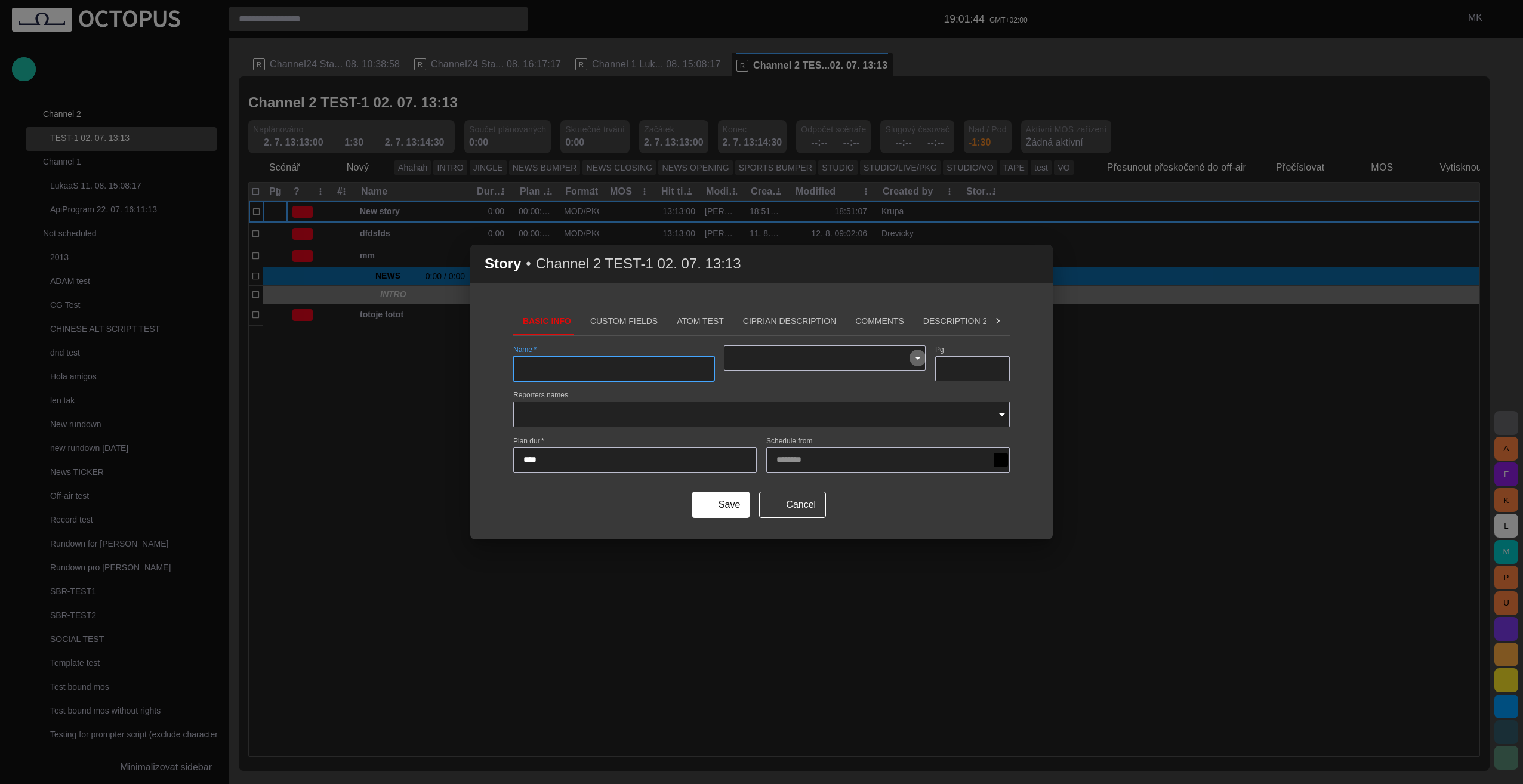
click at [757, 357] on icon "Open" at bounding box center [917, 358] width 6 height 3
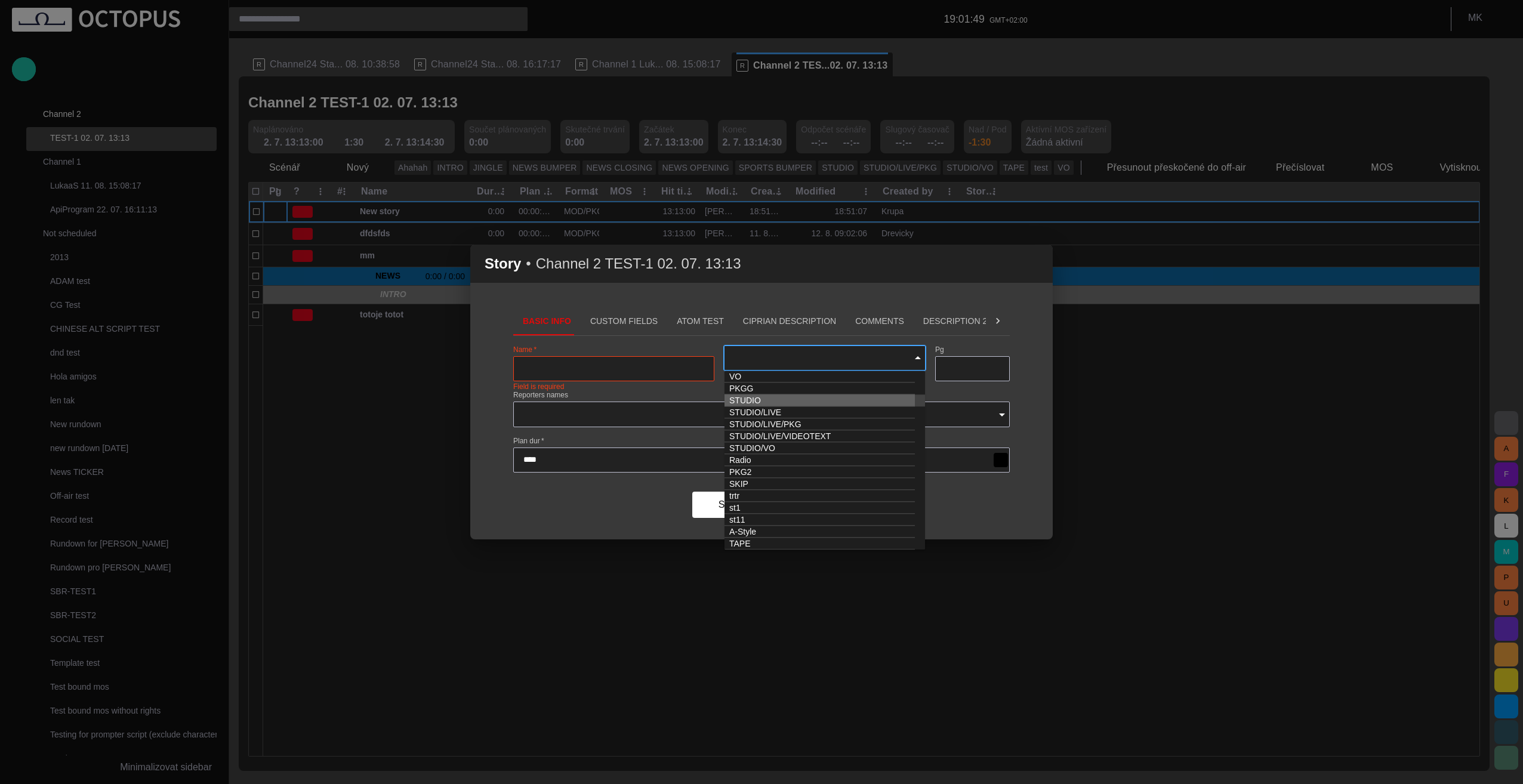
click at [757, 261] on span "button" at bounding box center [1036, 264] width 15 height 15
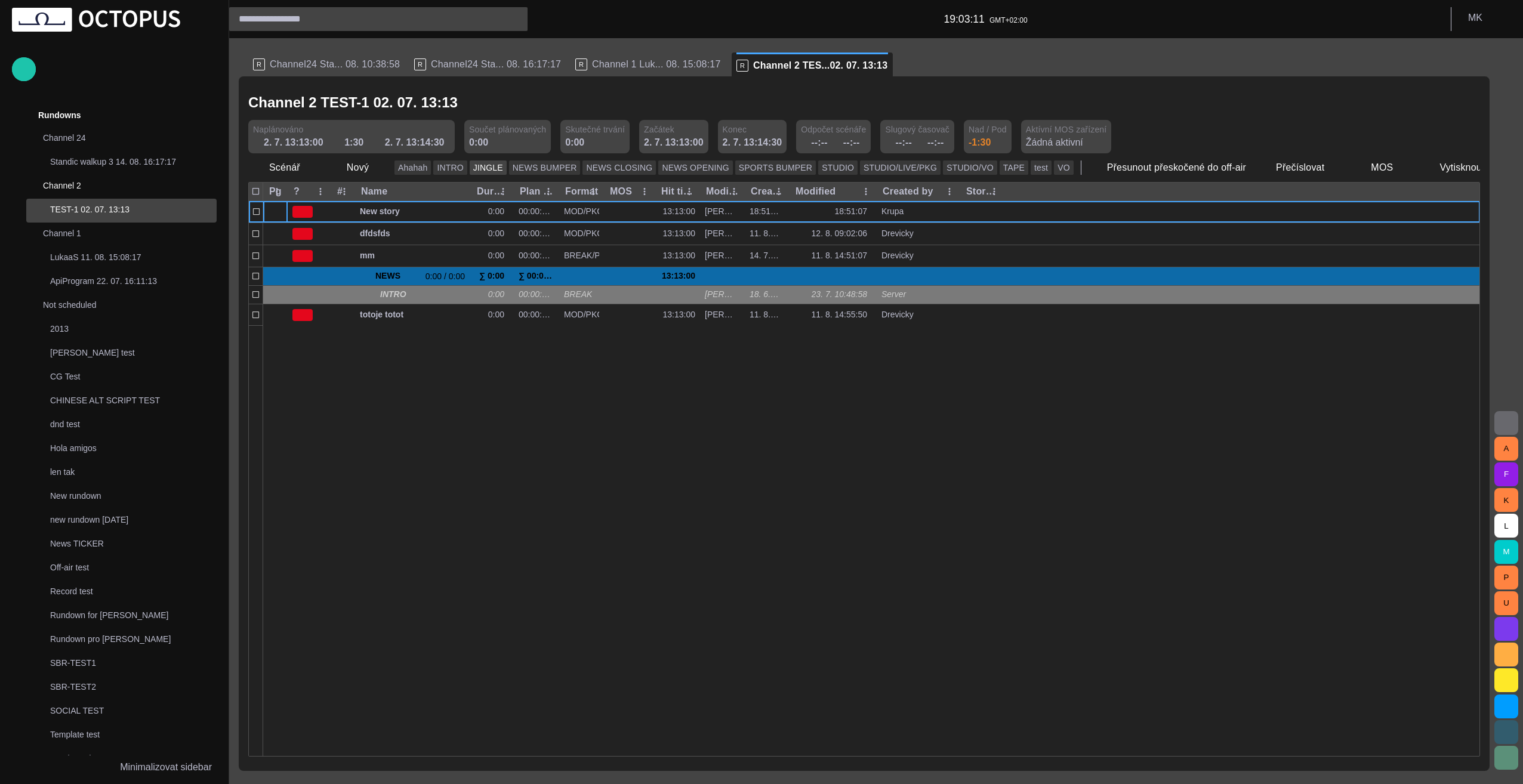
click at [480, 170] on button "JINGLE" at bounding box center [488, 168] width 37 height 15
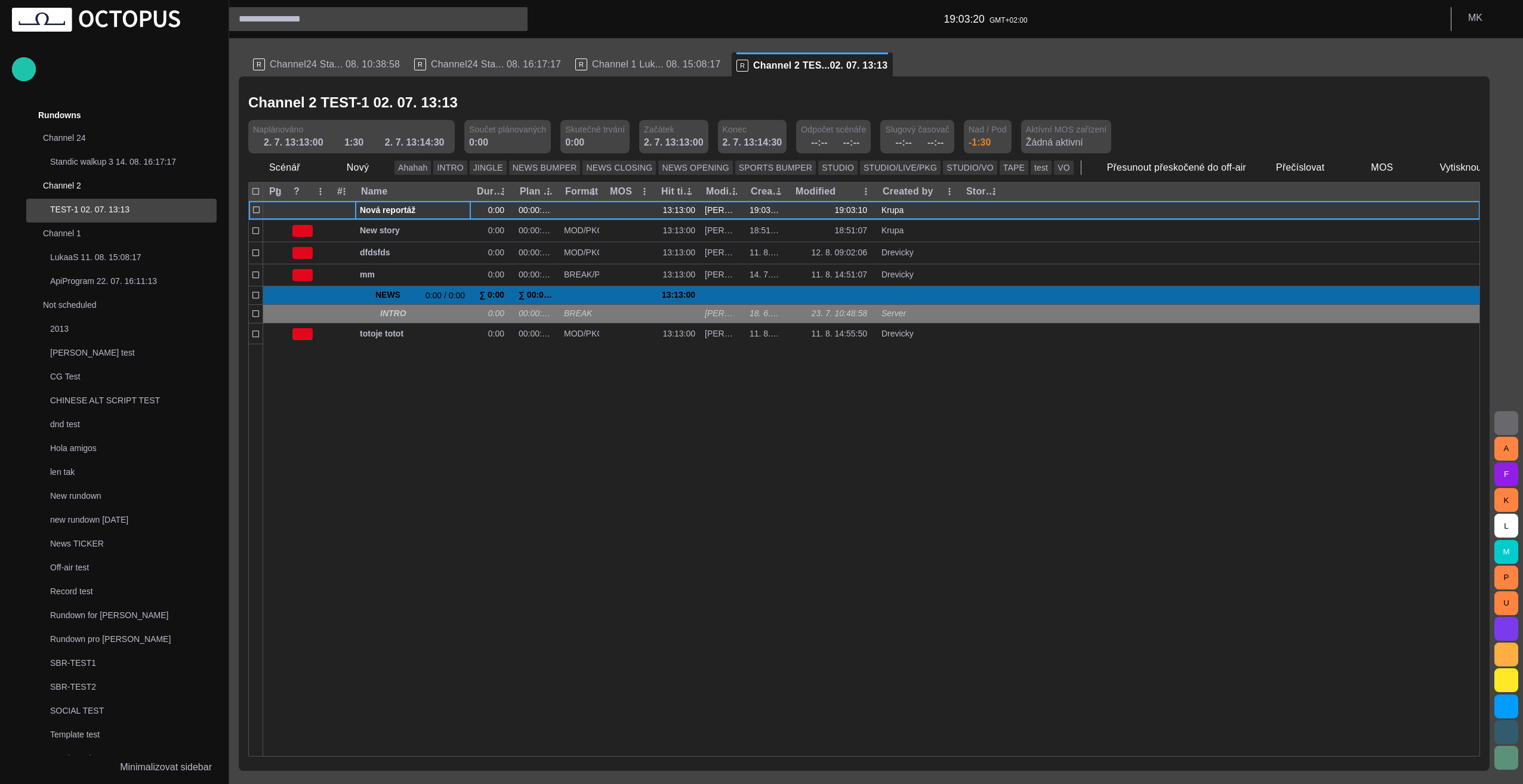
click at [397, 208] on span "Nová reportáž" at bounding box center [413, 210] width 106 height 11
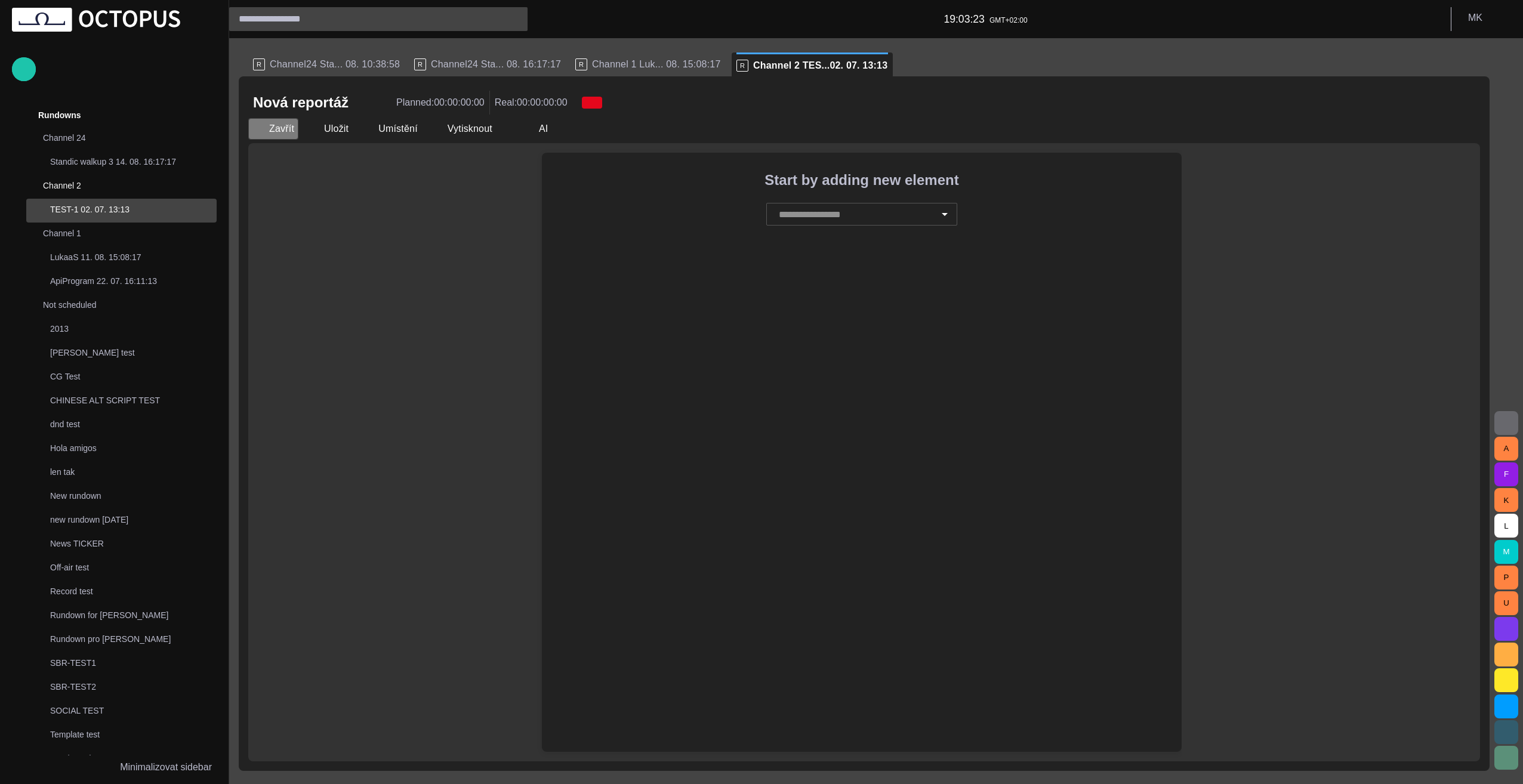
click at [265, 128] on button "Zavřít" at bounding box center [274, 129] width 50 height 21
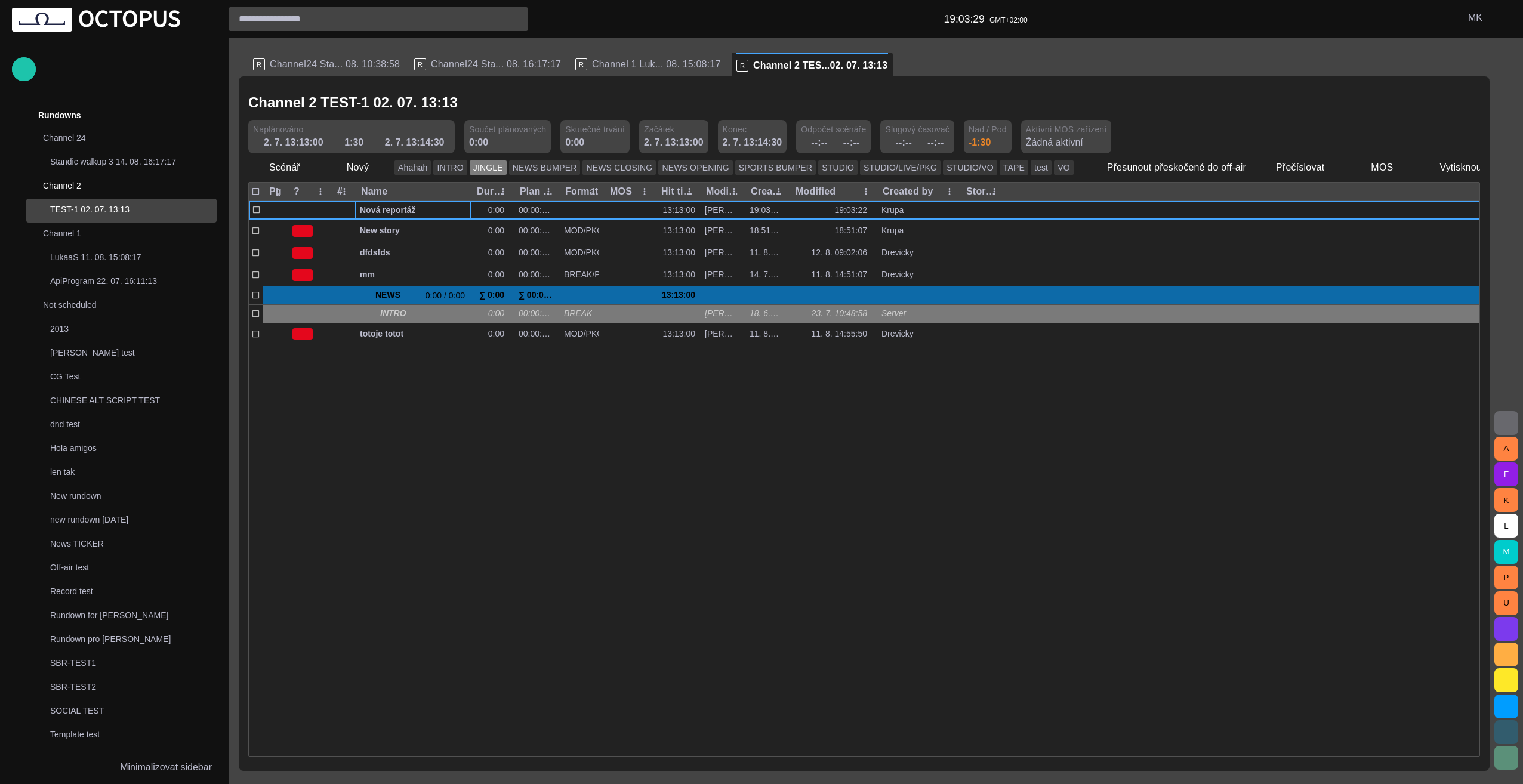
click at [481, 166] on button "JINGLE" at bounding box center [488, 168] width 37 height 15
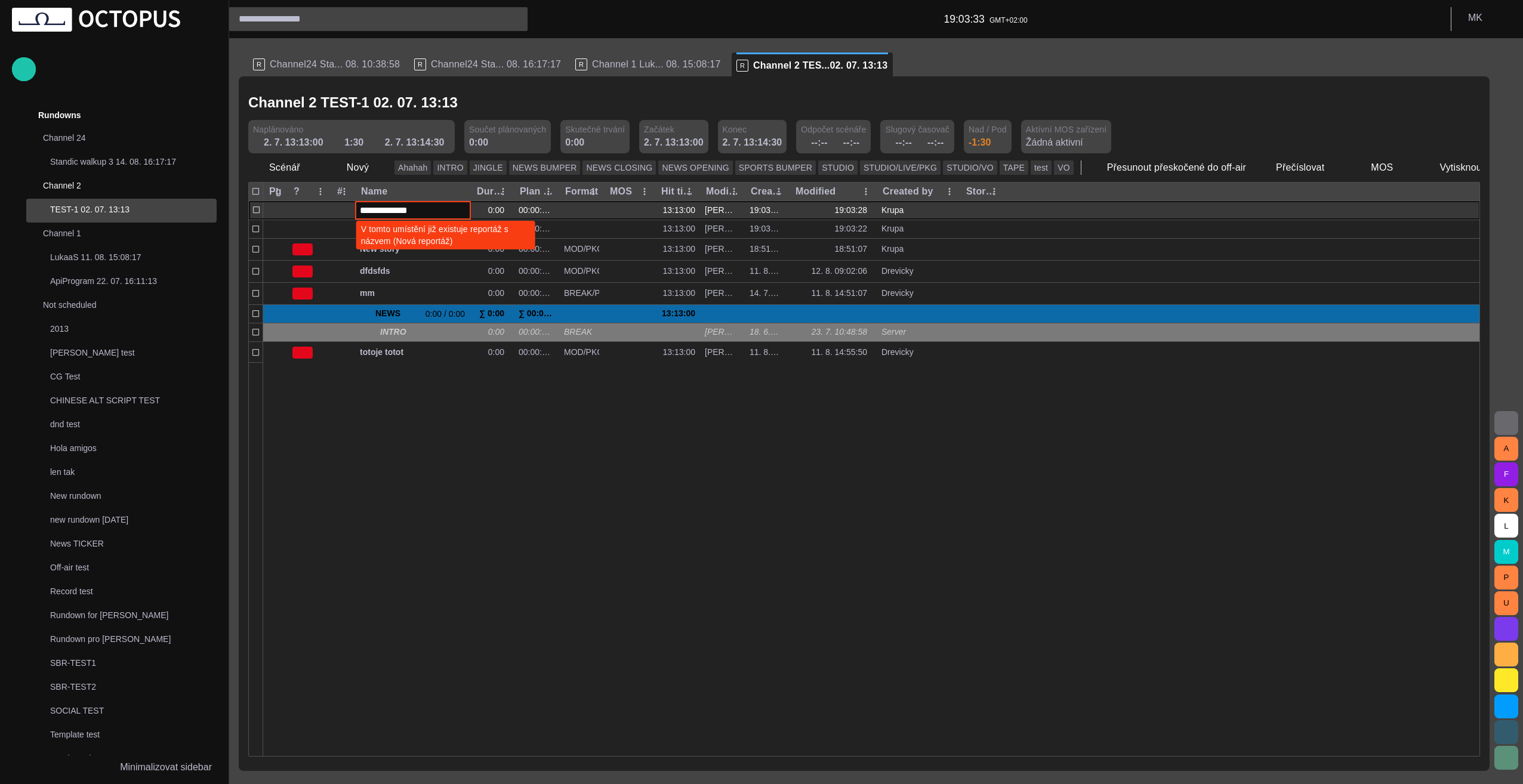
click at [409, 208] on input "**********" at bounding box center [413, 210] width 106 height 14
click at [438, 213] on input "**********" at bounding box center [413, 210] width 106 height 14
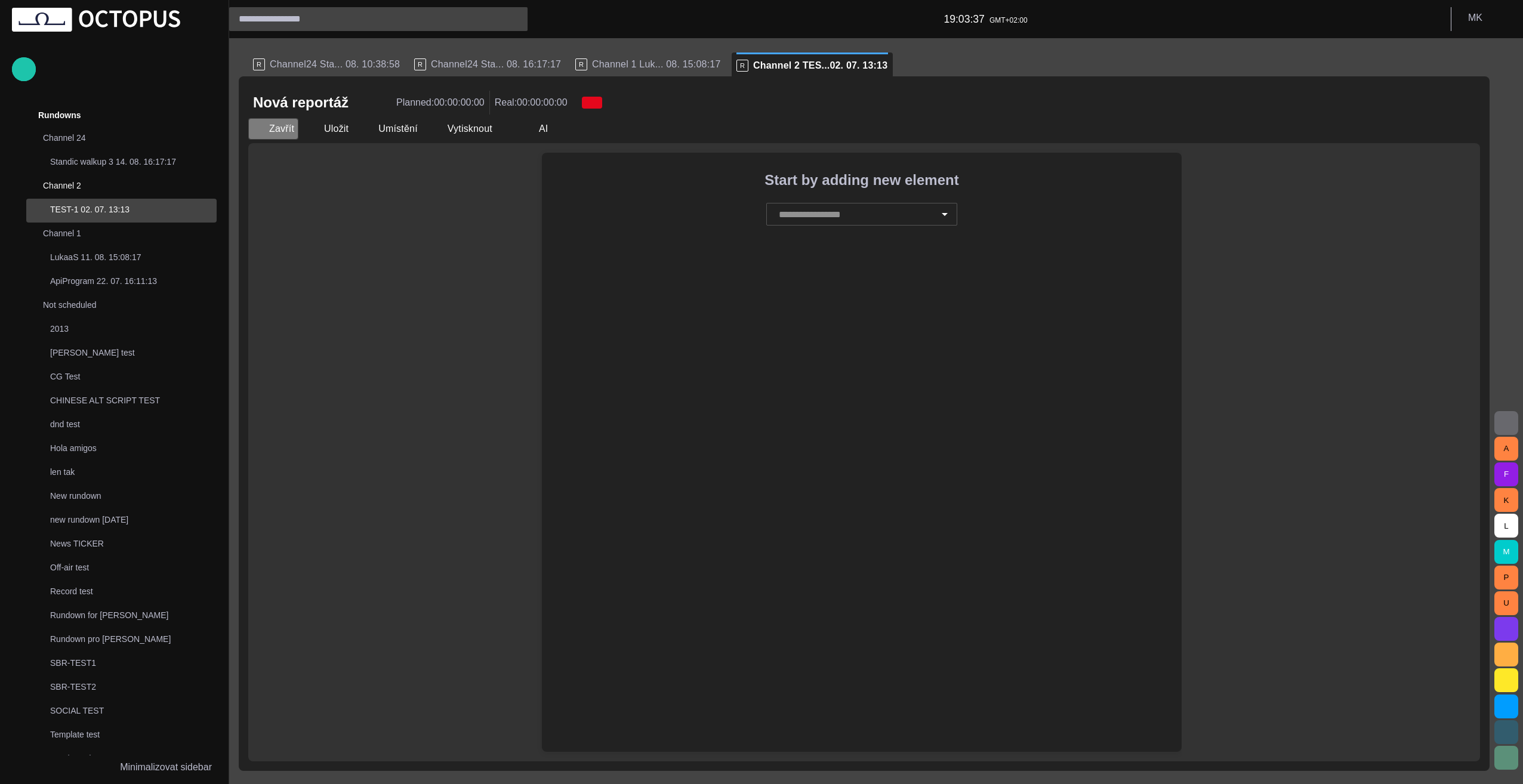
click at [278, 133] on button "Zavřít" at bounding box center [274, 129] width 50 height 21
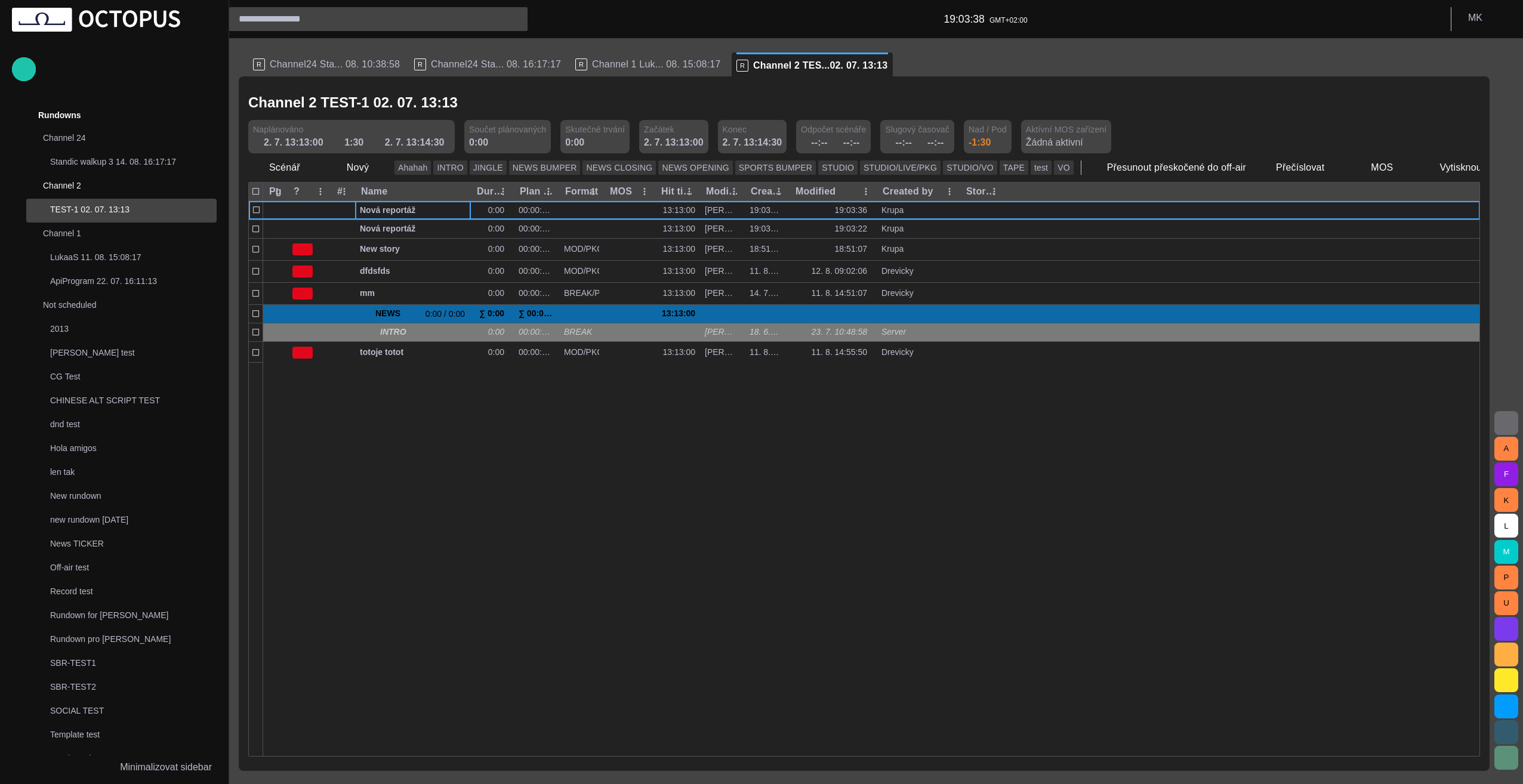
click at [461, 429] on div at bounding box center [871, 558] width 1217 height 393
click at [376, 169] on span "button" at bounding box center [380, 168] width 12 height 12
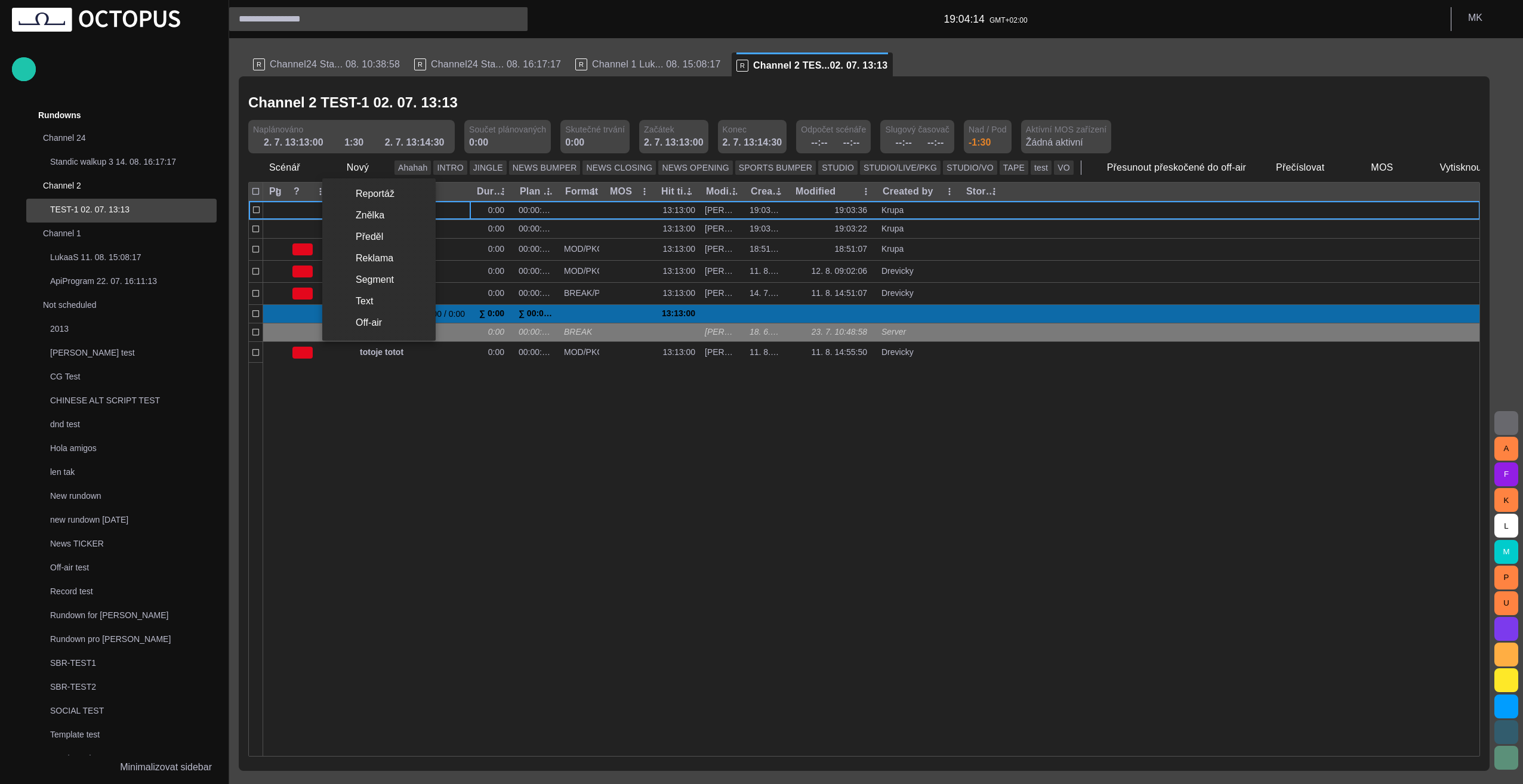
click at [371, 217] on li "Znělka" at bounding box center [379, 215] width 113 height 21
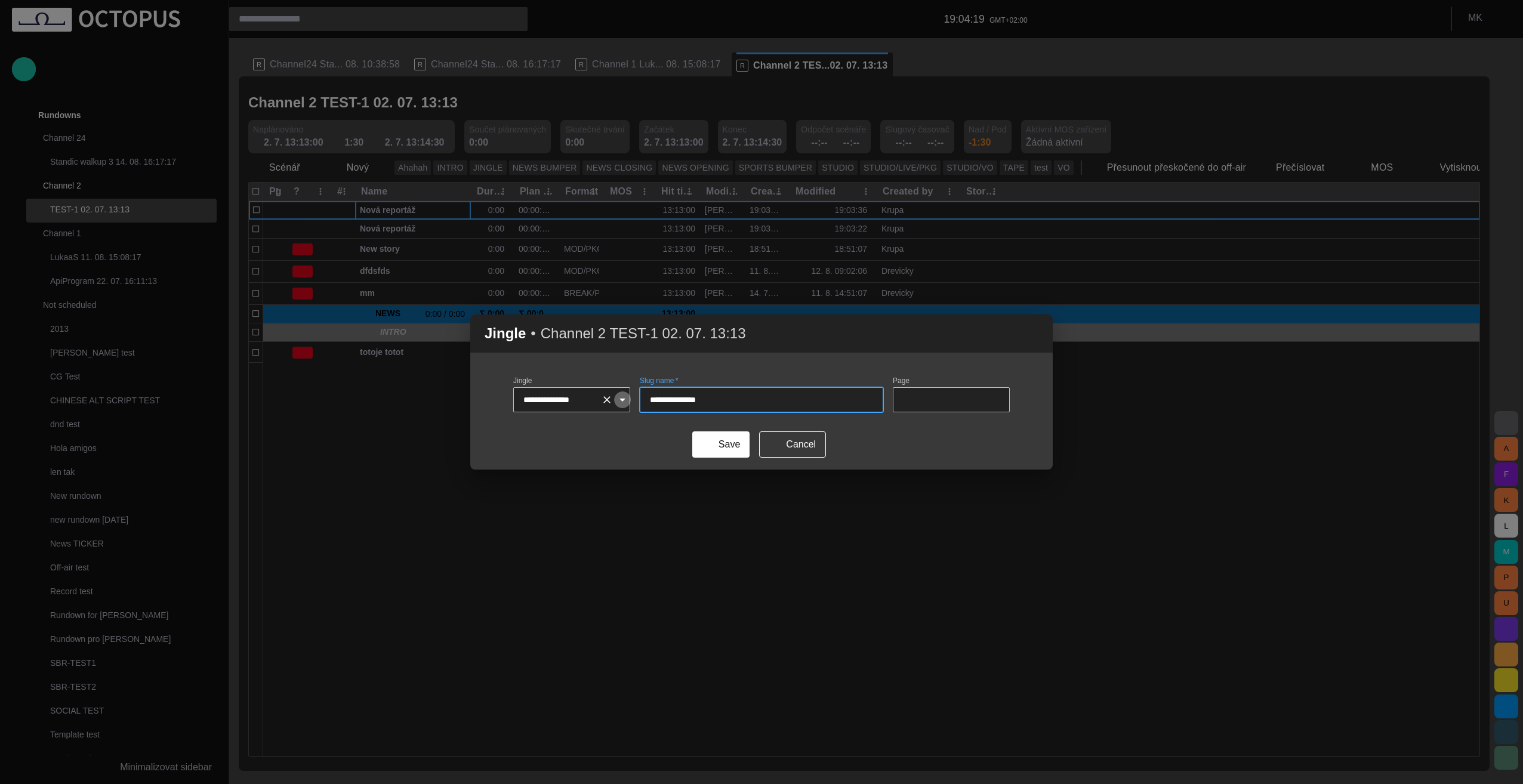
click at [621, 401] on icon "Open" at bounding box center [622, 400] width 15 height 15
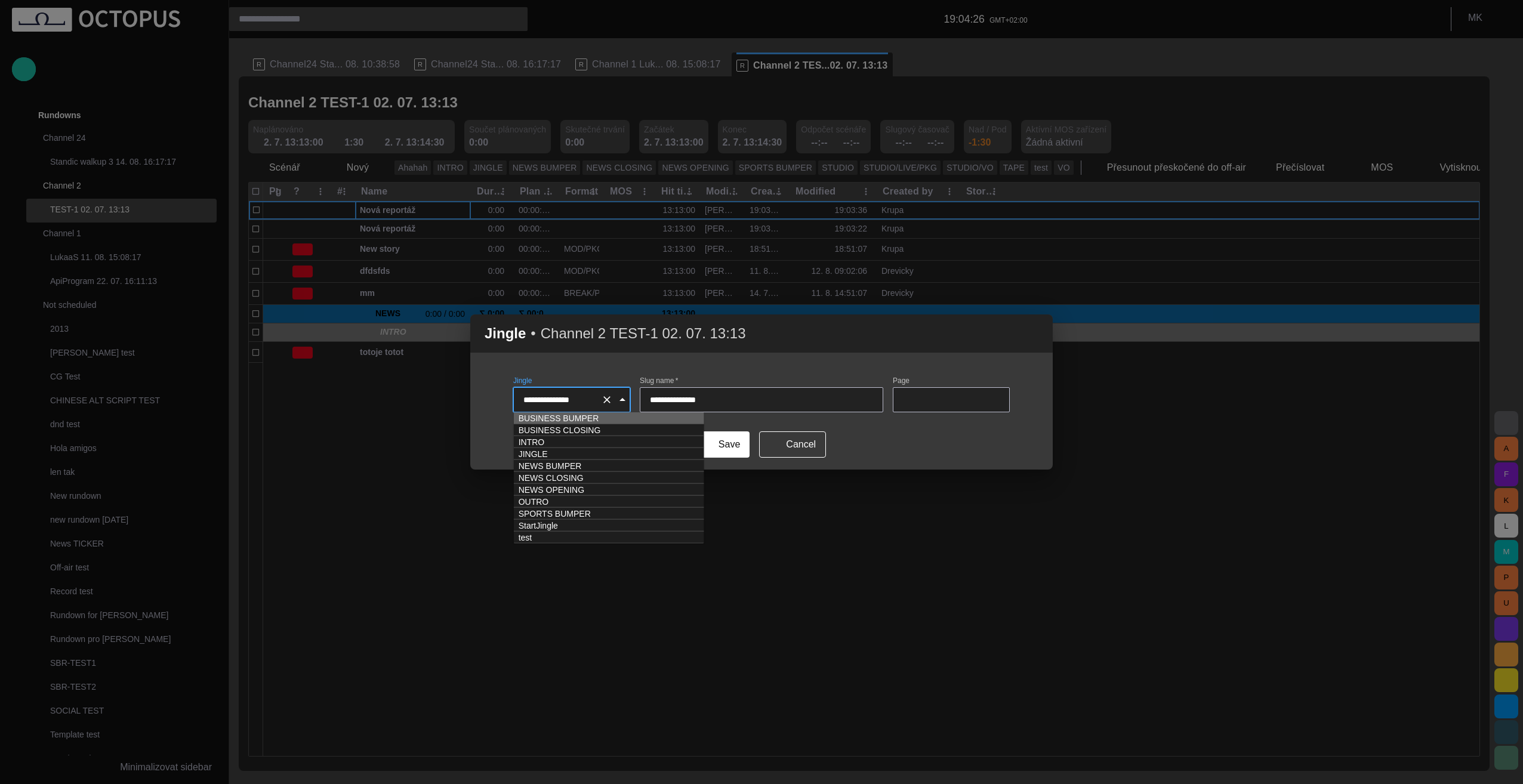
click at [621, 403] on icon "Close" at bounding box center [622, 400] width 15 height 15
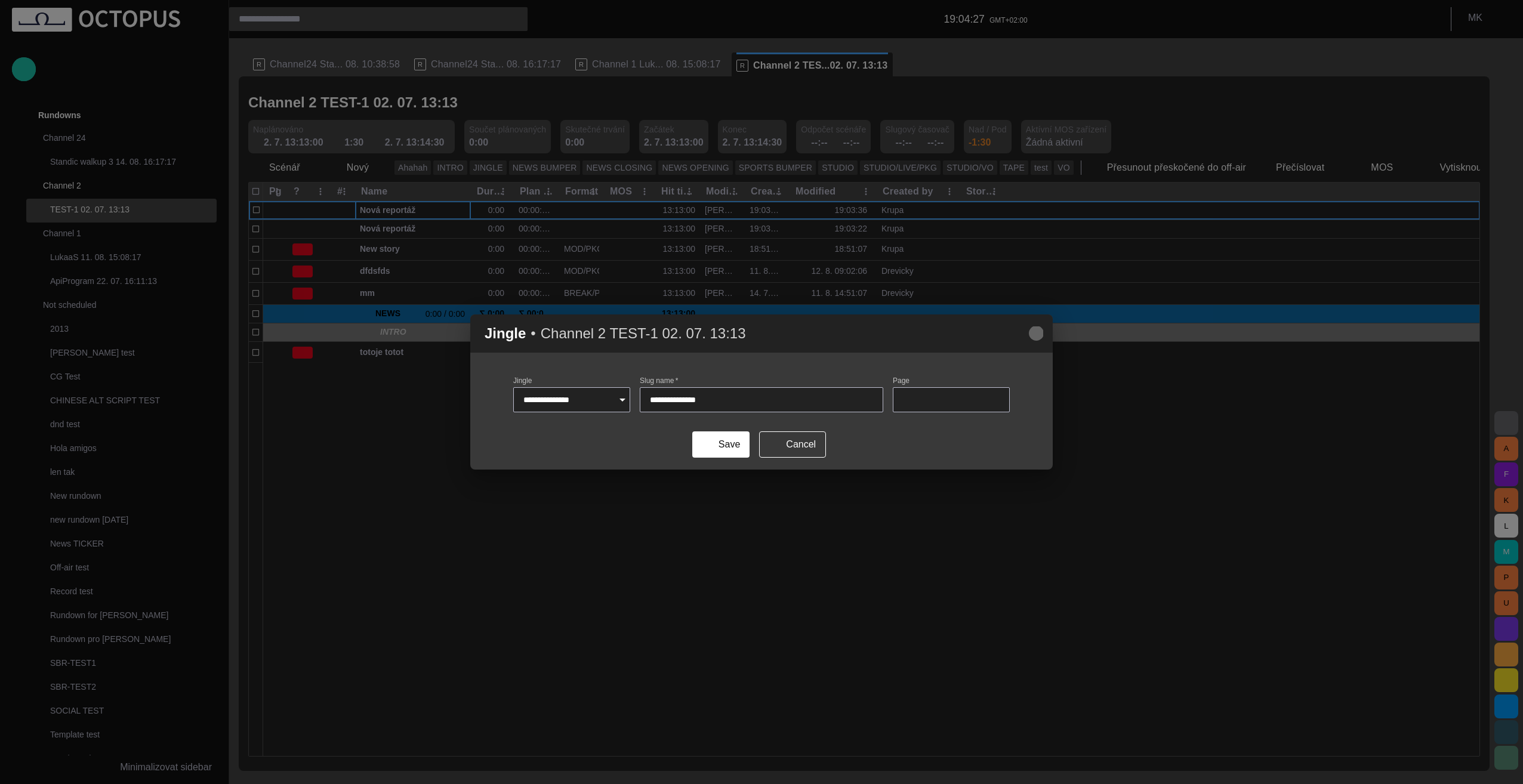
click at [1038, 331] on span "button" at bounding box center [1036, 334] width 15 height 15
